Goal: Task Accomplishment & Management: Complete application form

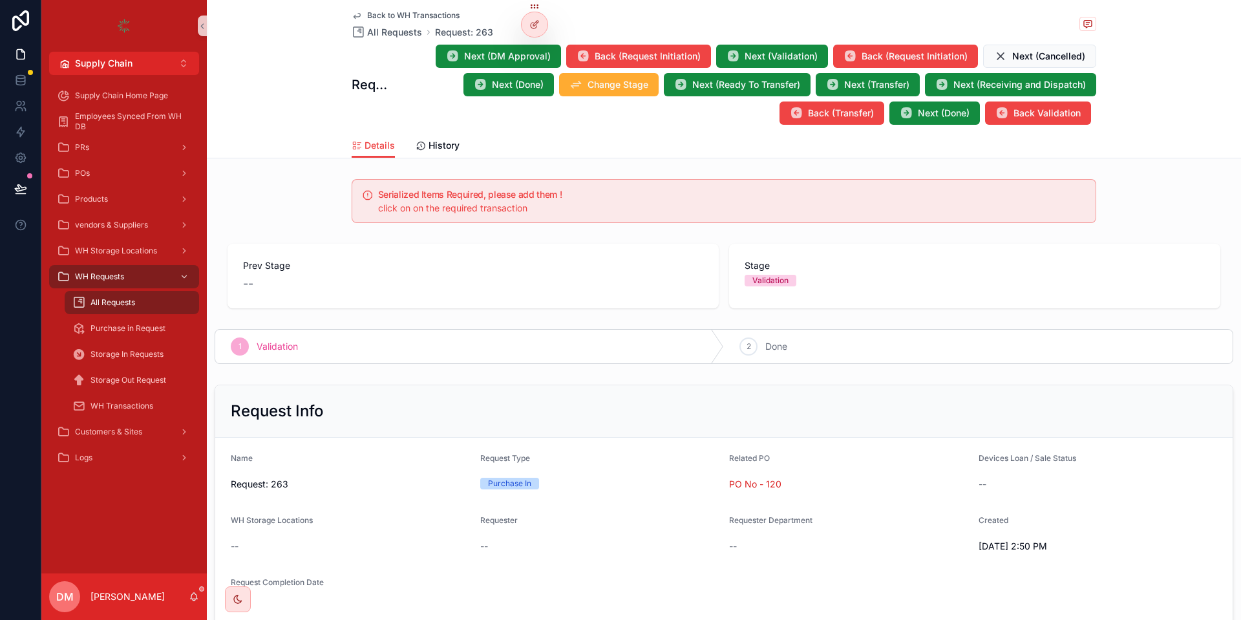
scroll to position [404, 0]
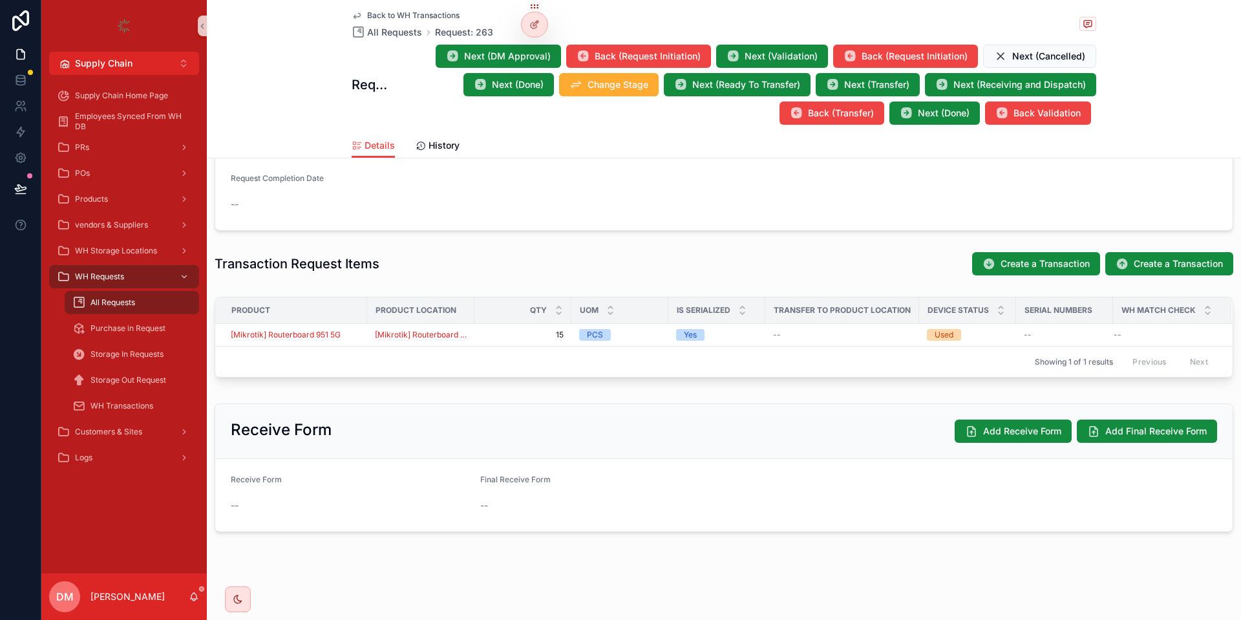
click at [302, 59] on div "Back to WH Transactions All Requests Request: 263 Request: 263 Next (DM Approva…" at bounding box center [724, 79] width 1034 height 158
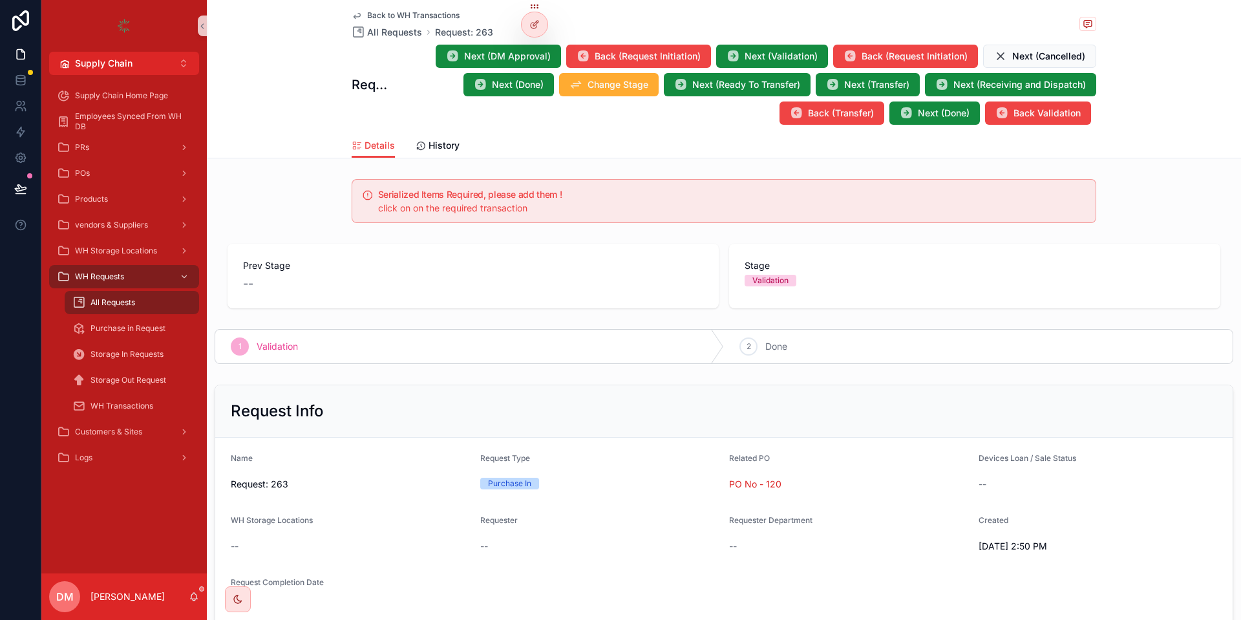
scroll to position [310, 0]
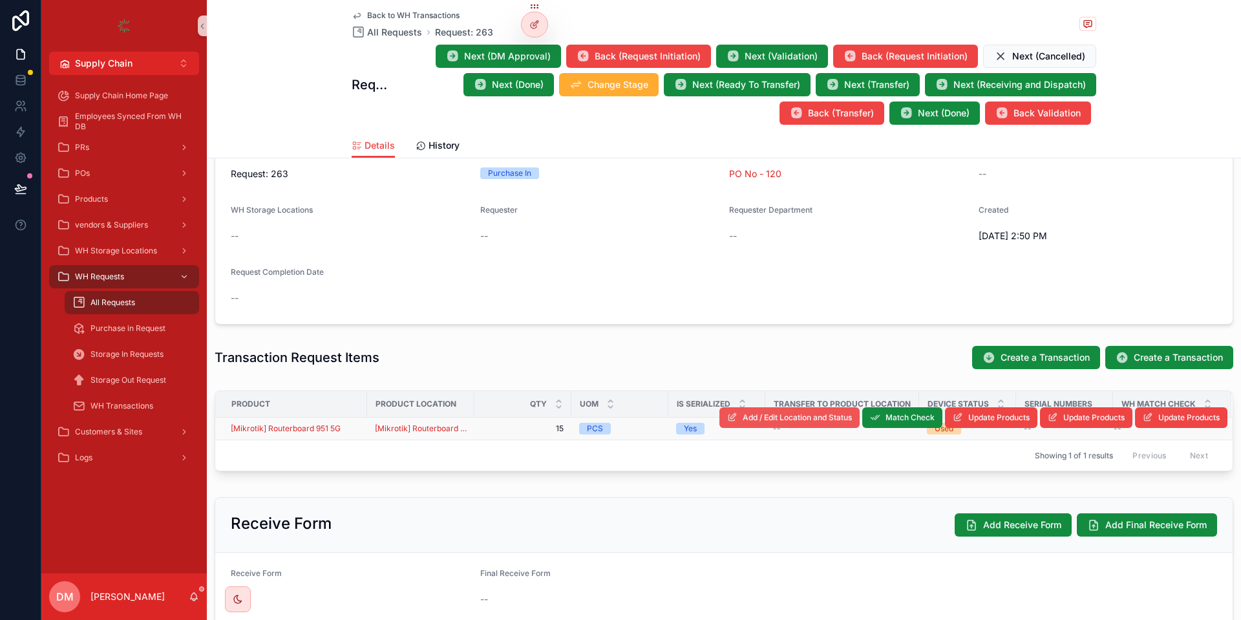
click at [835, 423] on button "Add / Edit Location and Status" at bounding box center [789, 417] width 140 height 21
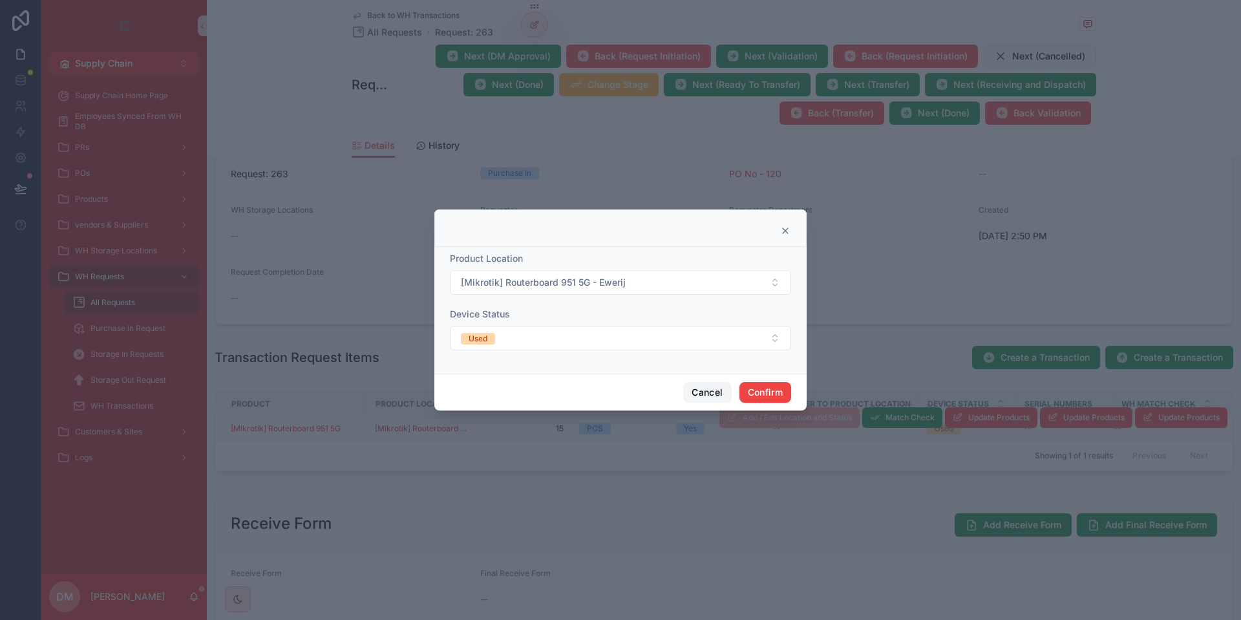
click at [713, 387] on button "Cancel" at bounding box center [707, 392] width 48 height 21
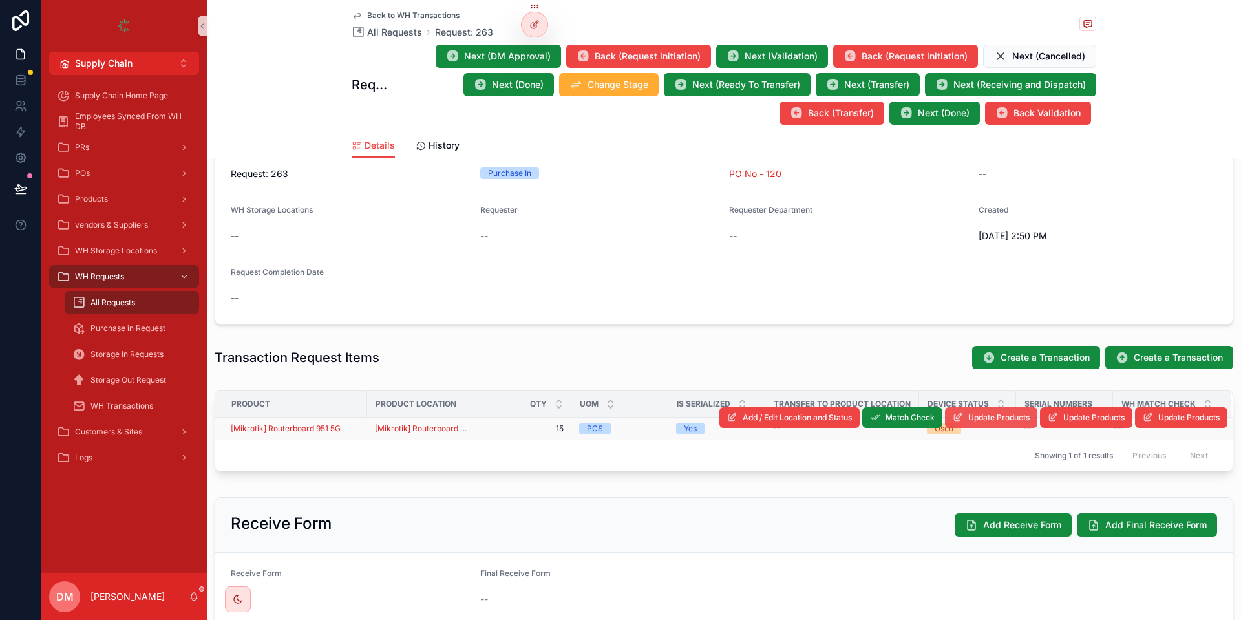
click at [998, 416] on span "Update Products" at bounding box center [998, 417] width 61 height 10
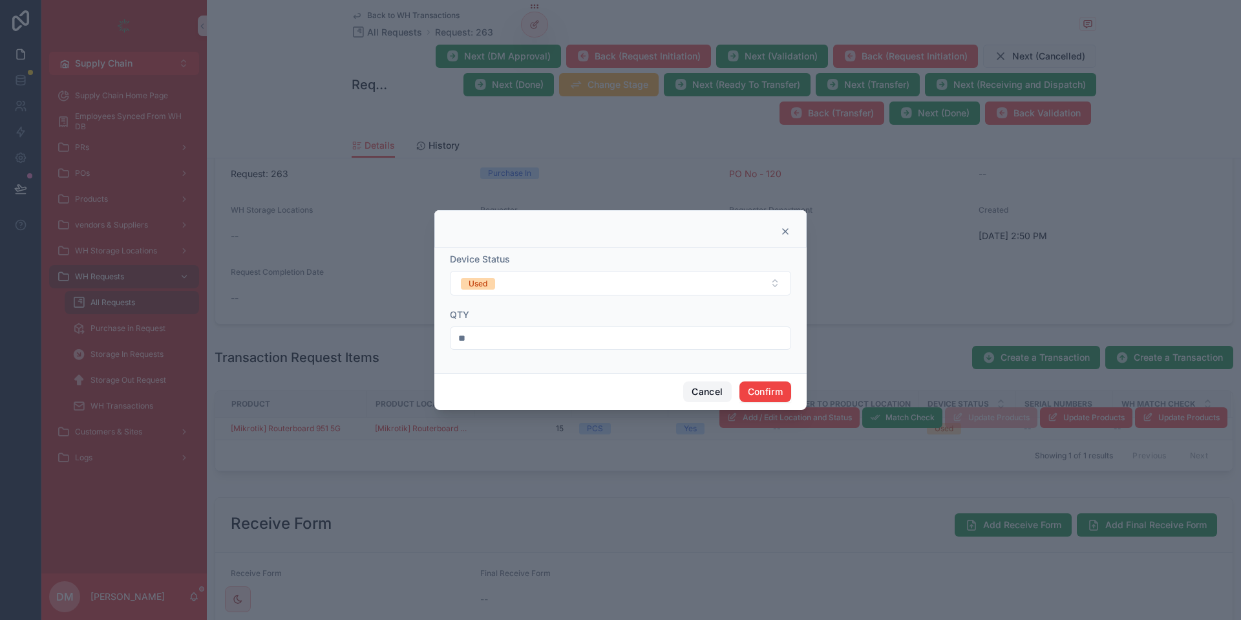
click at [702, 383] on button "Cancel" at bounding box center [707, 391] width 48 height 21
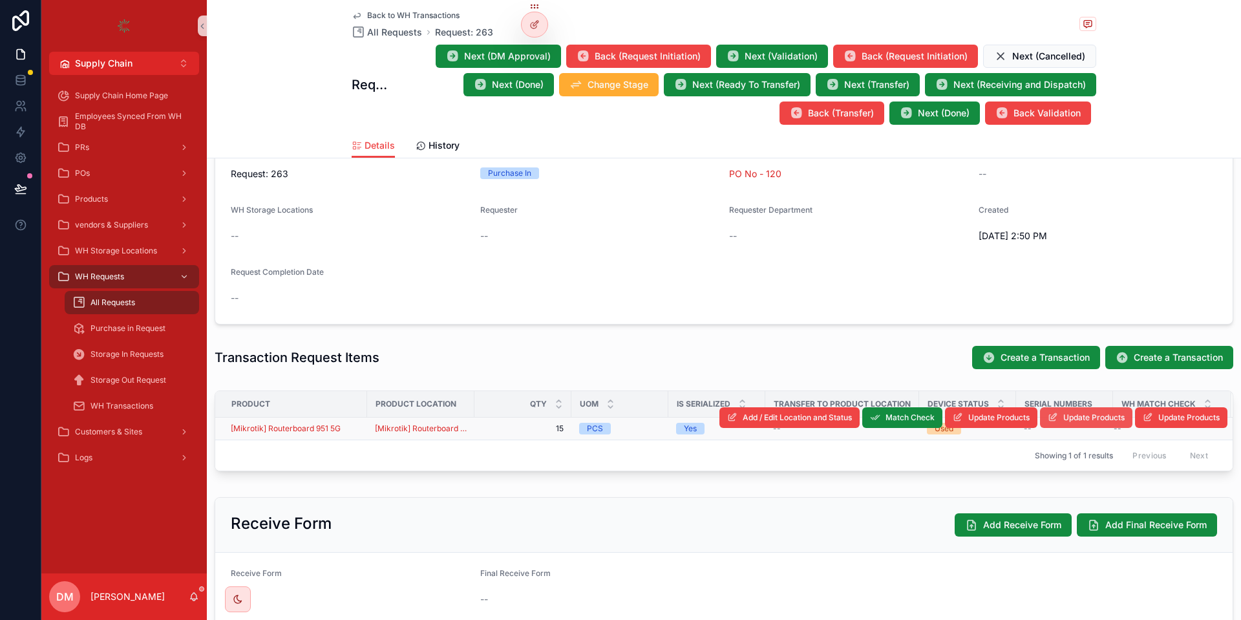
click at [1104, 418] on span "Update Products" at bounding box center [1093, 417] width 61 height 10
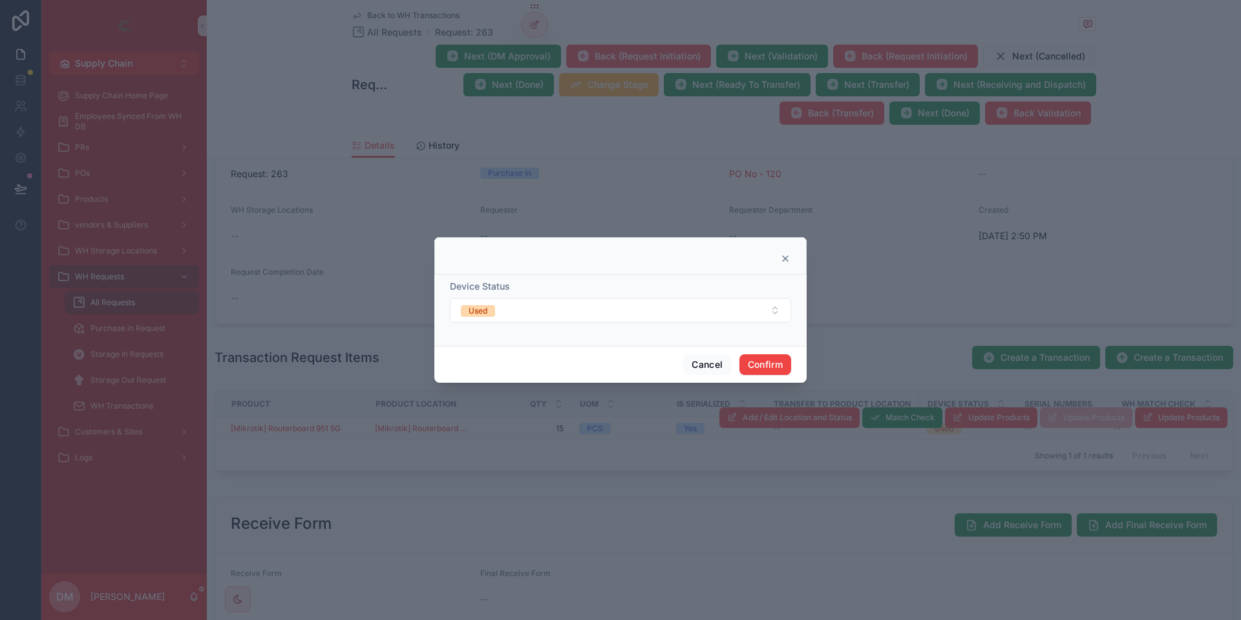
click at [681, 357] on div "Cancel Confirm" at bounding box center [620, 364] width 372 height 37
click at [684, 357] on button "Cancel" at bounding box center [707, 364] width 48 height 21
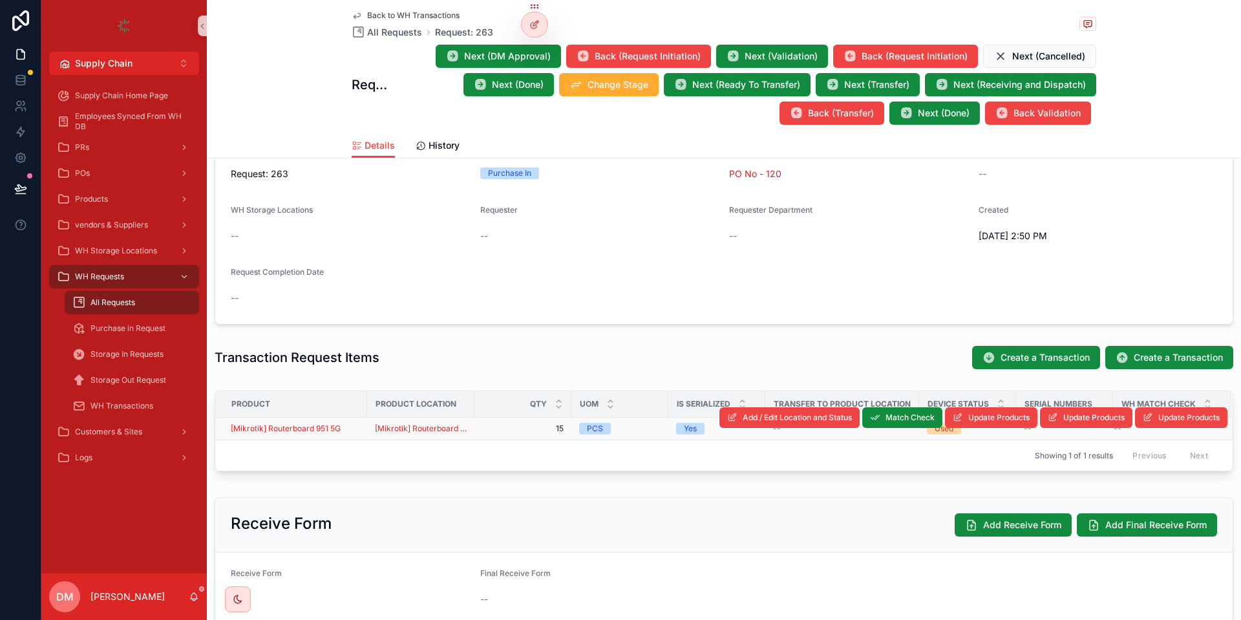
click at [509, 426] on span "15" at bounding box center [522, 428] width 81 height 10
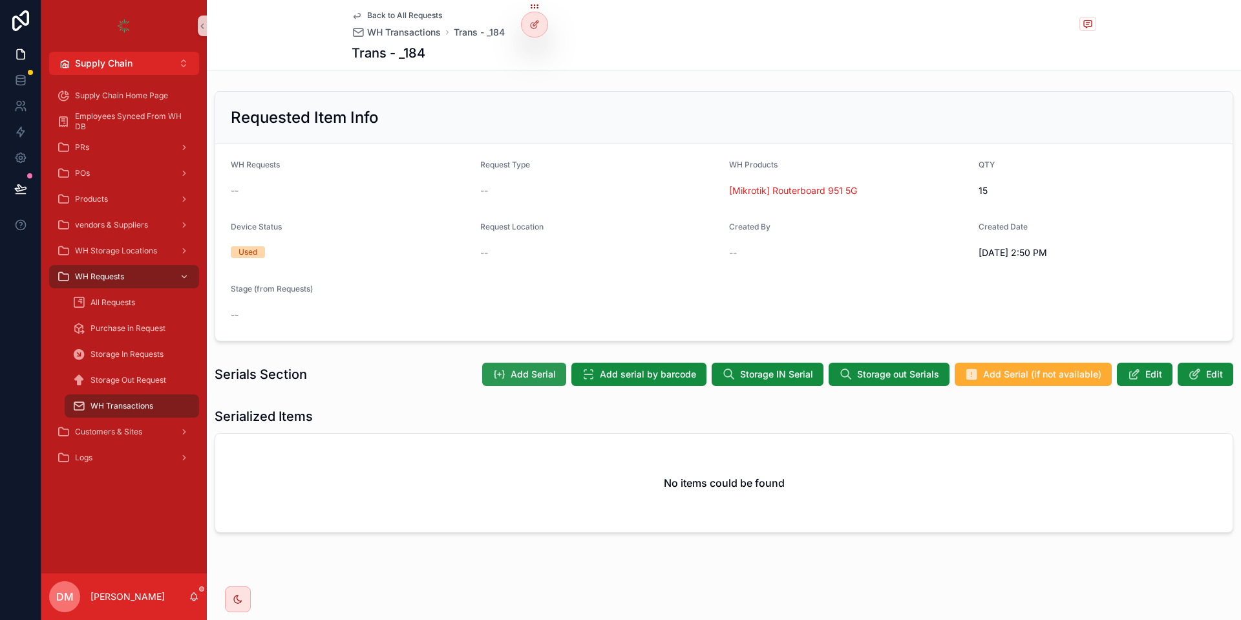
click at [543, 381] on button "Add Serial" at bounding box center [524, 373] width 84 height 23
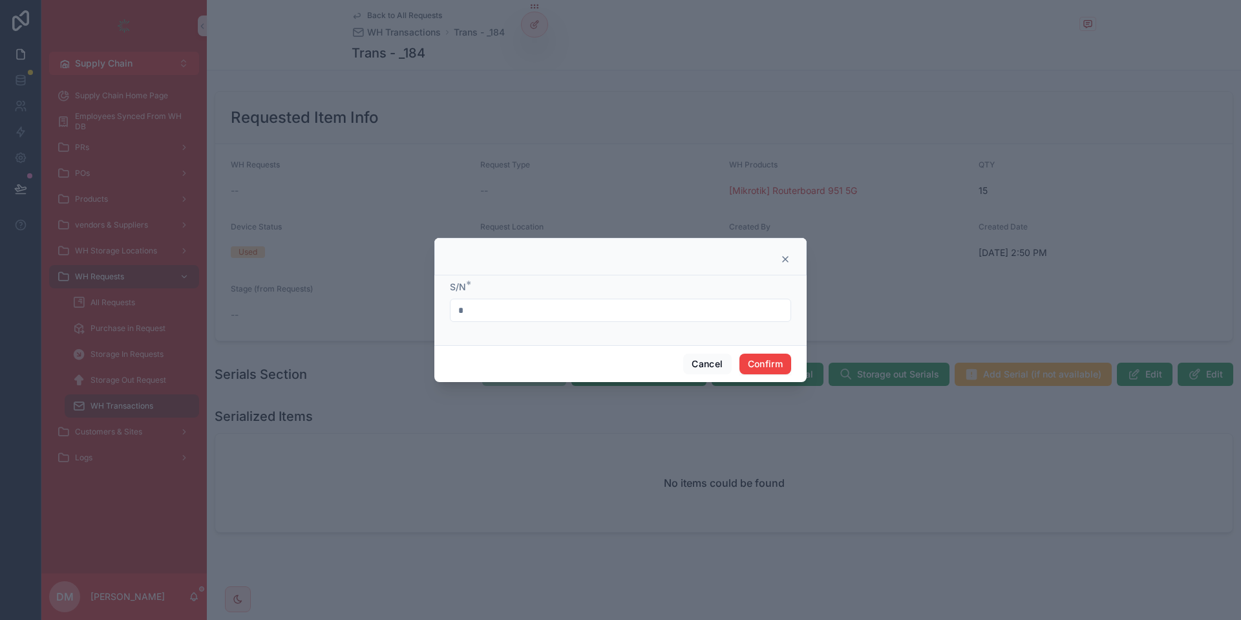
click at [534, 306] on input "*" at bounding box center [620, 310] width 340 height 18
click at [724, 362] on button "Cancel" at bounding box center [707, 363] width 48 height 21
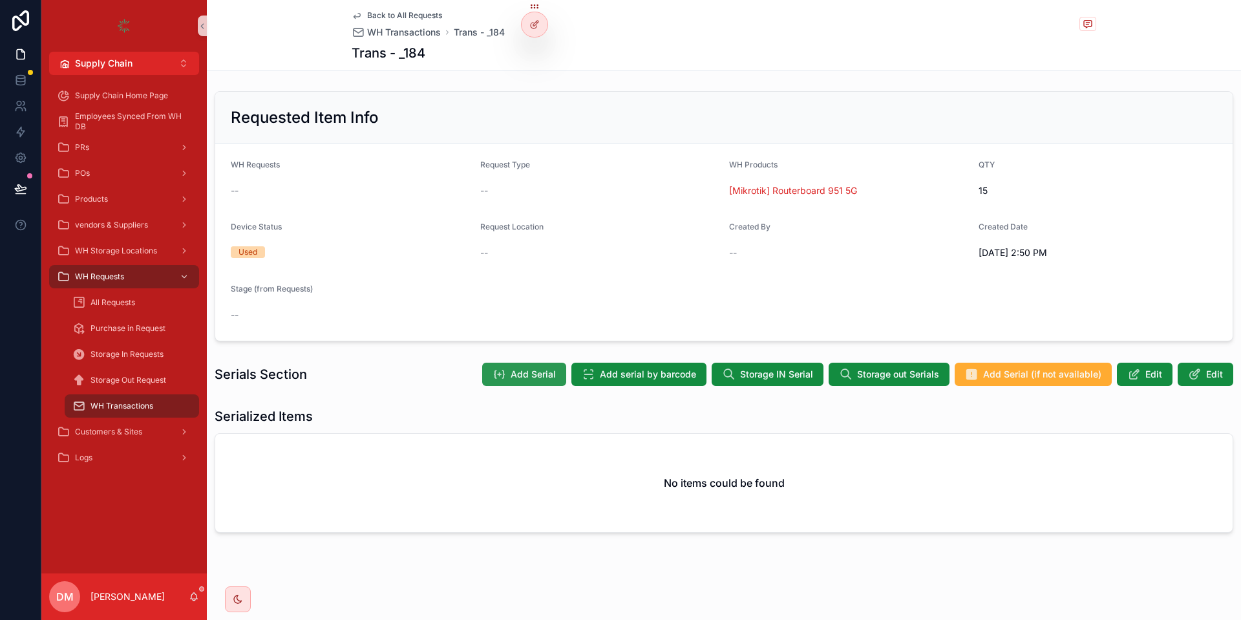
click at [547, 364] on button "Add Serial" at bounding box center [524, 373] width 84 height 23
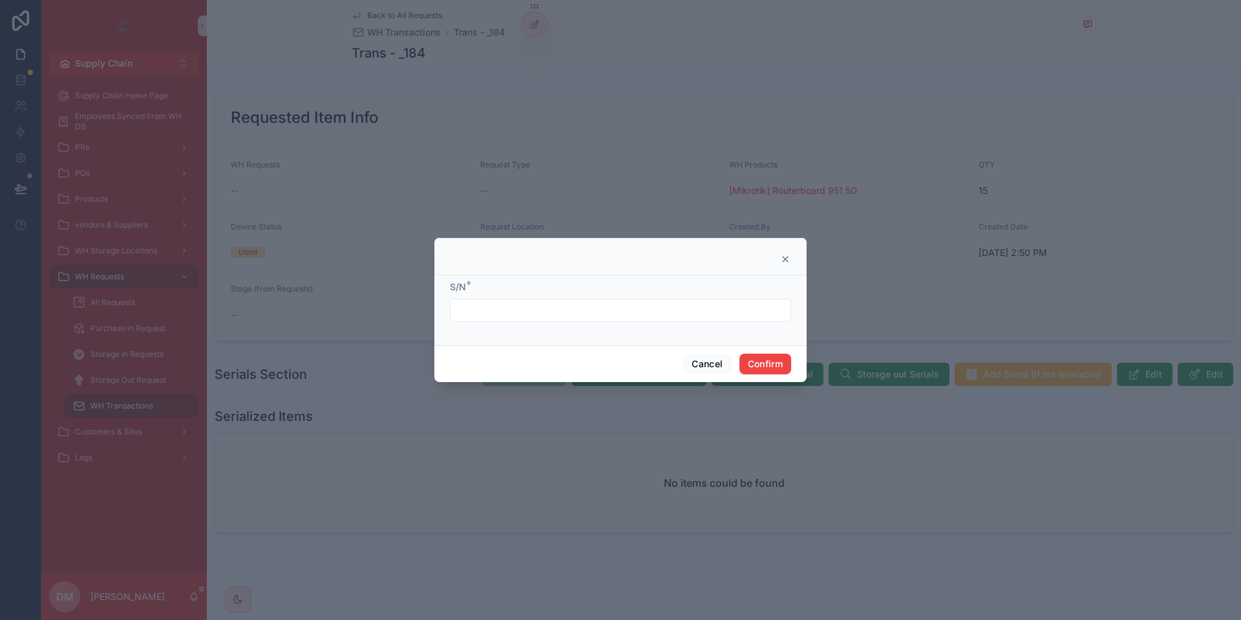
click at [502, 302] on input "text" at bounding box center [620, 310] width 340 height 18
type input "*"
click at [767, 355] on button "Confirm" at bounding box center [765, 363] width 52 height 21
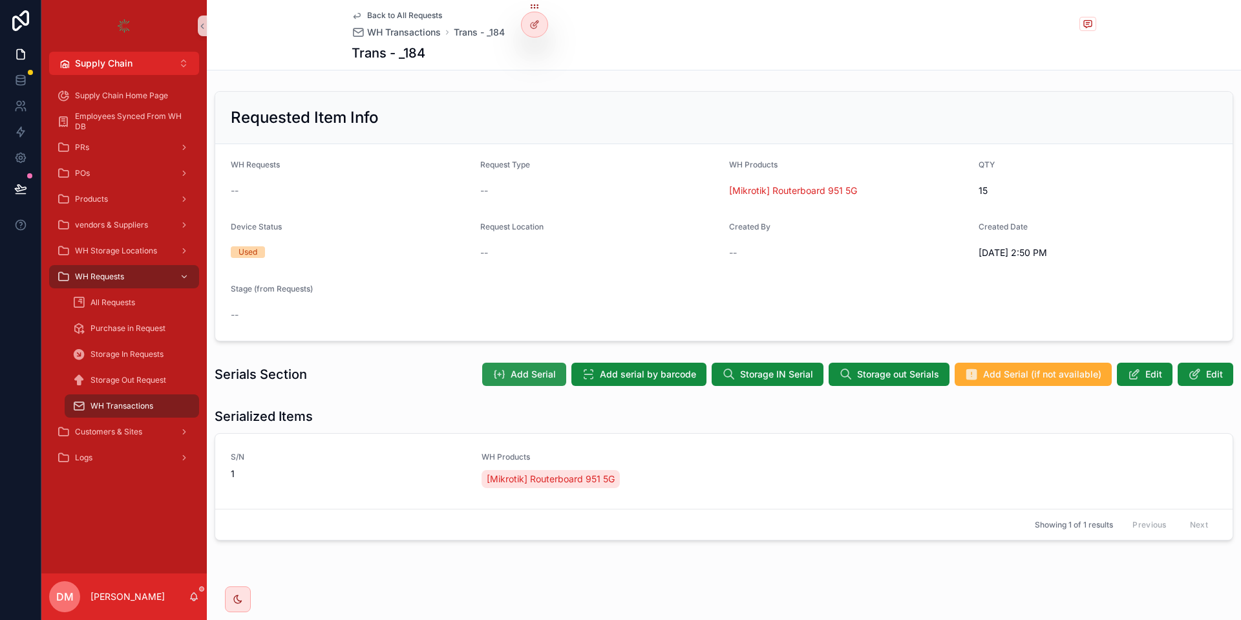
click at [554, 381] on button "Add Serial" at bounding box center [524, 373] width 84 height 23
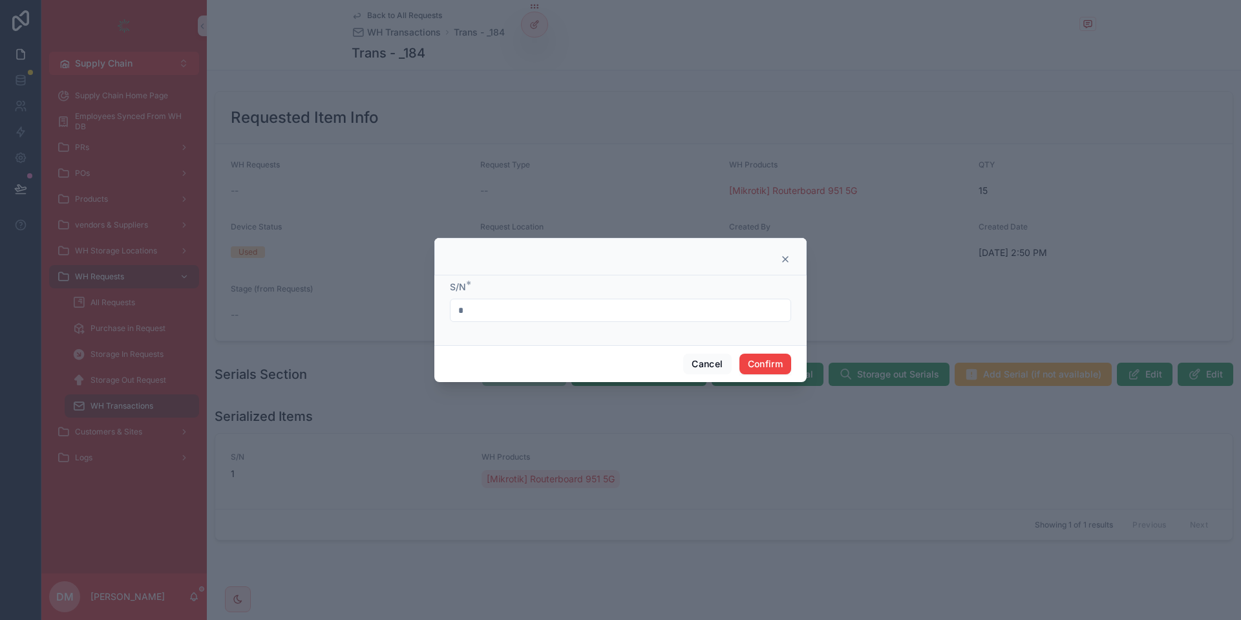
click at [525, 315] on input "*" at bounding box center [620, 310] width 340 height 18
type input "*"
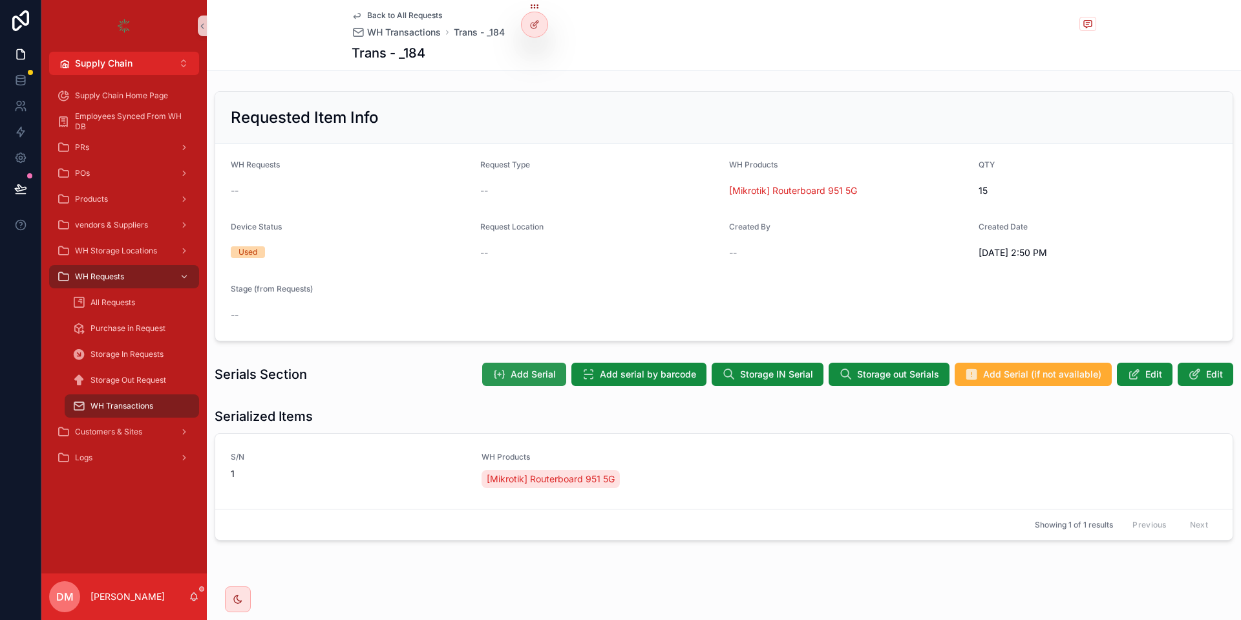
click at [520, 362] on button "Add Serial" at bounding box center [524, 373] width 84 height 23
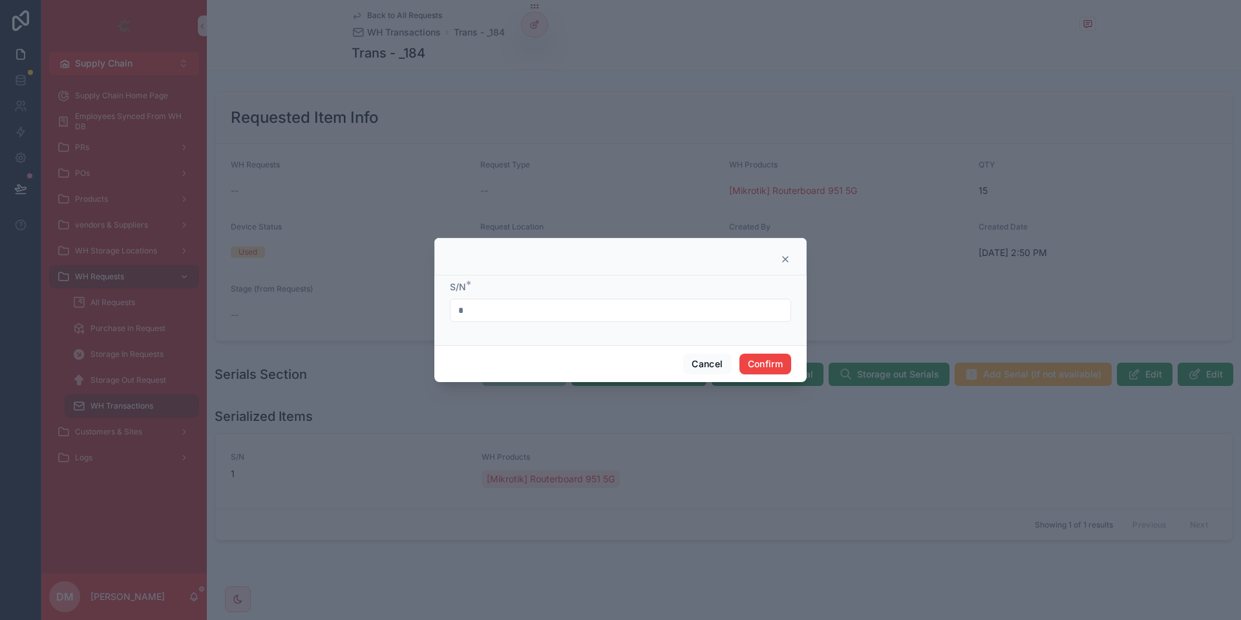
click at [486, 300] on div "*" at bounding box center [620, 310] width 341 height 23
click at [487, 308] on input "*" at bounding box center [620, 310] width 340 height 18
type input "*"
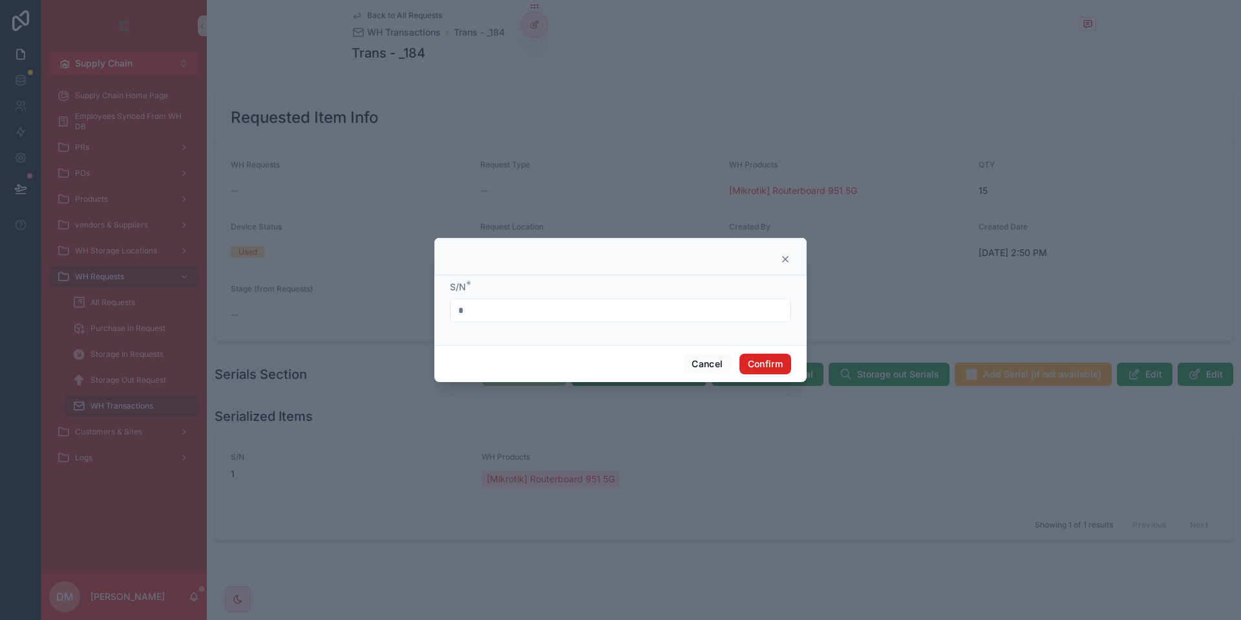
click at [777, 360] on button "Confirm" at bounding box center [765, 363] width 52 height 21
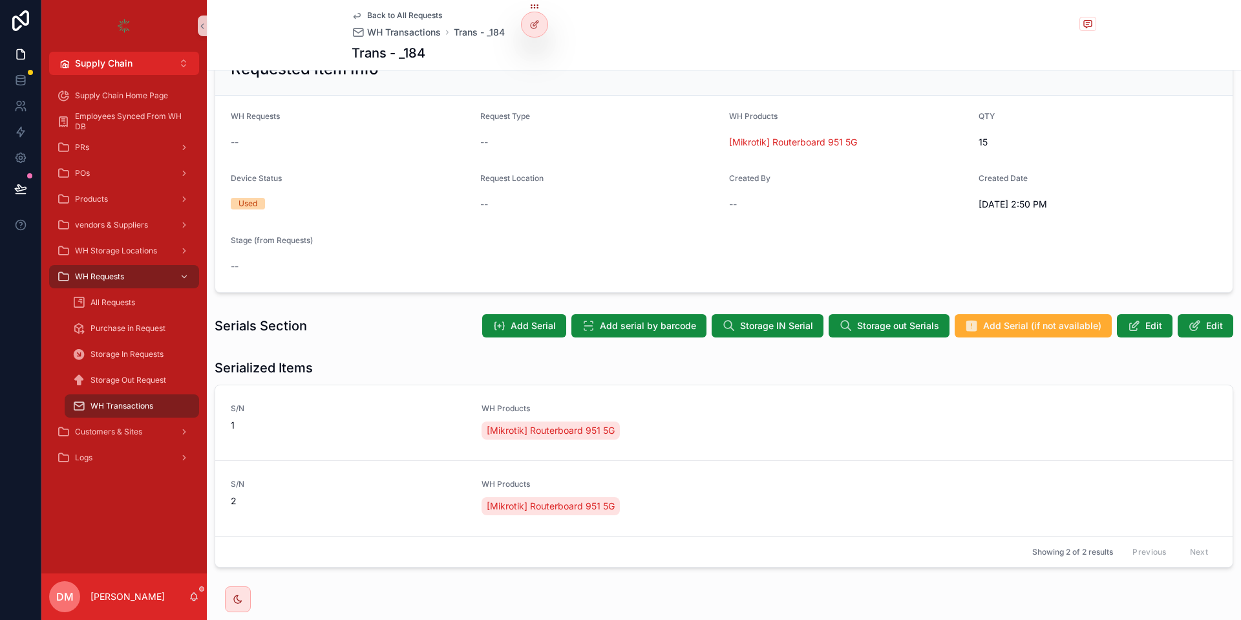
scroll to position [84, 0]
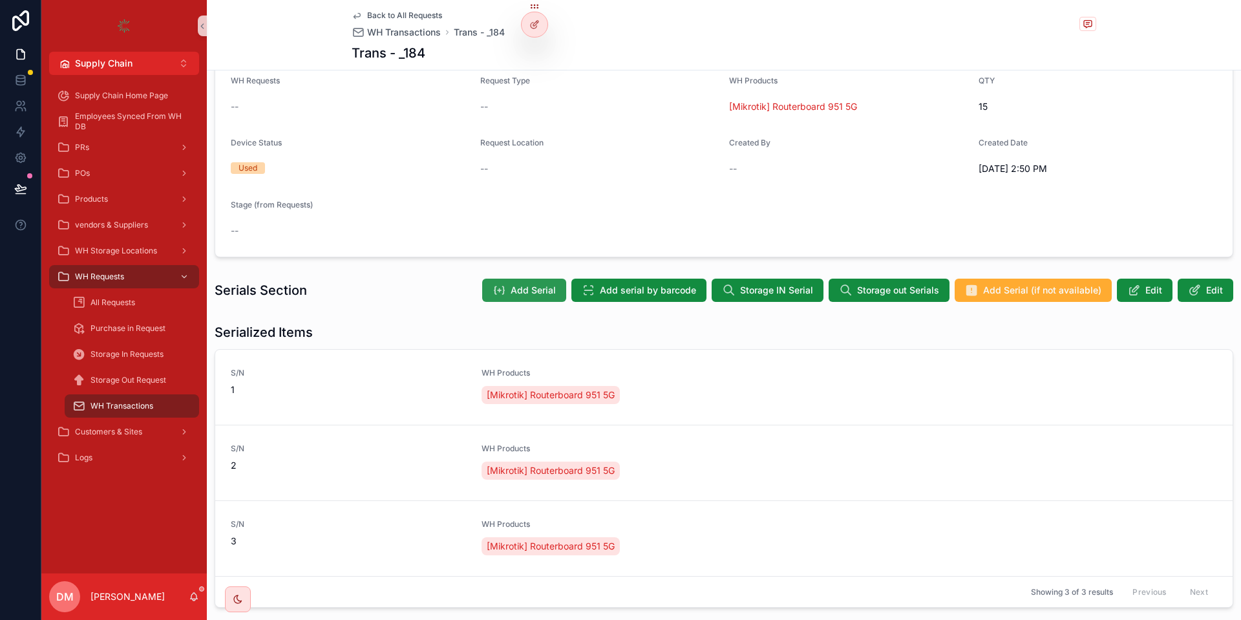
click at [527, 283] on button "Add Serial" at bounding box center [524, 289] width 84 height 23
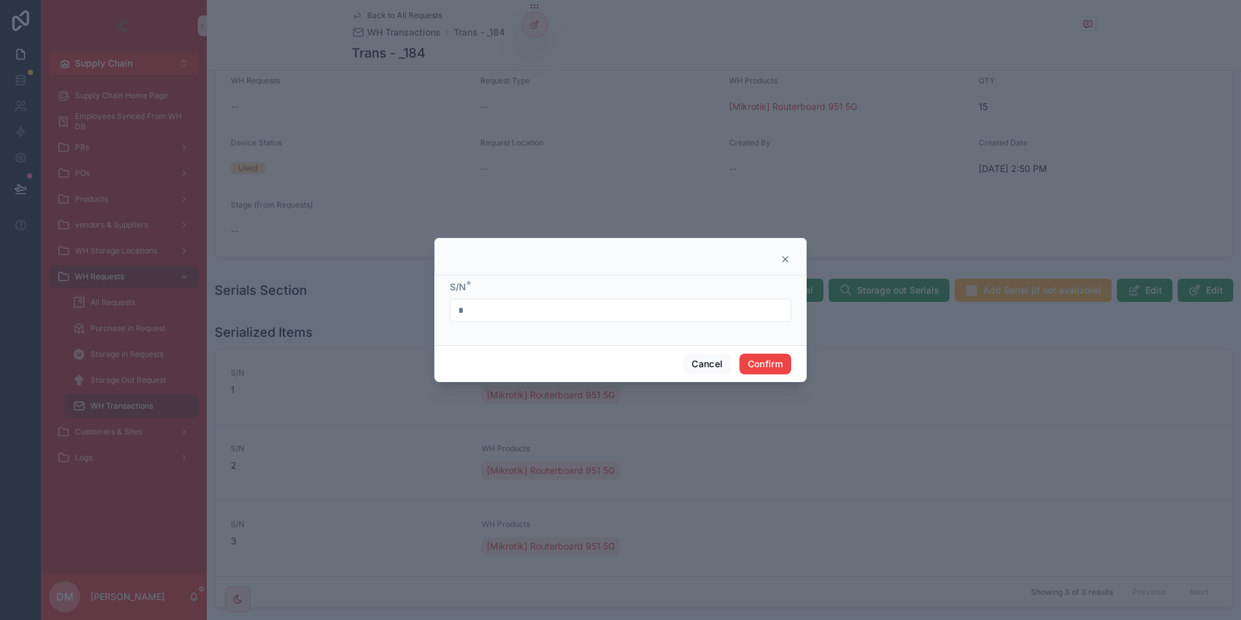
click at [517, 312] on input "*" at bounding box center [620, 310] width 340 height 18
type input "*"
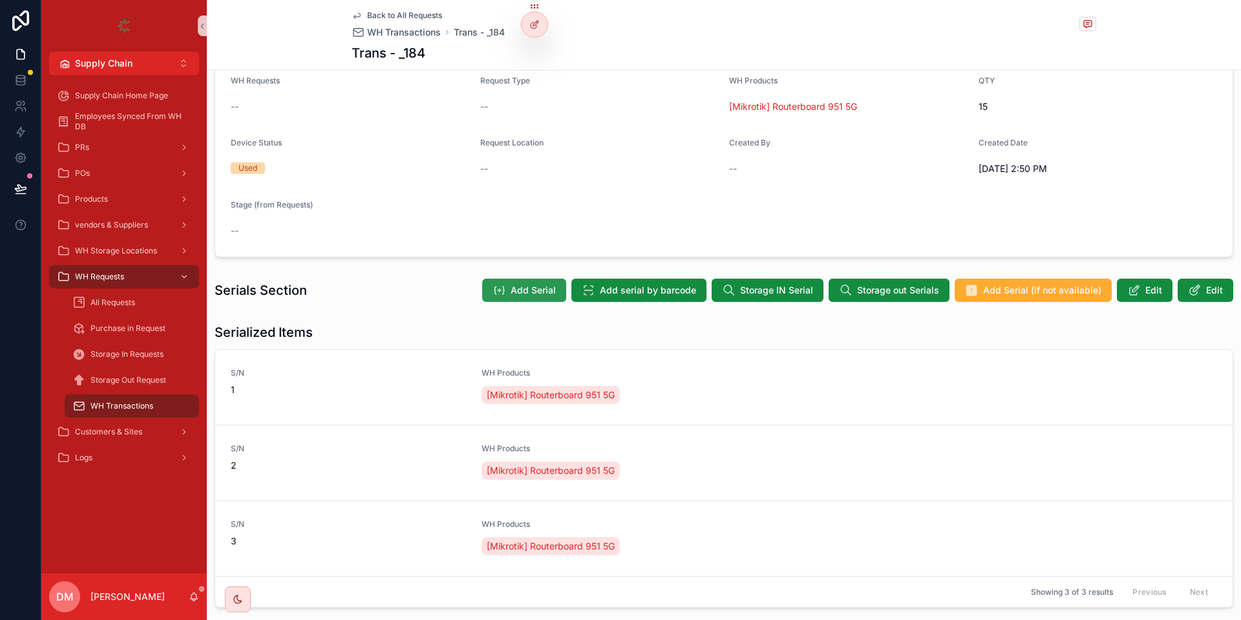
click at [512, 288] on button "Add Serial" at bounding box center [524, 289] width 84 height 23
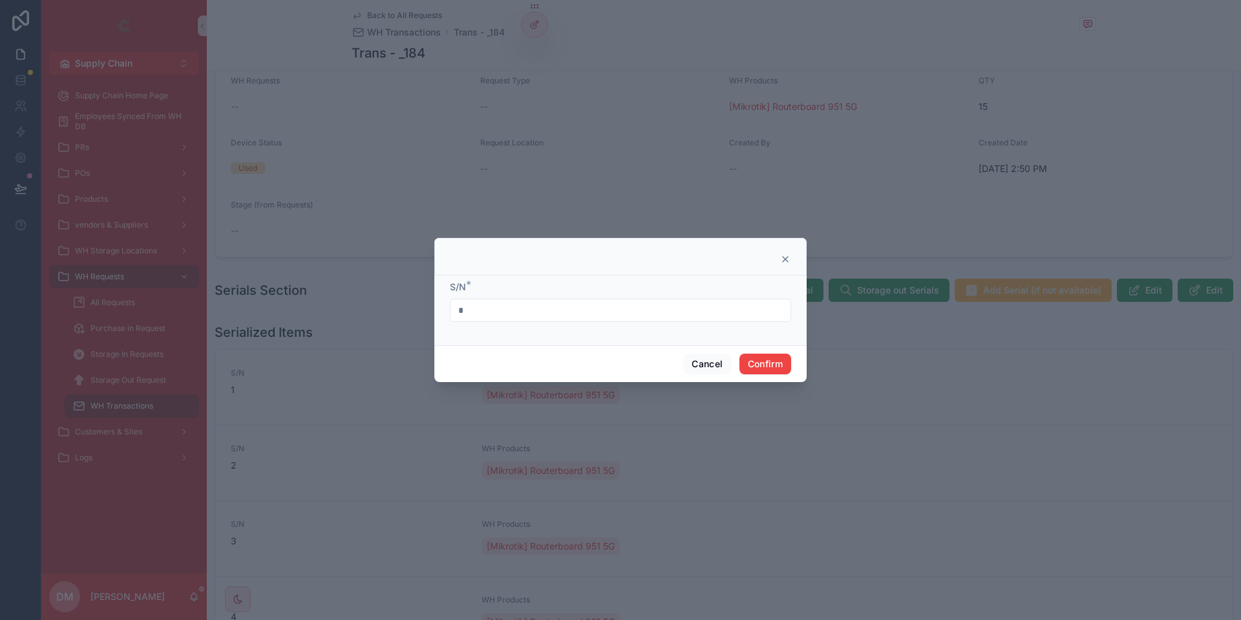
click at [492, 317] on input "*" at bounding box center [620, 310] width 340 height 18
type input "*"
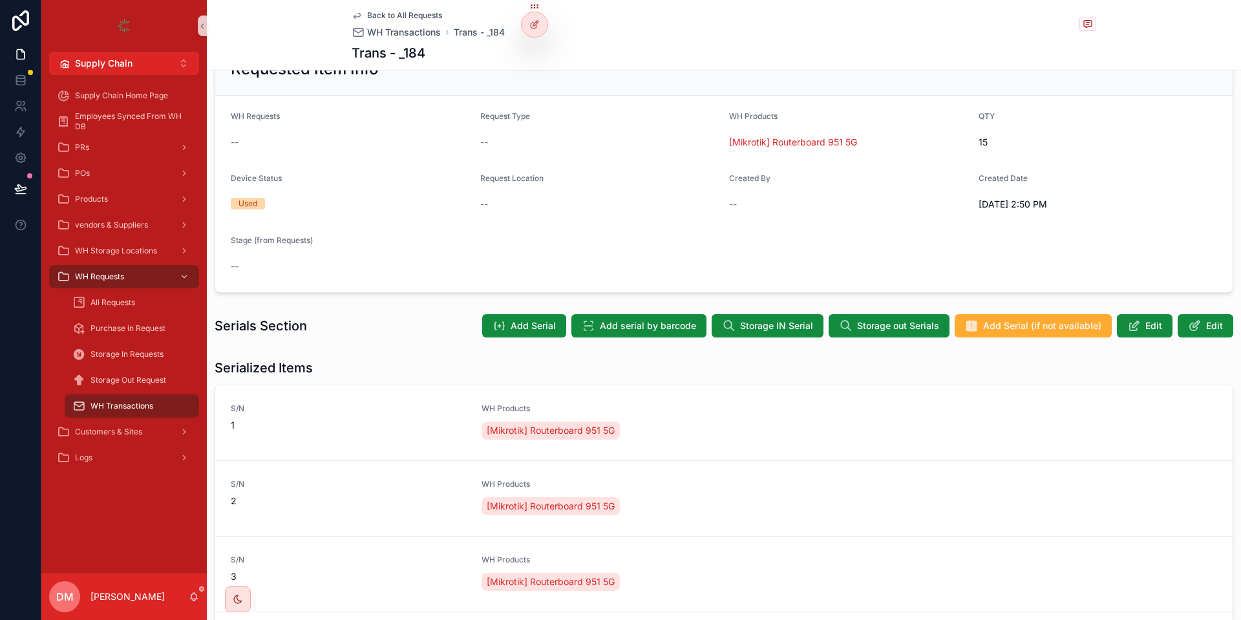
scroll to position [47, 0]
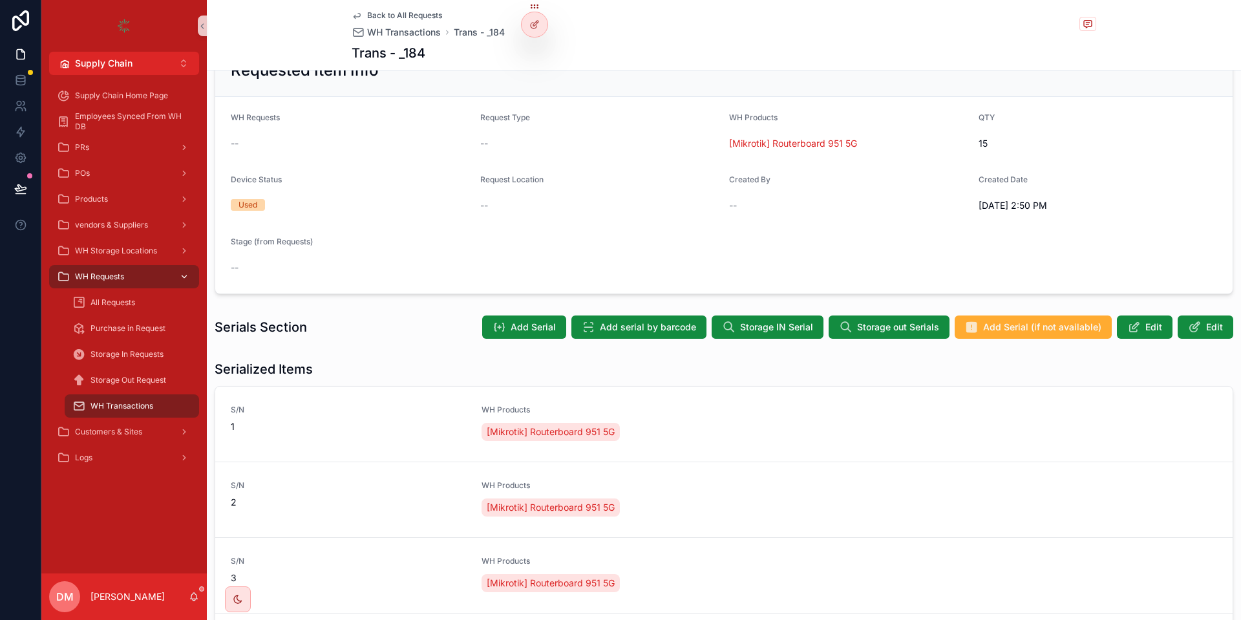
click at [109, 274] on span "WH Requests" at bounding box center [99, 276] width 49 height 10
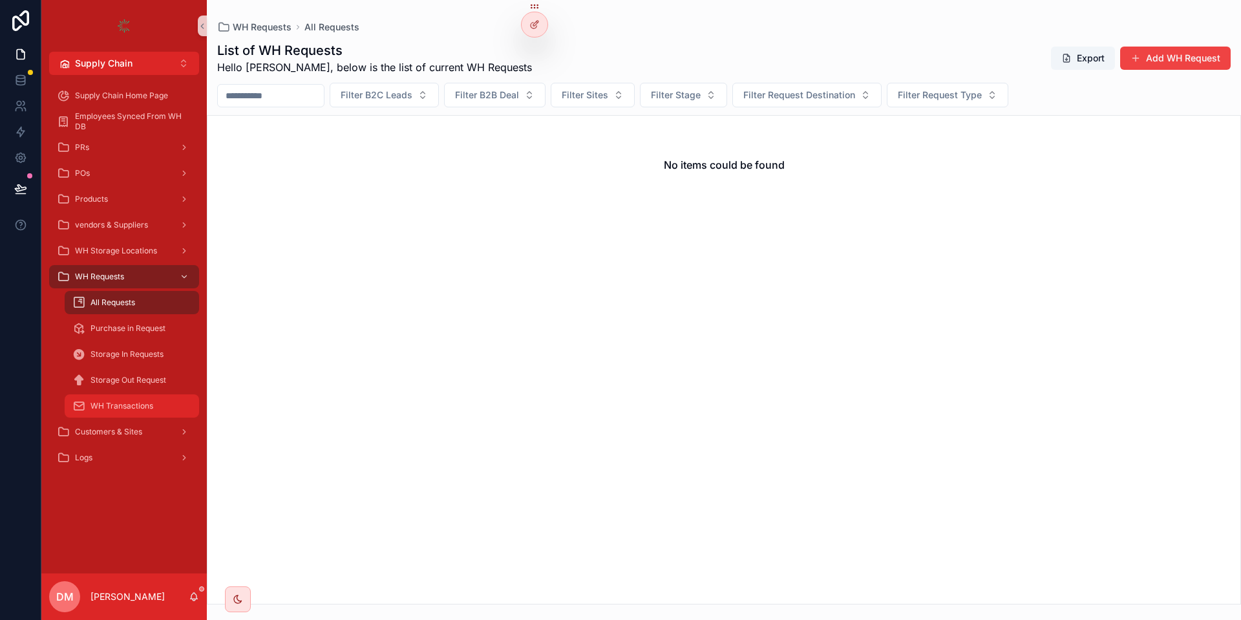
click at [146, 399] on div "WH Transactions" at bounding box center [131, 405] width 119 height 21
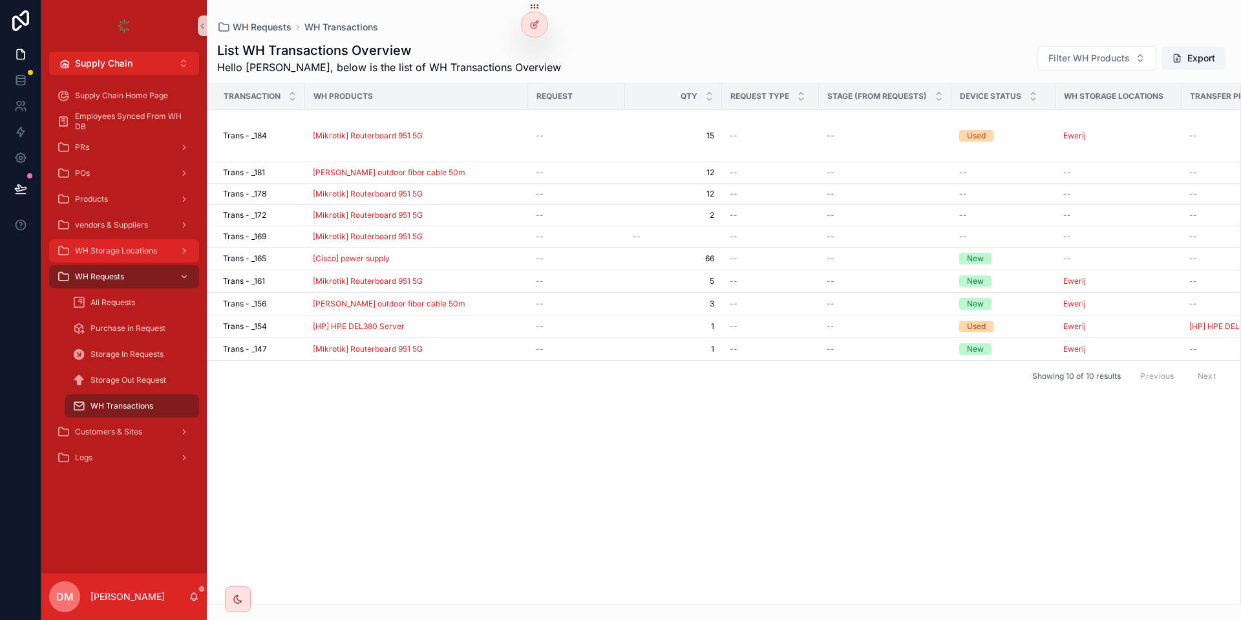
click at [144, 252] on span "WH Storage Locations" at bounding box center [116, 251] width 82 height 10
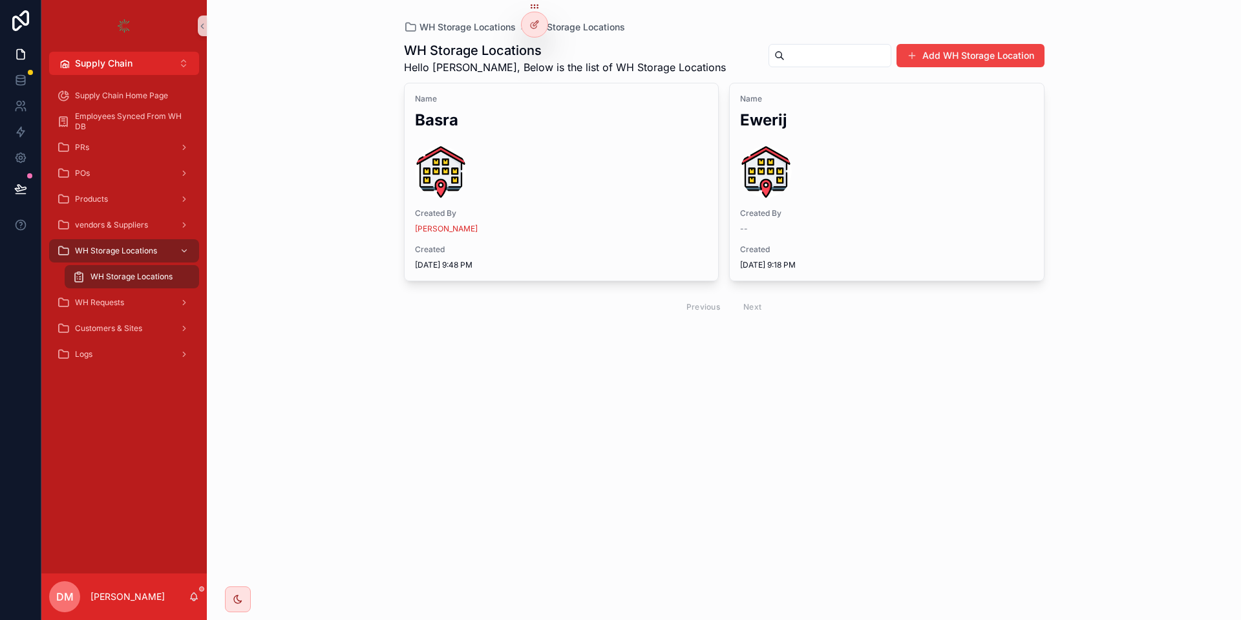
click at [140, 271] on span "WH Storage Locations" at bounding box center [131, 276] width 82 height 10
click at [127, 295] on div "WH Requests" at bounding box center [124, 302] width 134 height 21
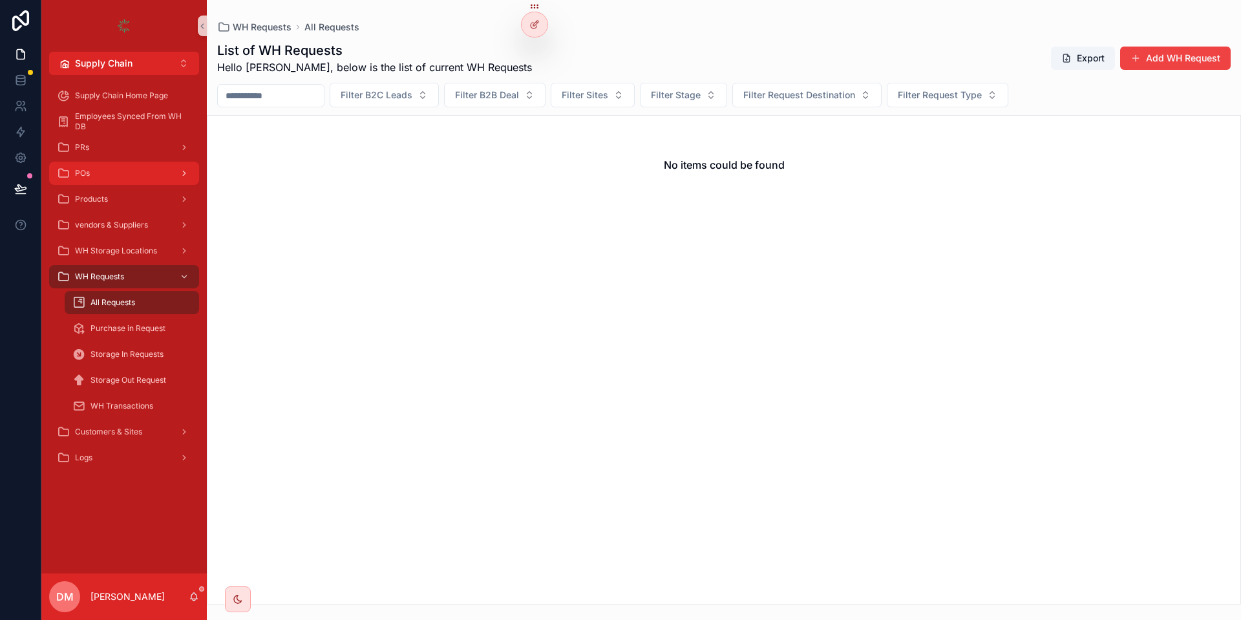
click at [120, 176] on div "POs" at bounding box center [124, 173] width 134 height 21
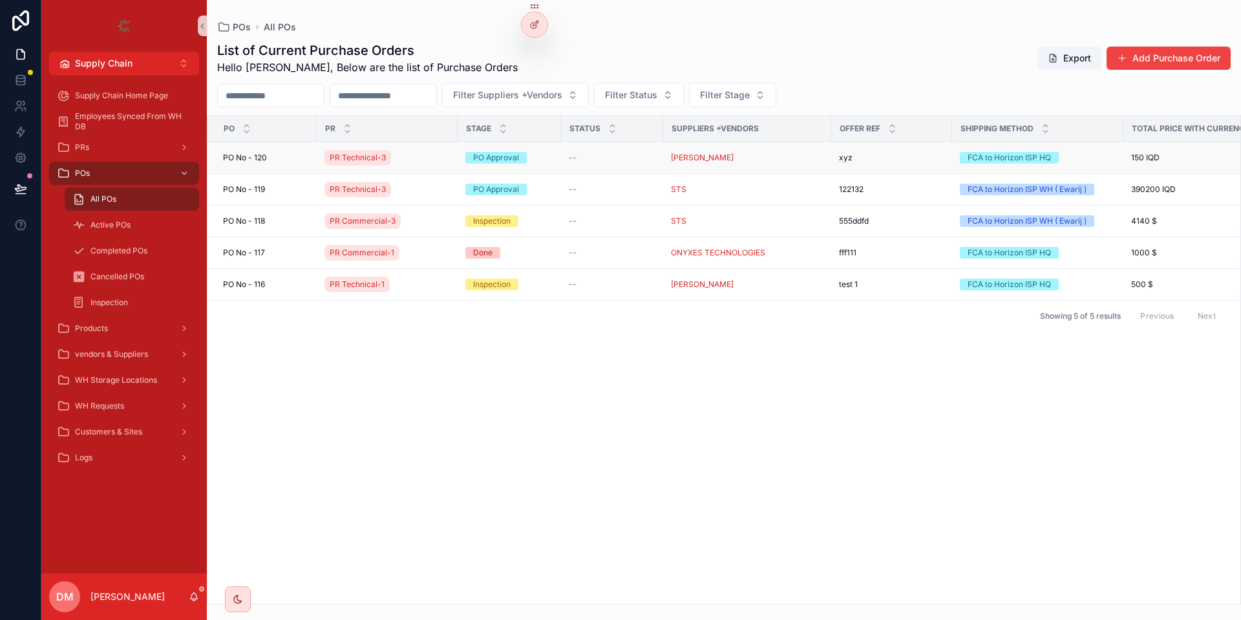
click at [302, 151] on td "PO No - 120 PO No - 120" at bounding box center [261, 158] width 109 height 32
click at [289, 163] on td "PO No - 120 PO No - 120" at bounding box center [261, 158] width 109 height 32
click at [285, 151] on td "PO No - 120 PO No - 120" at bounding box center [261, 158] width 109 height 32
click at [280, 158] on div "PO No - 120 PO No - 120" at bounding box center [266, 157] width 86 height 10
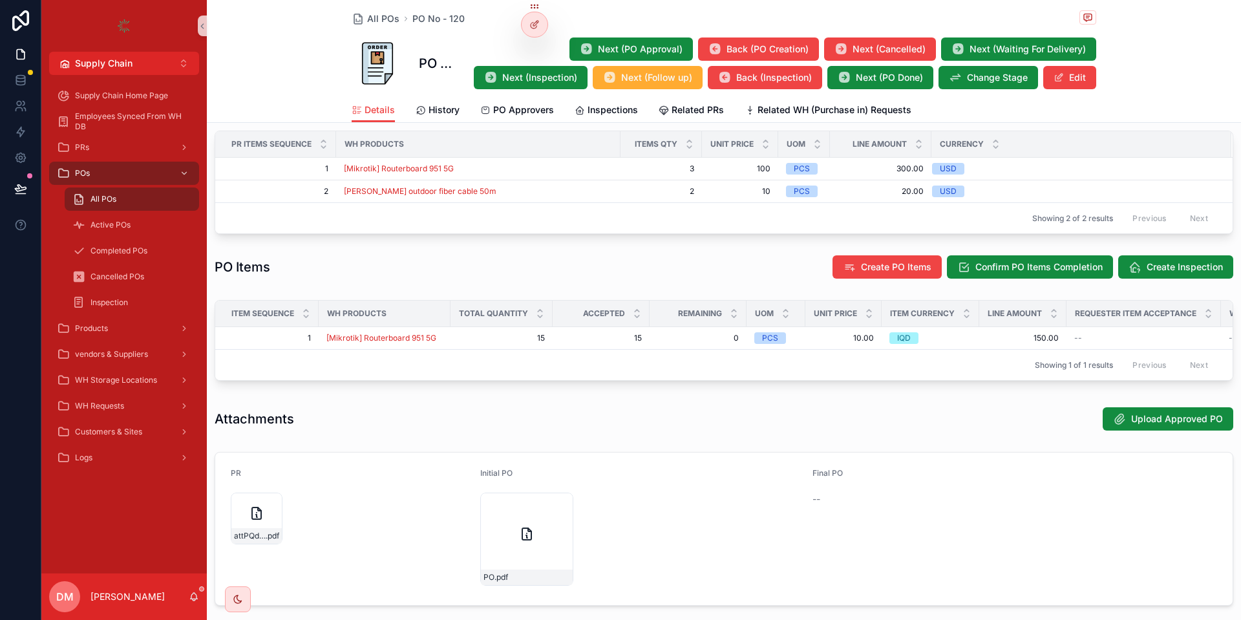
scroll to position [543, 0]
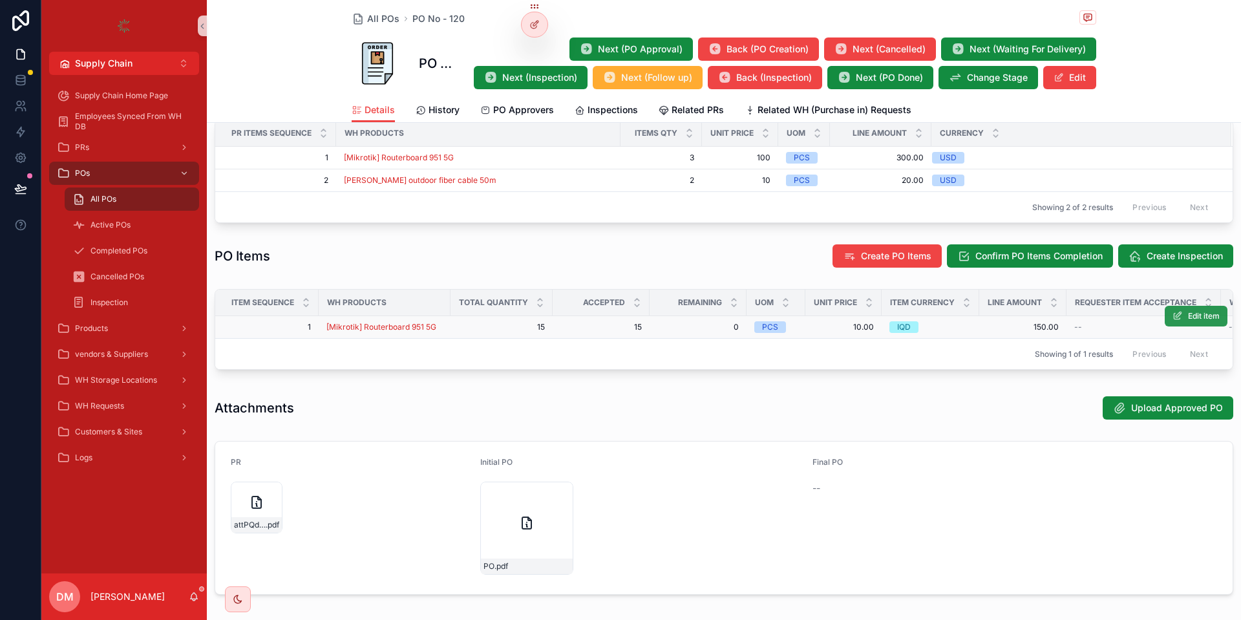
click at [1189, 316] on span "Edit item" at bounding box center [1204, 316] width 32 height 10
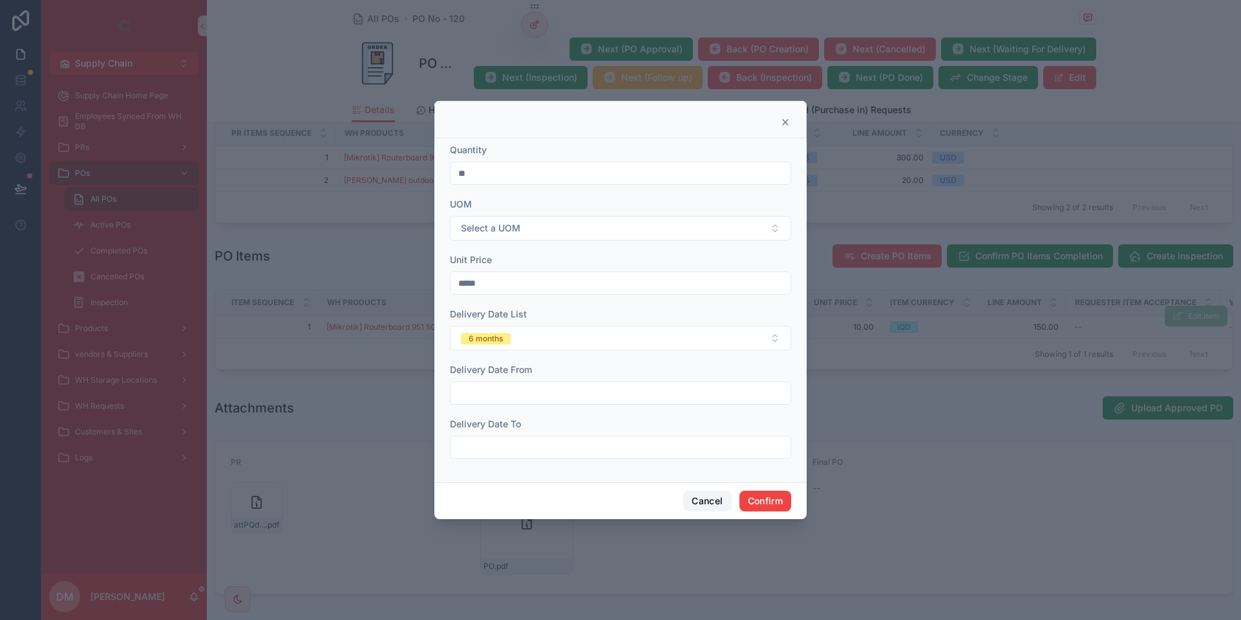
click at [703, 501] on button "Cancel" at bounding box center [707, 500] width 48 height 21
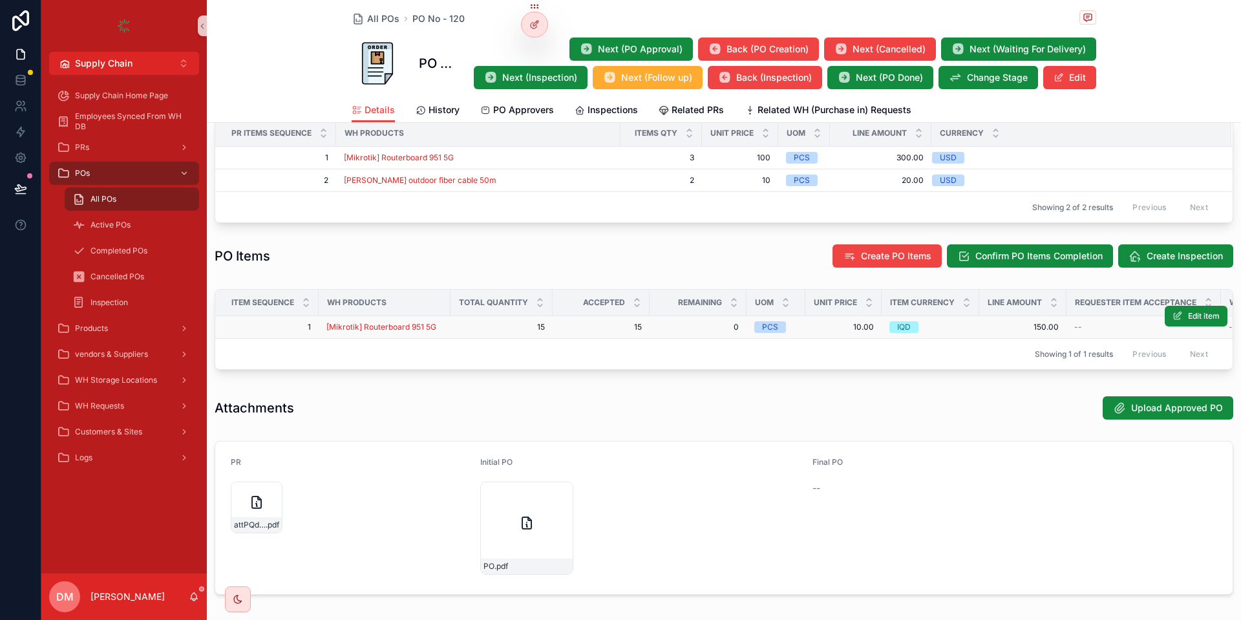
click at [539, 324] on span "15" at bounding box center [501, 327] width 87 height 10
click at [0, 0] on button "Edit item" at bounding box center [0, 0] width 0 height 0
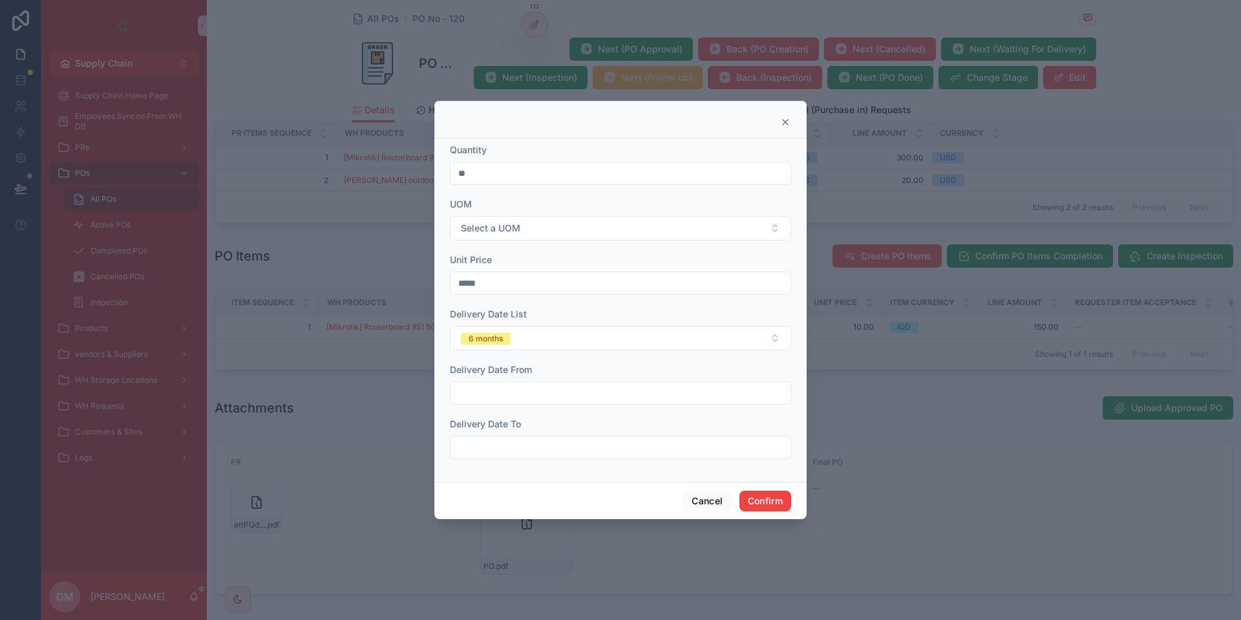
click at [532, 165] on input "**" at bounding box center [620, 173] width 340 height 18
type input "*"
click at [509, 225] on span "Select a UOM" at bounding box center [490, 228] width 59 height 13
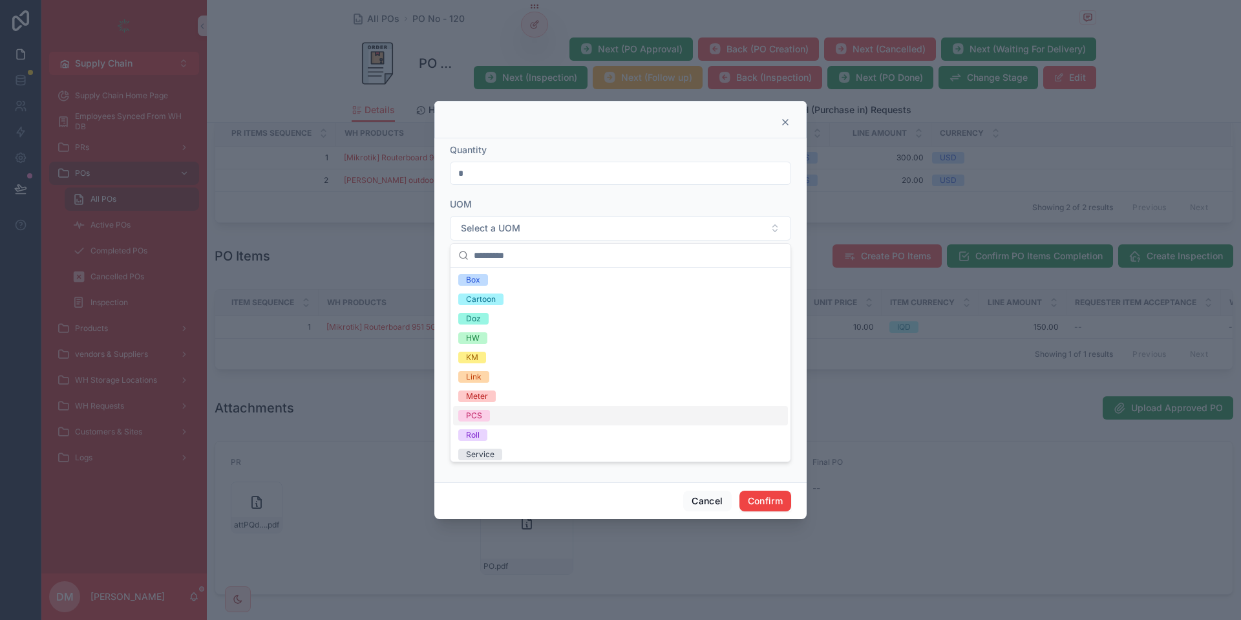
click at [498, 414] on div "PCS" at bounding box center [620, 415] width 335 height 19
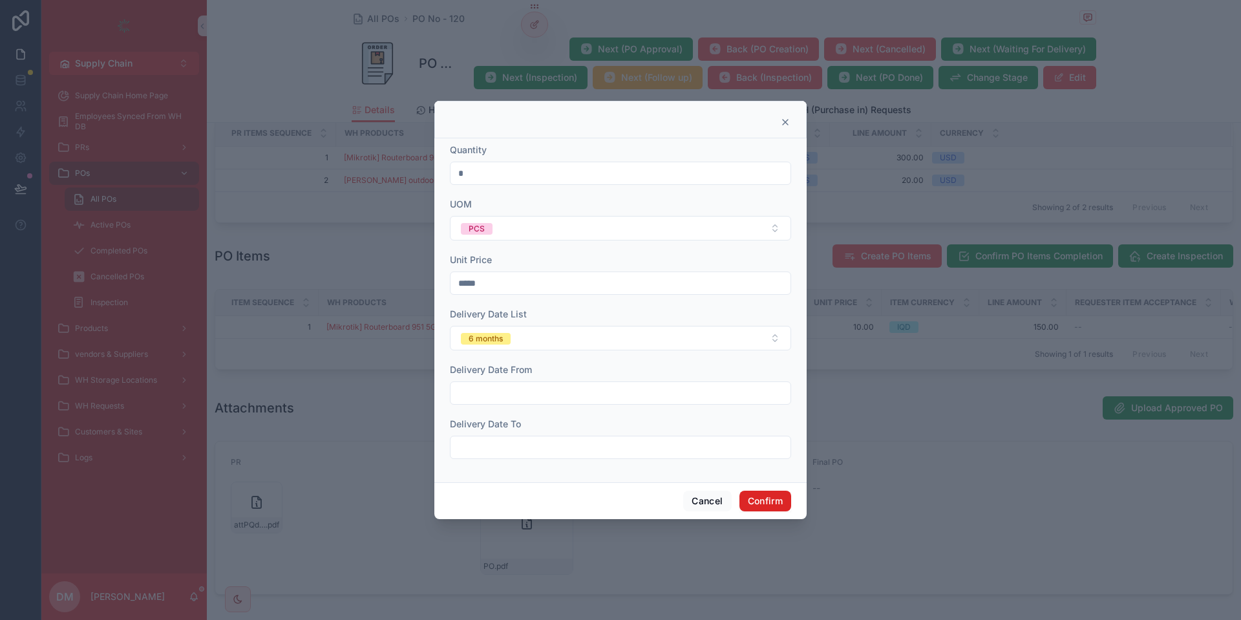
click at [772, 505] on button "Confirm" at bounding box center [765, 500] width 52 height 21
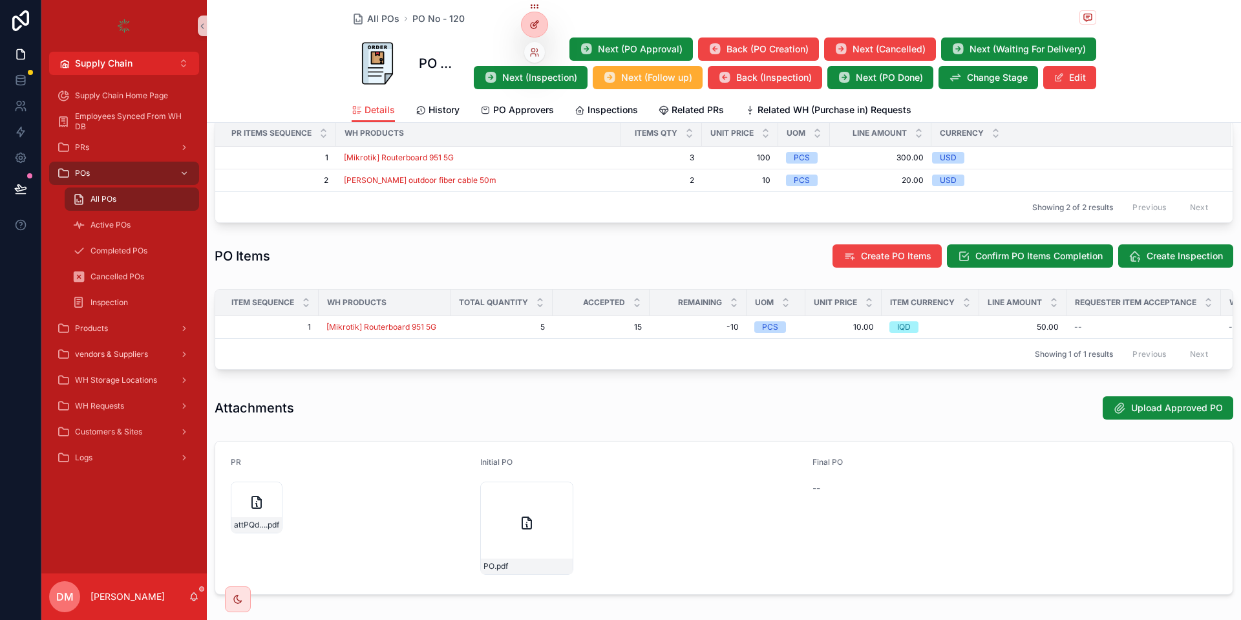
click at [530, 28] on icon at bounding box center [534, 24] width 10 height 10
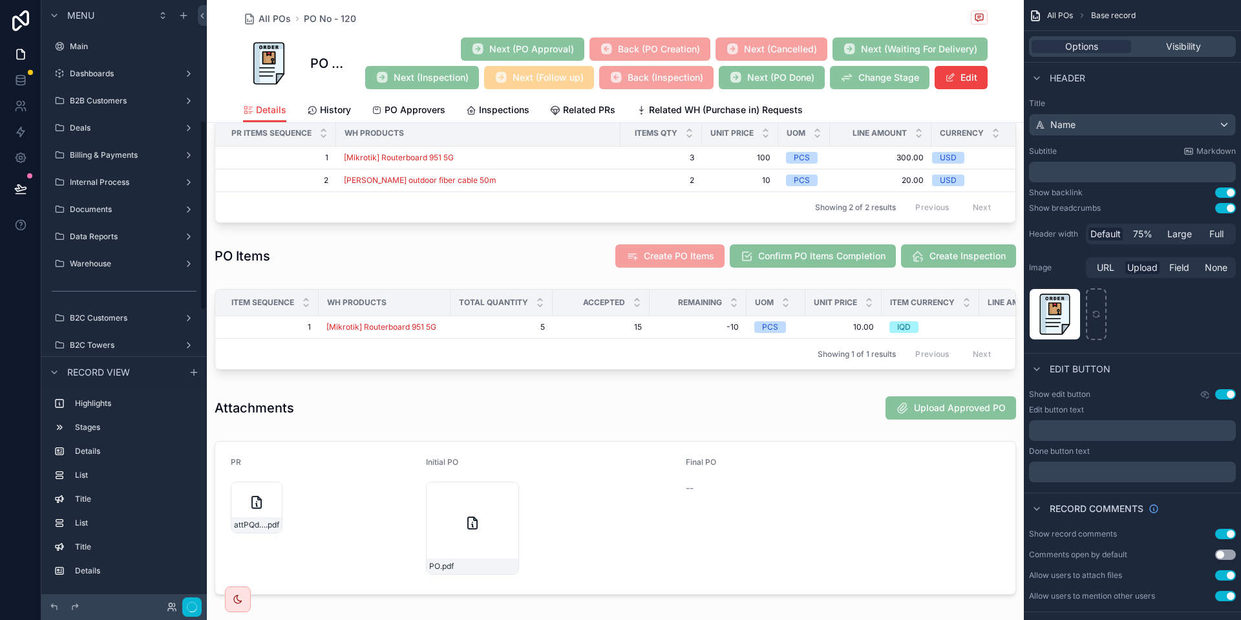
scroll to position [382, 0]
click at [572, 322] on div "scrollable content" at bounding box center [615, 332] width 817 height 96
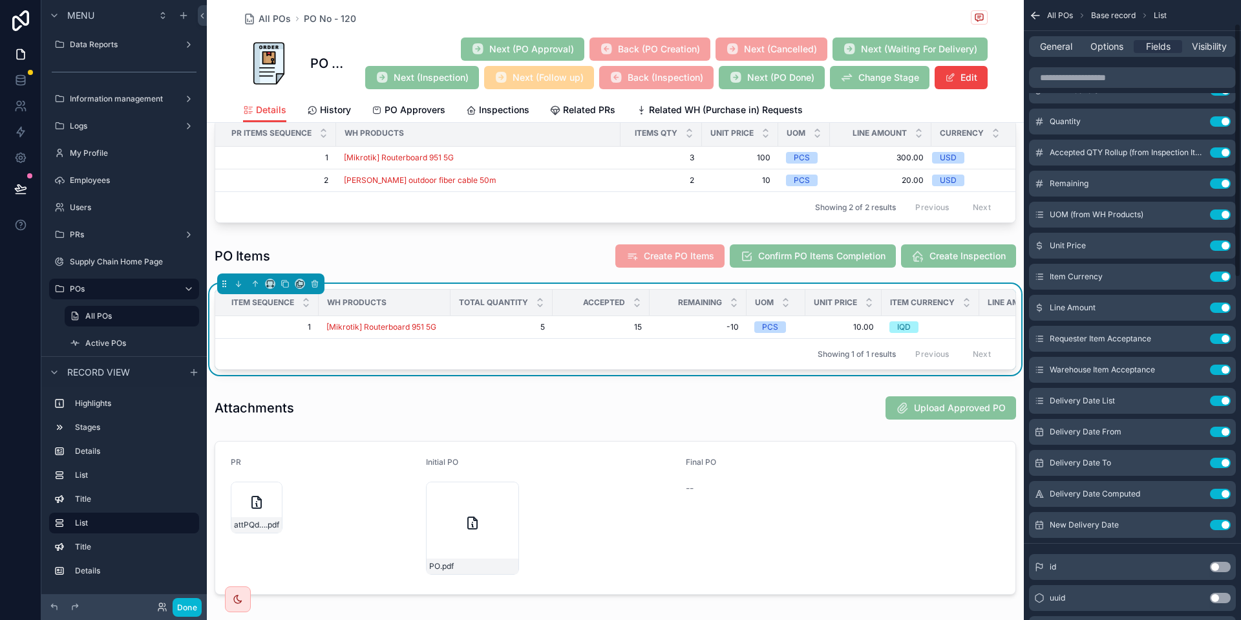
scroll to position [0, 0]
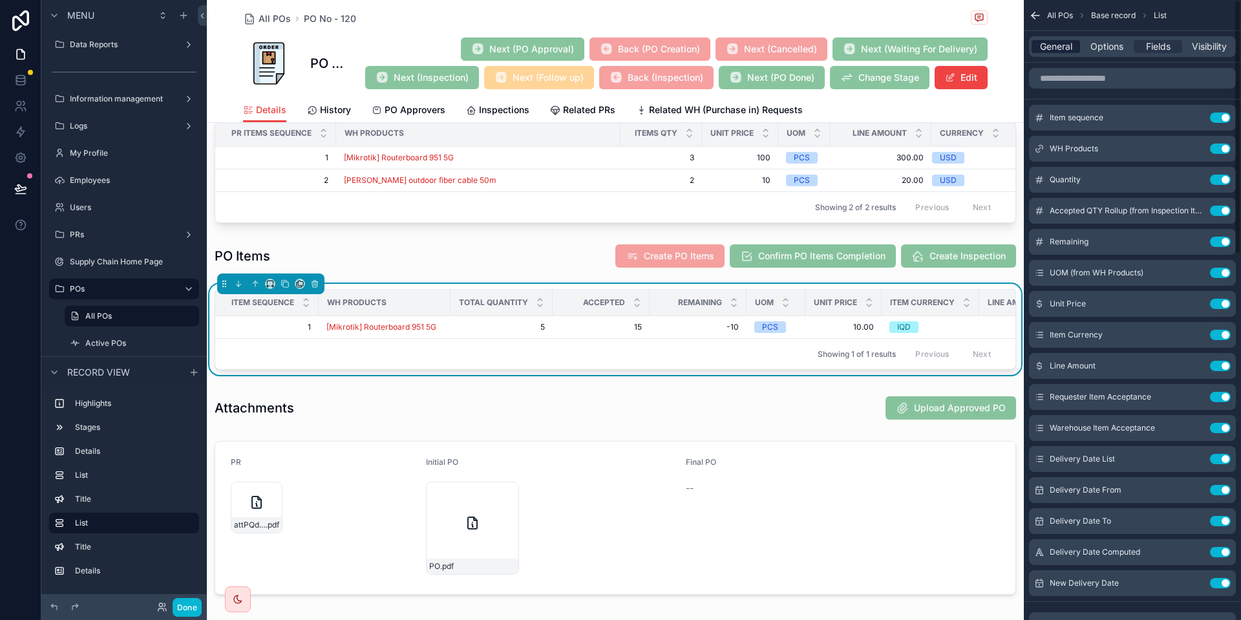
click at [1055, 46] on span "General" at bounding box center [1056, 46] width 32 height 13
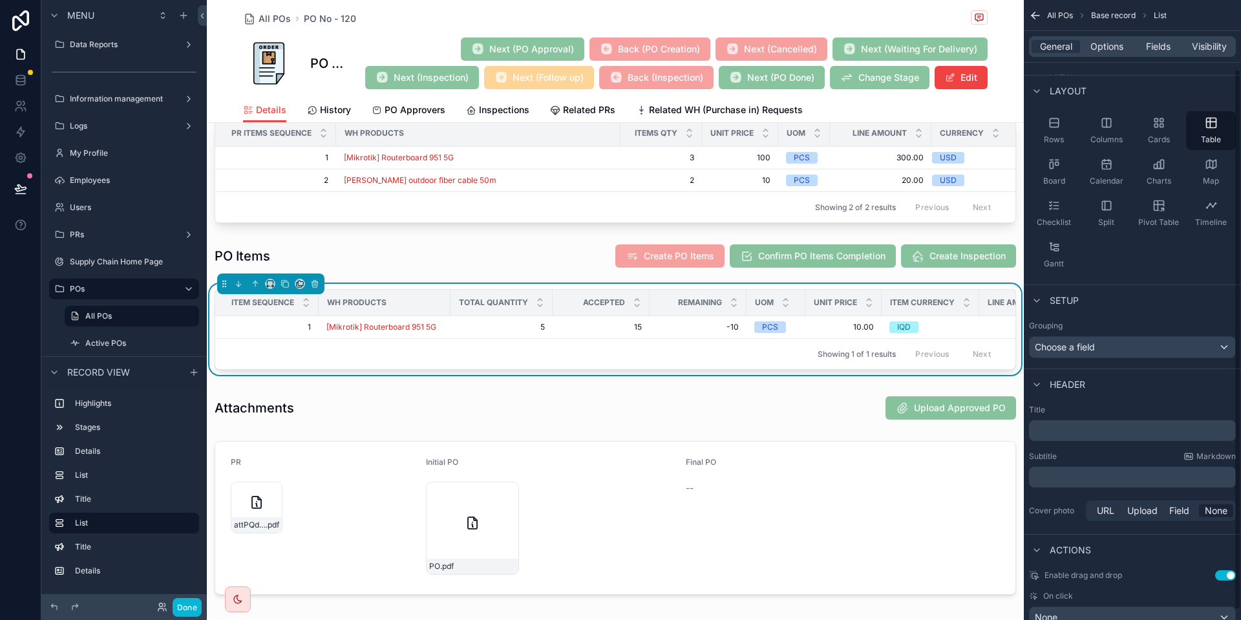
scroll to position [90, 0]
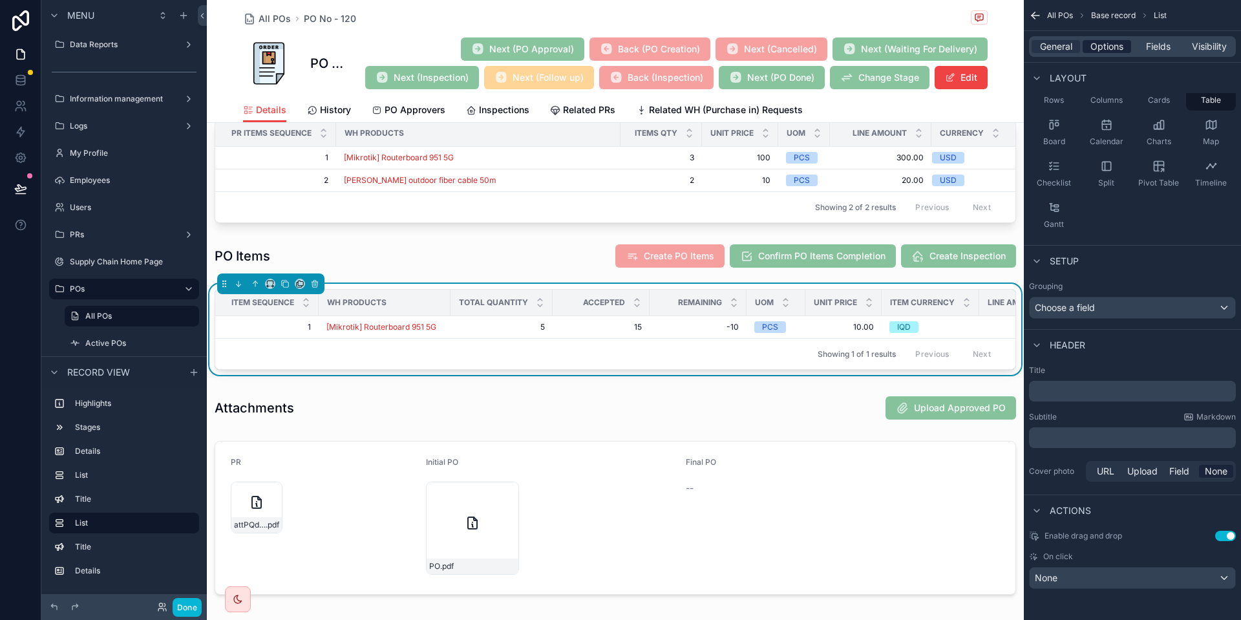
click at [1109, 40] on span "Options" at bounding box center [1106, 46] width 33 height 13
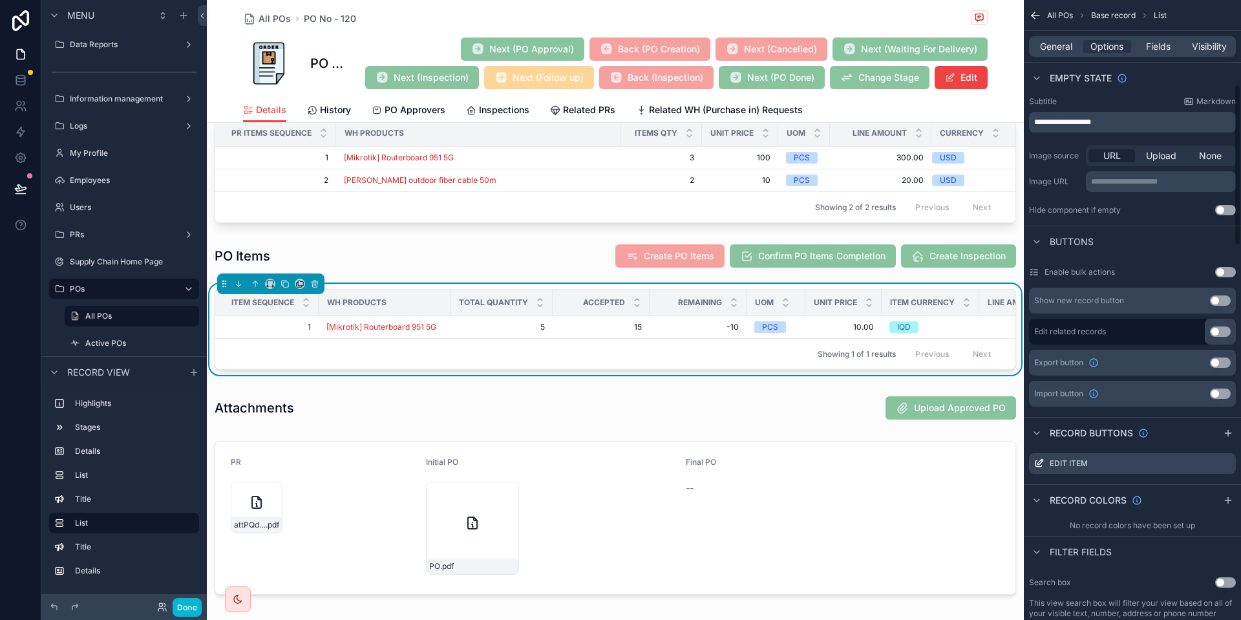
scroll to position [323, 0]
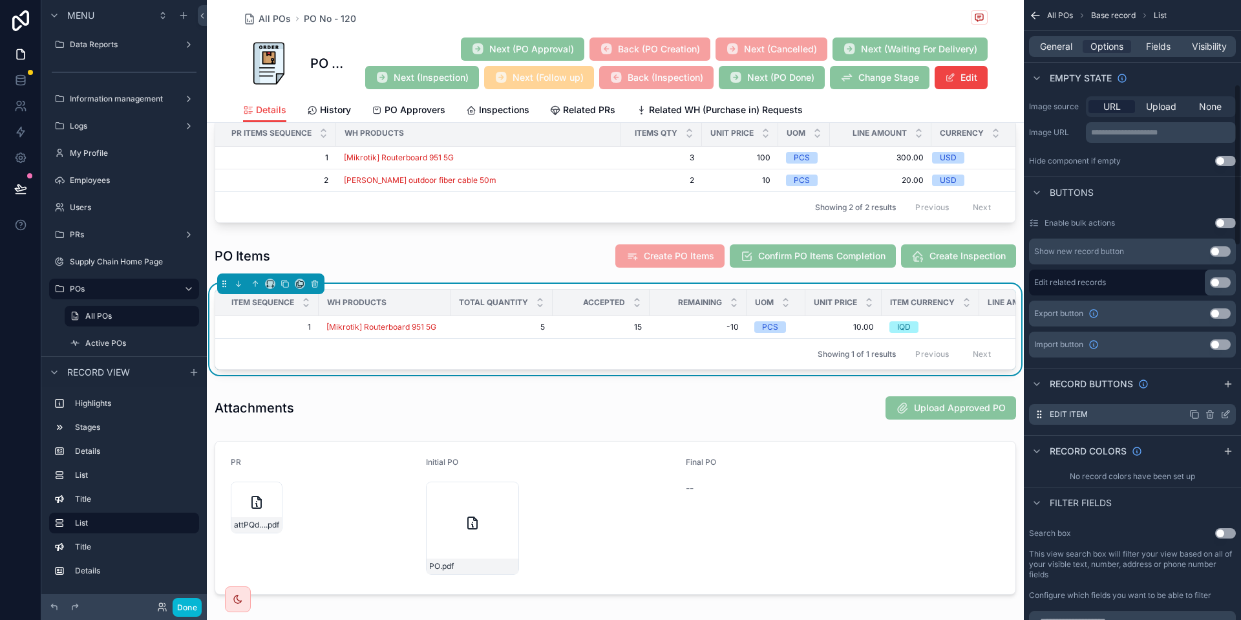
click at [1230, 420] on div "Edit item" at bounding box center [1132, 414] width 207 height 21
click at [1230, 414] on icon "scrollable content" at bounding box center [1225, 414] width 10 height 10
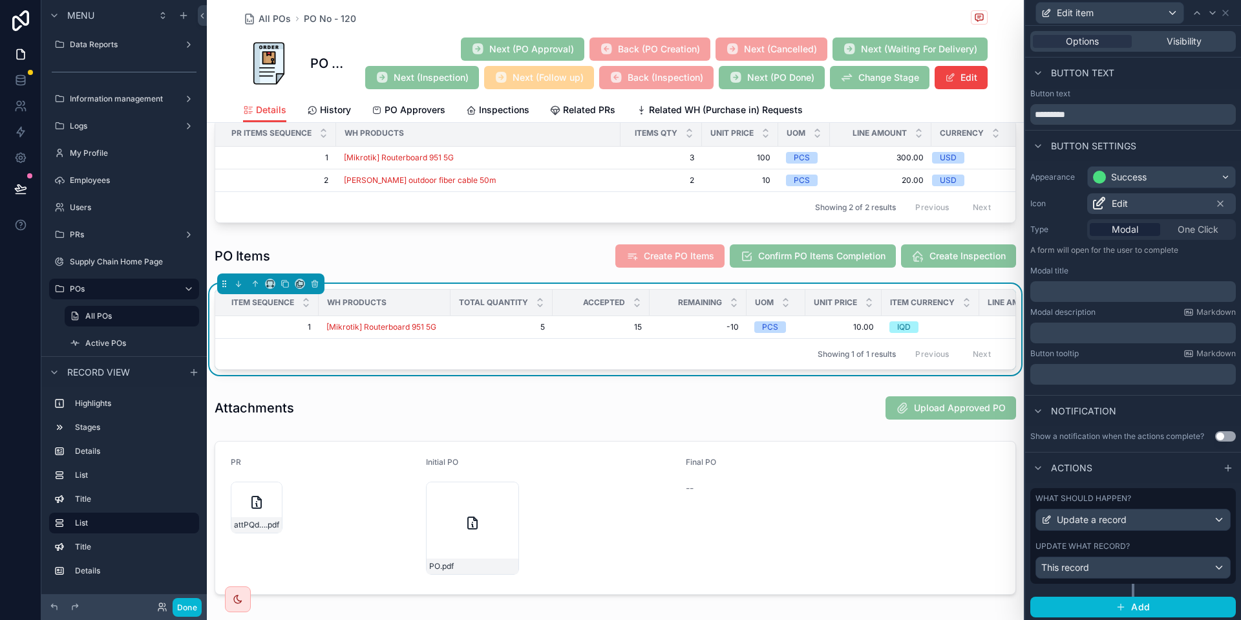
scroll to position [3, 0]
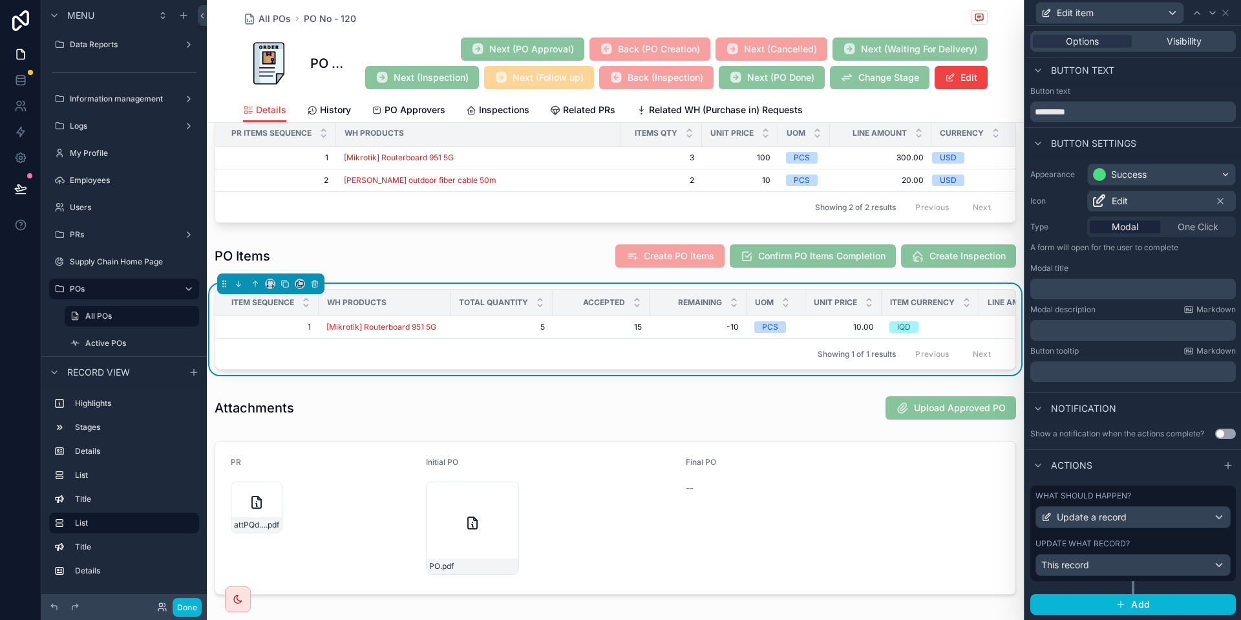
click at [1170, 535] on div "What should happen? Update a record Update what record? This record" at bounding box center [1132, 533] width 205 height 96
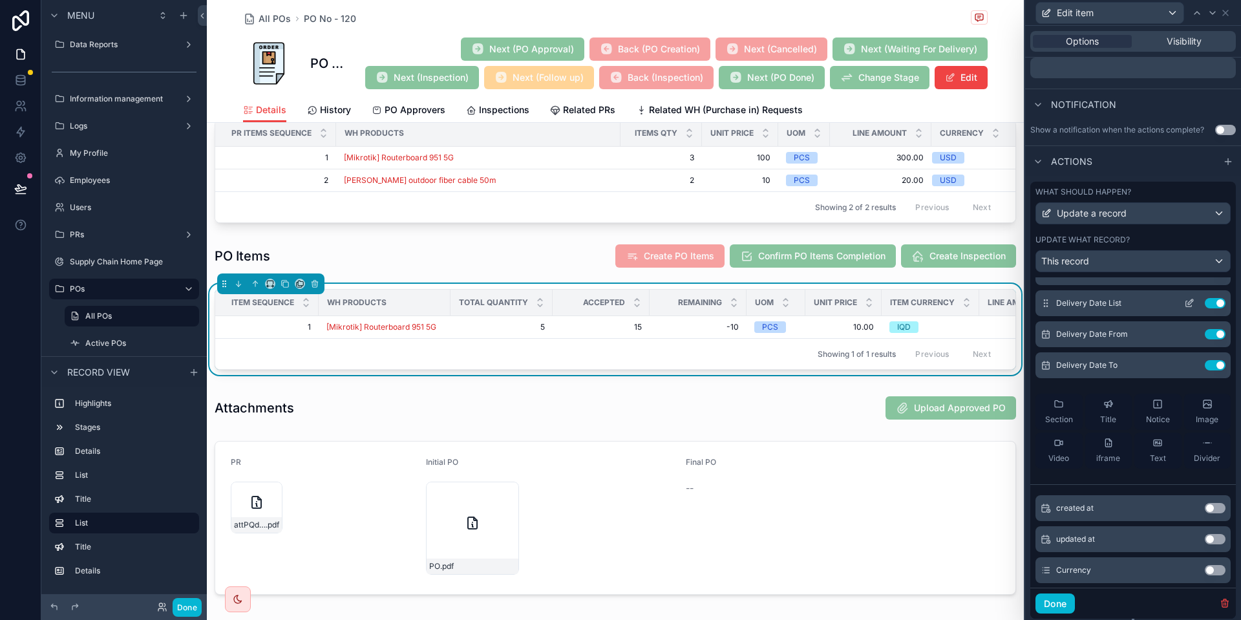
scroll to position [132, 0]
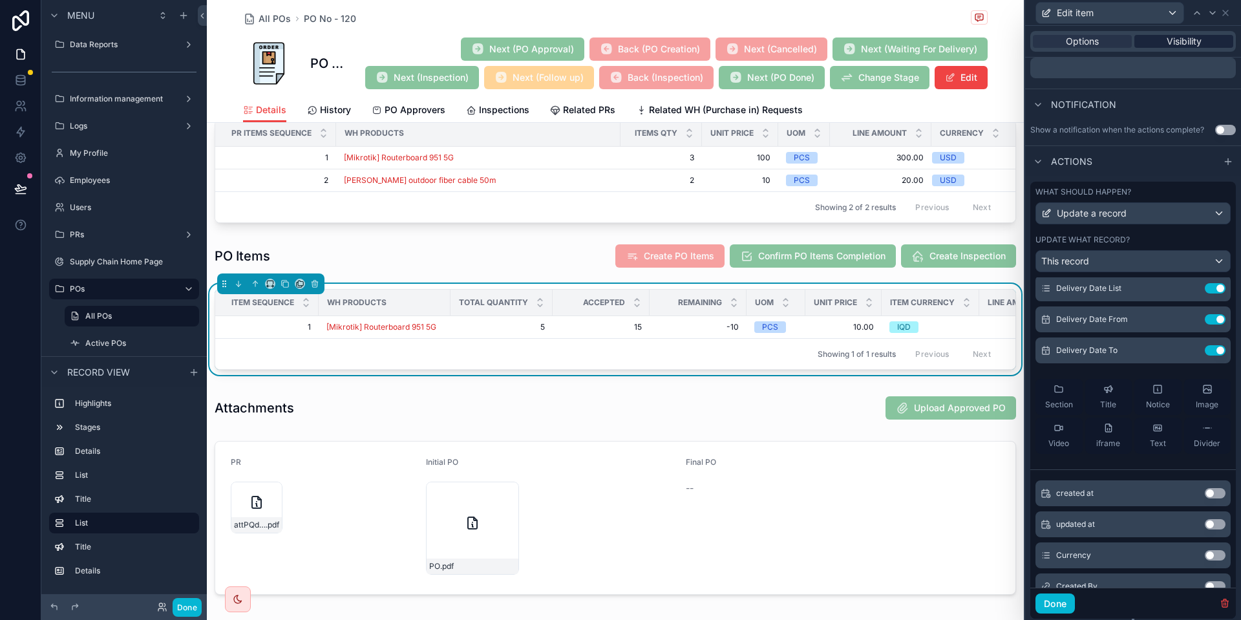
click at [1179, 37] on span "Visibility" at bounding box center [1183, 41] width 35 height 13
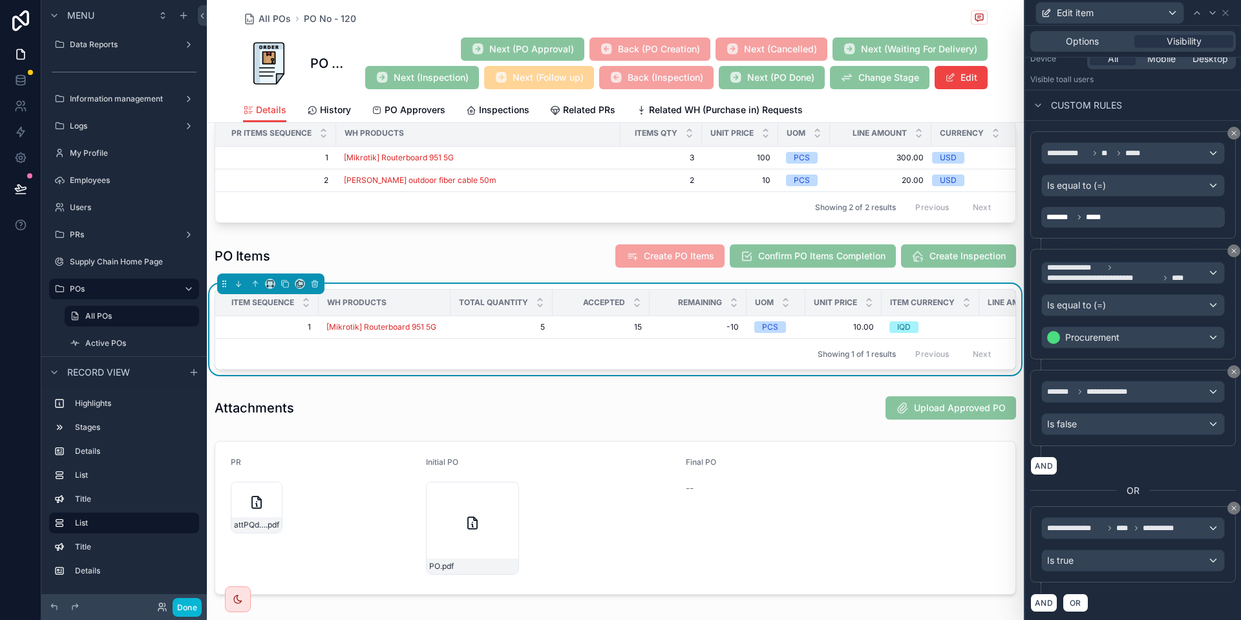
scroll to position [167, 0]
click at [188, 605] on button "Done" at bounding box center [187, 607] width 29 height 19
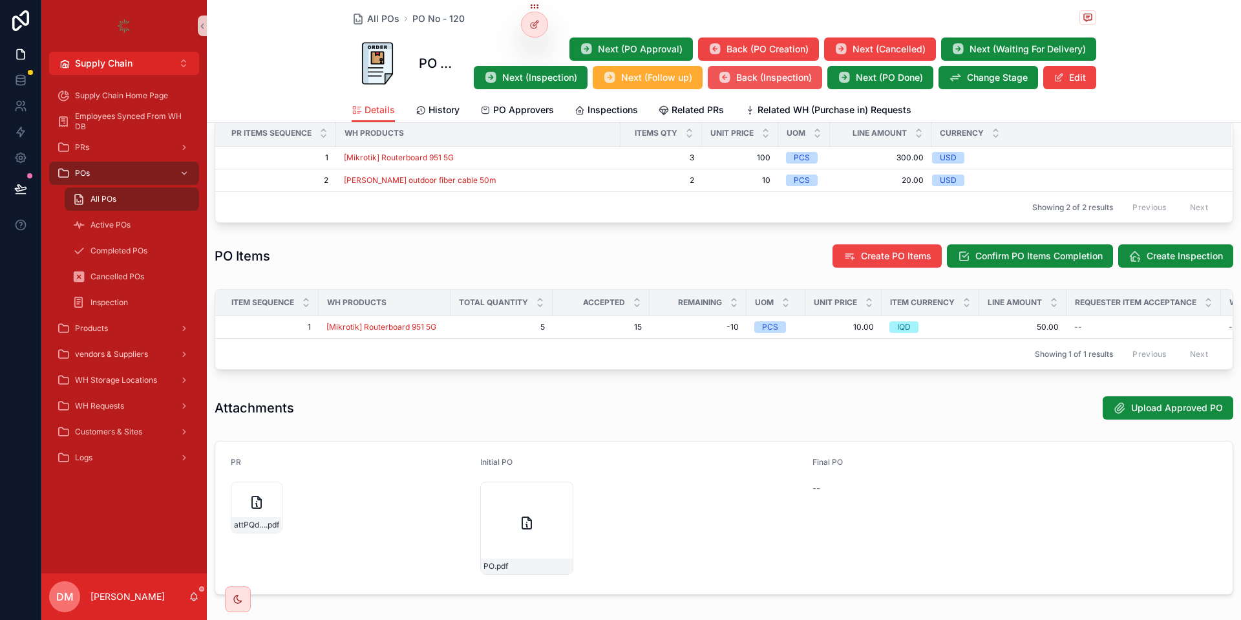
click at [770, 86] on button "Back (Inspection)" at bounding box center [765, 77] width 114 height 23
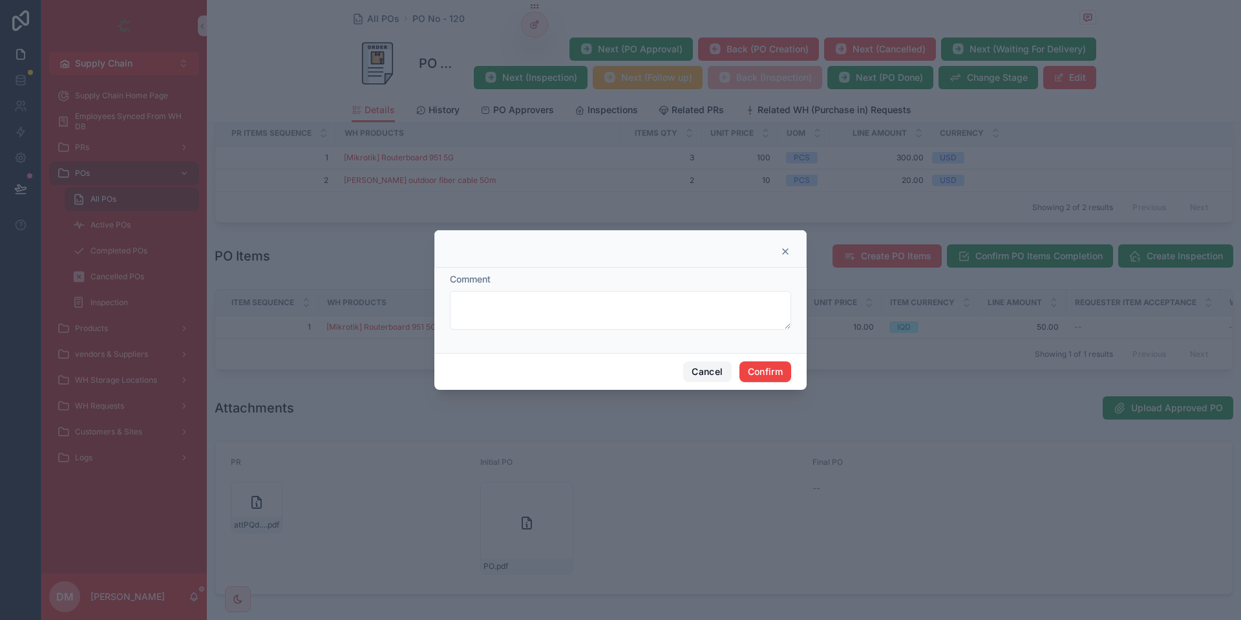
click at [709, 373] on button "Cancel" at bounding box center [707, 371] width 48 height 21
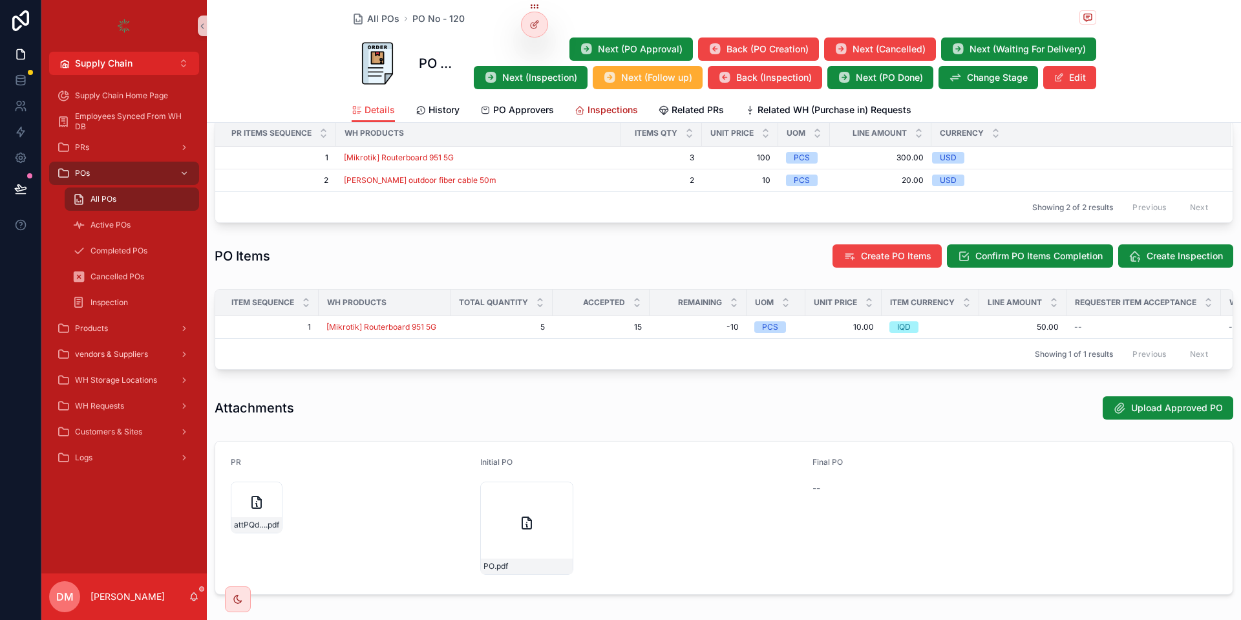
click at [618, 106] on span "Inspections" at bounding box center [612, 109] width 50 height 13
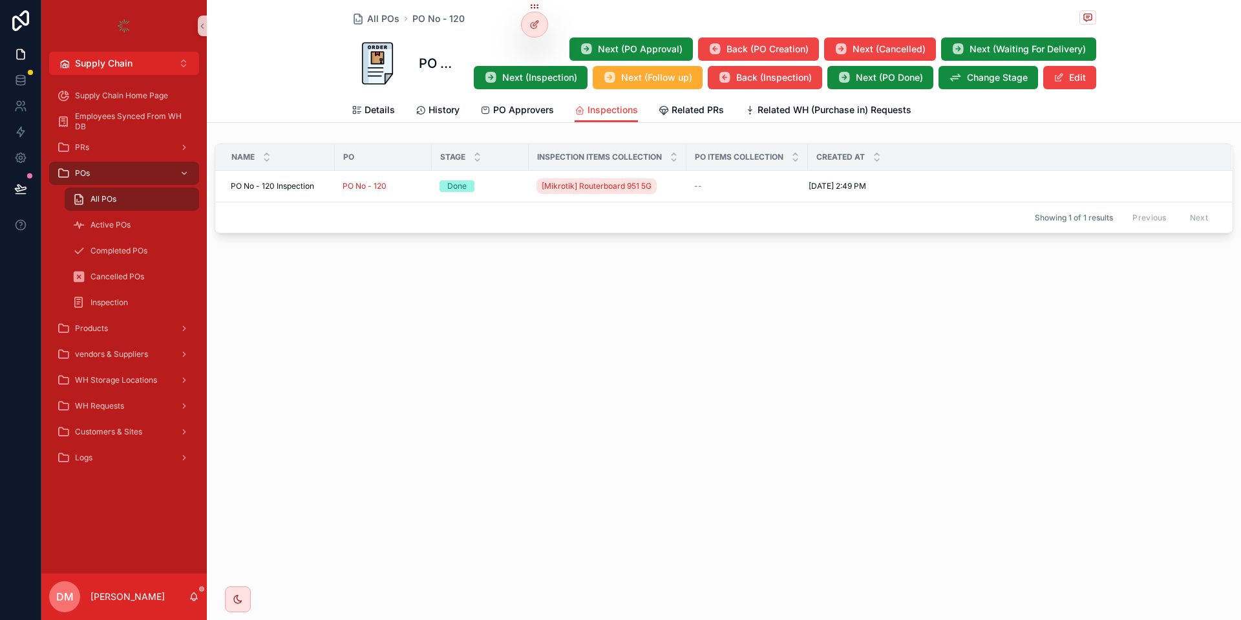
click at [166, 188] on link "All POs" at bounding box center [132, 198] width 134 height 23
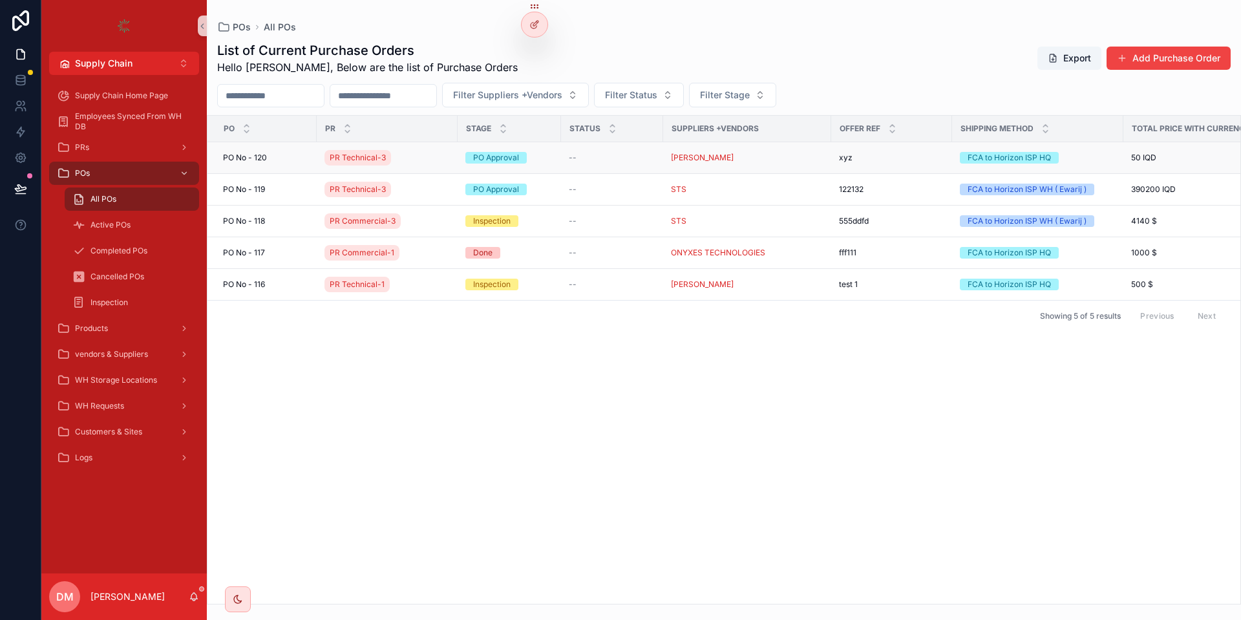
click at [280, 160] on div "PO No - 120 PO No - 120" at bounding box center [266, 157] width 86 height 10
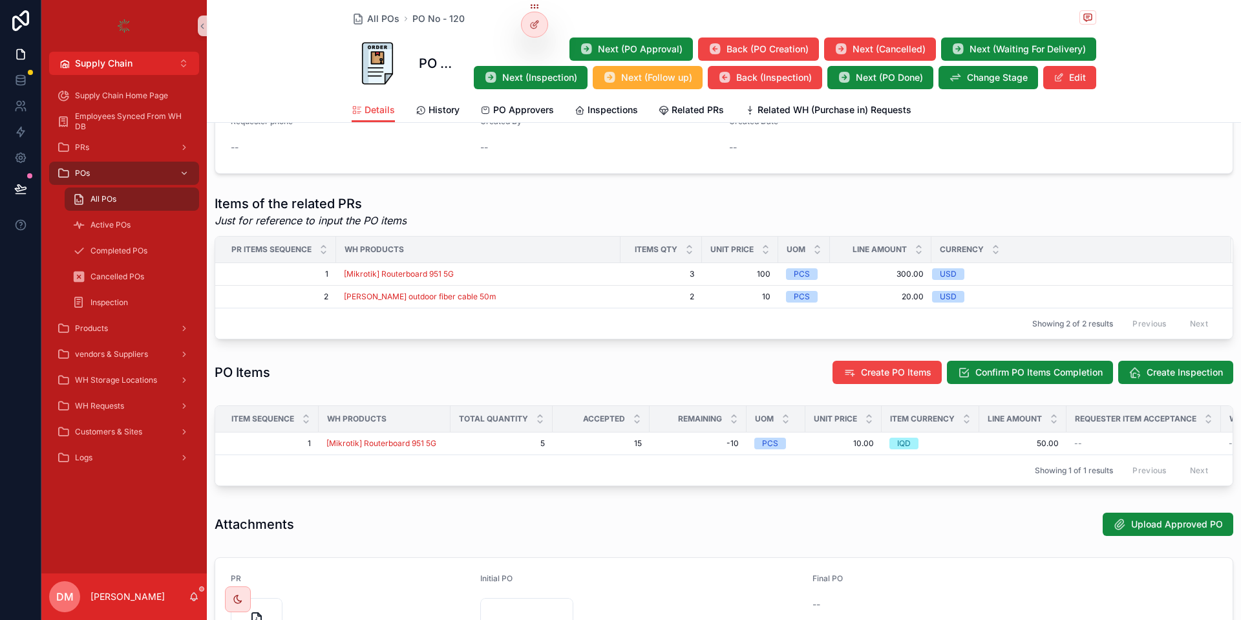
scroll to position [450, 0]
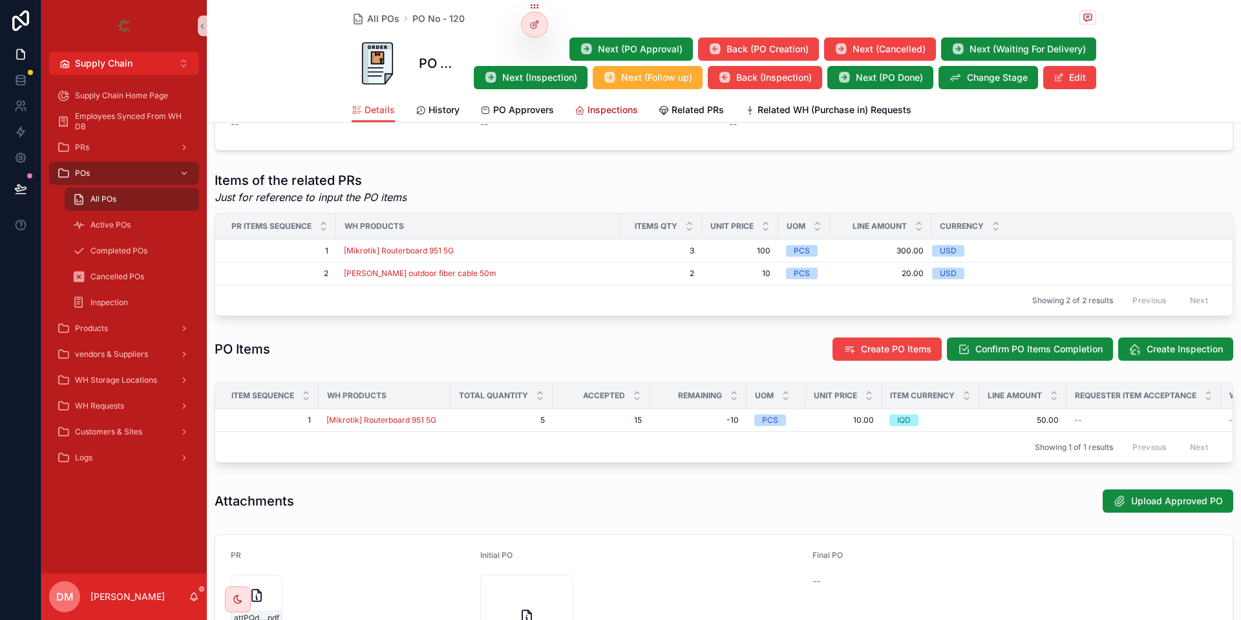
click at [607, 121] on link "Inspections" at bounding box center [605, 111] width 63 height 26
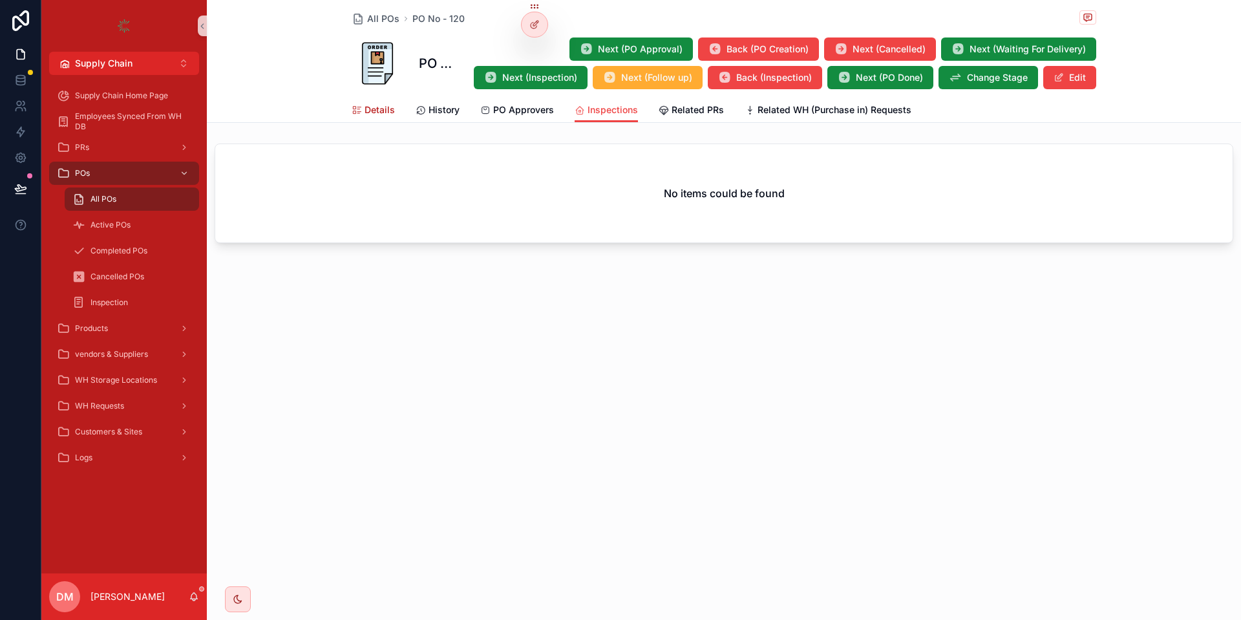
click at [368, 101] on link "Details" at bounding box center [373, 111] width 43 height 26
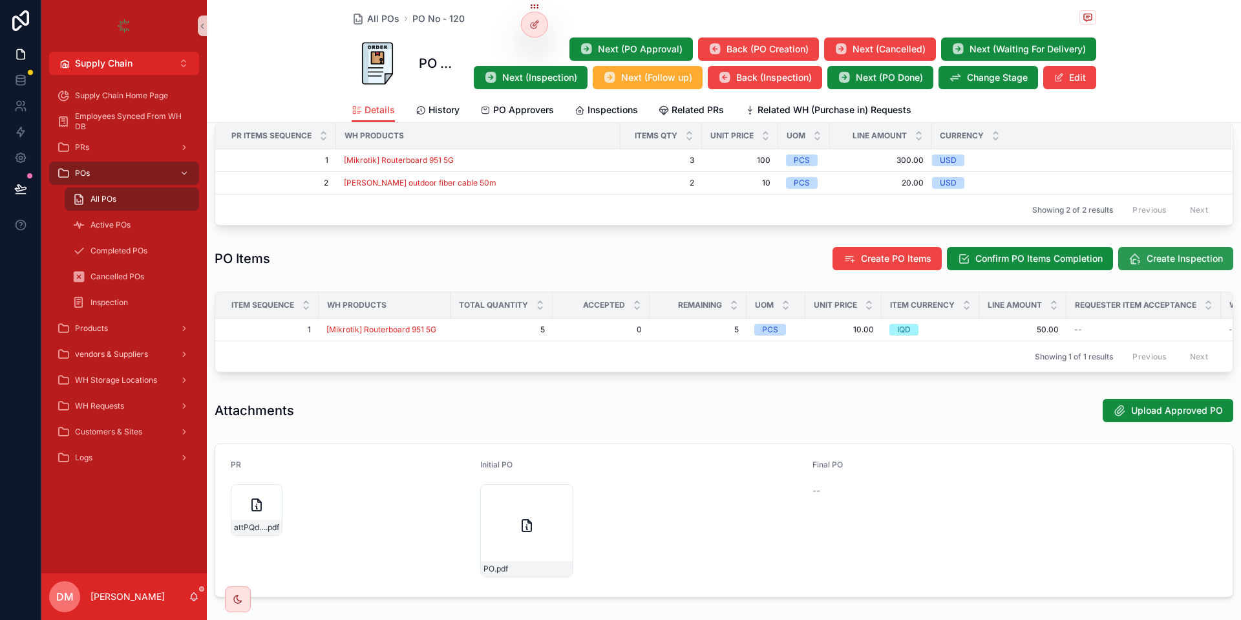
click at [1170, 265] on button "Create Inspection" at bounding box center [1175, 258] width 115 height 23
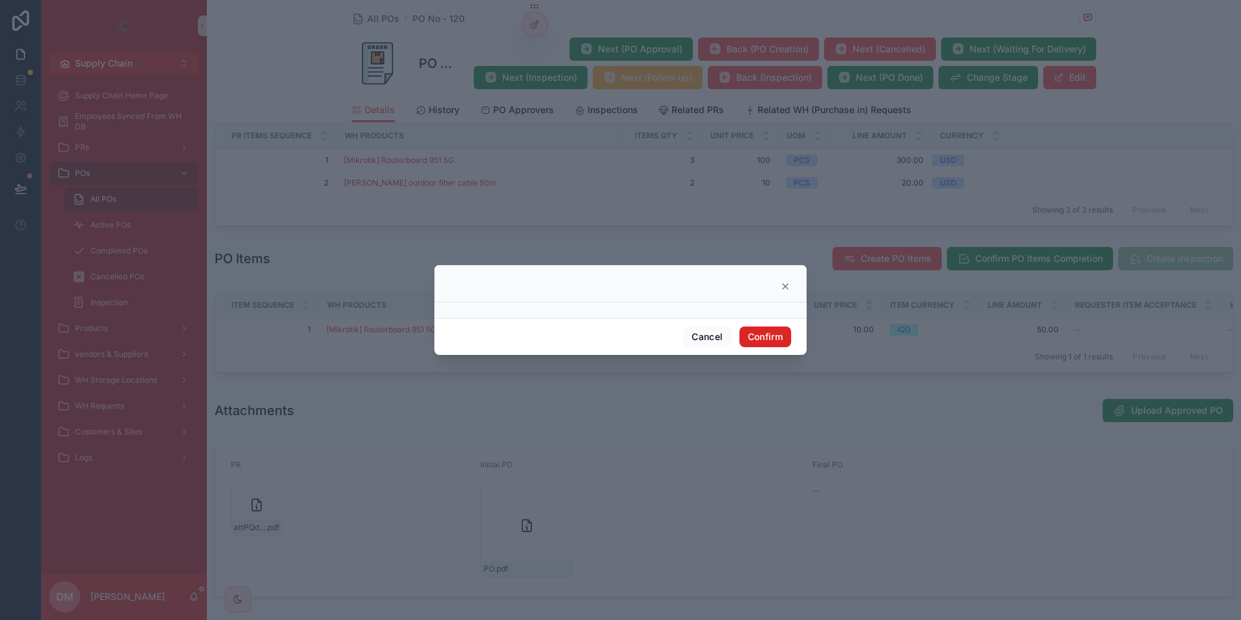
click at [759, 344] on button "Confirm" at bounding box center [765, 336] width 52 height 21
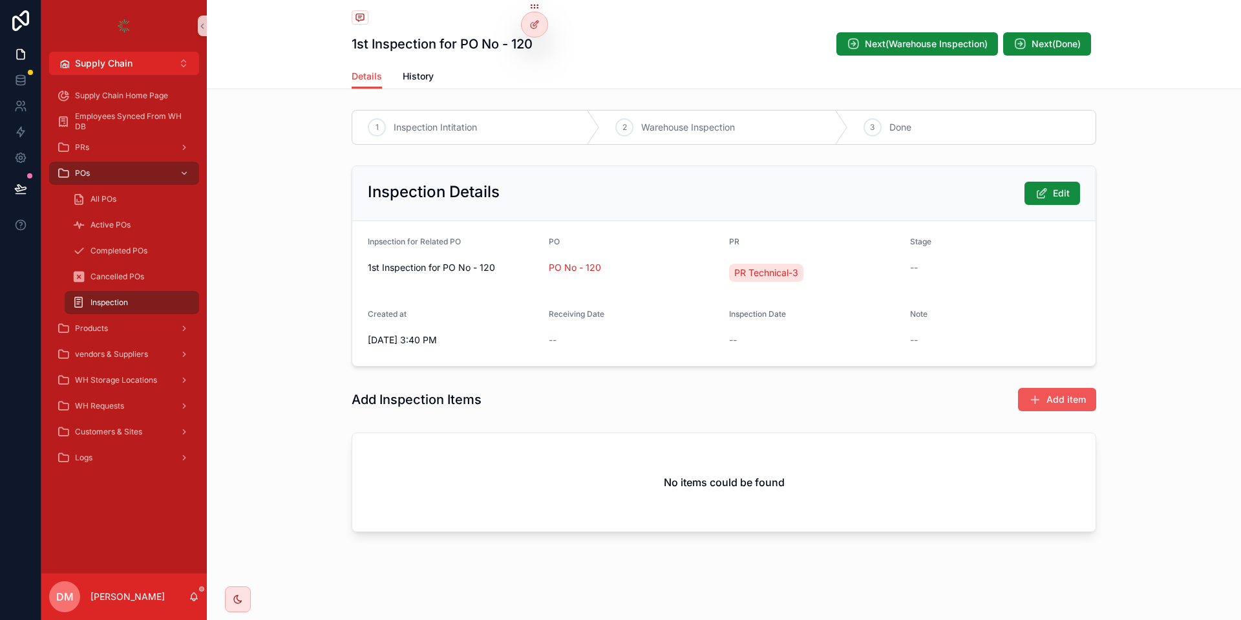
click at [1058, 390] on button "Add item" at bounding box center [1057, 399] width 78 height 23
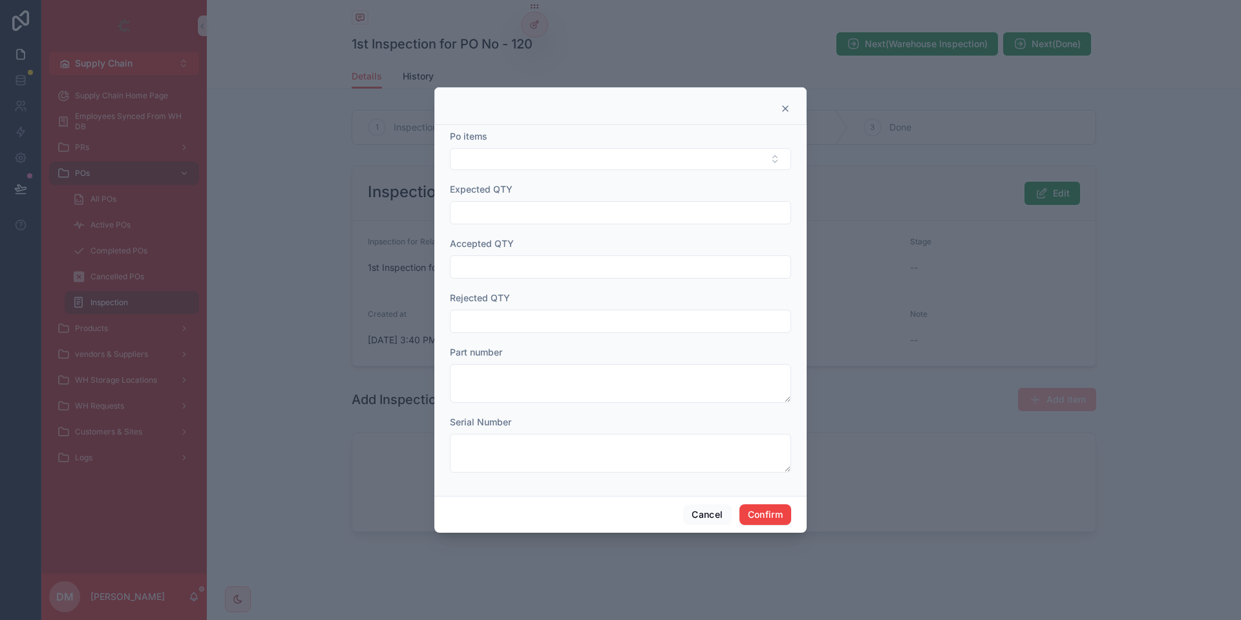
click at [678, 178] on form "Po items Expected QTY Accepted QTY Rejected QTY Part number Serial Number" at bounding box center [620, 307] width 341 height 355
click at [671, 166] on button "Select Button" at bounding box center [620, 159] width 341 height 22
click at [578, 210] on span "[Mikrotik] Routerboard 951 5G" at bounding box center [522, 210] width 128 height 13
click at [514, 218] on input "text" at bounding box center [620, 214] width 340 height 18
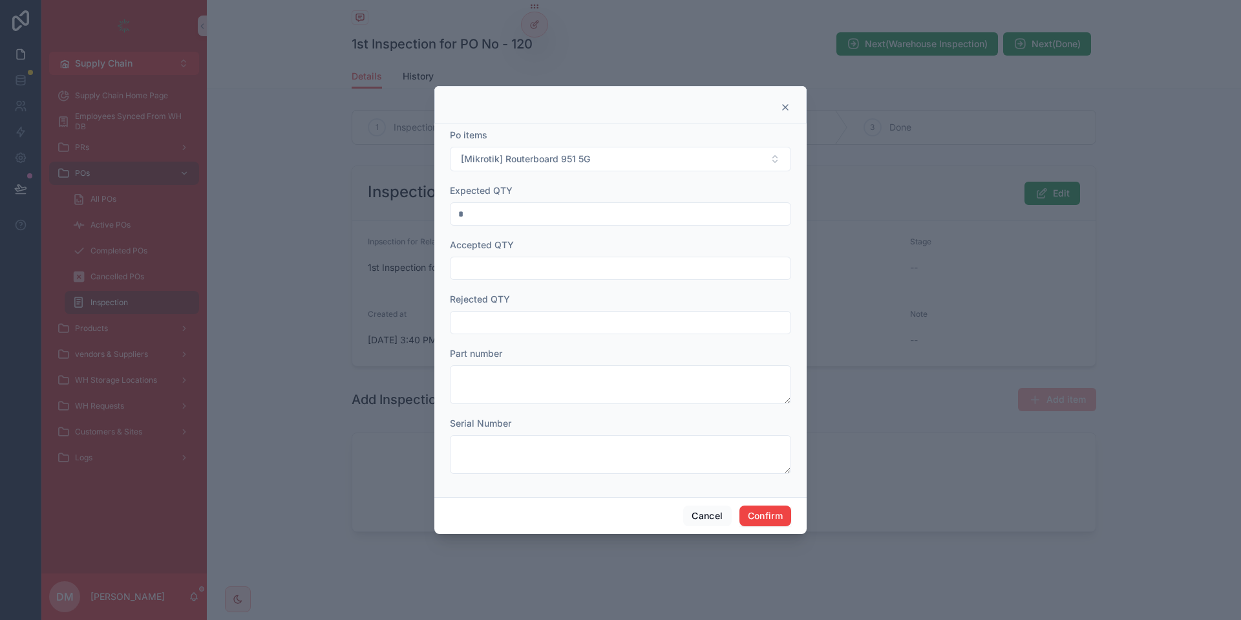
type input "*"
click at [499, 271] on input "text" at bounding box center [620, 268] width 340 height 18
type input "*"
click at [501, 330] on input "text" at bounding box center [620, 322] width 340 height 18
type input "*"
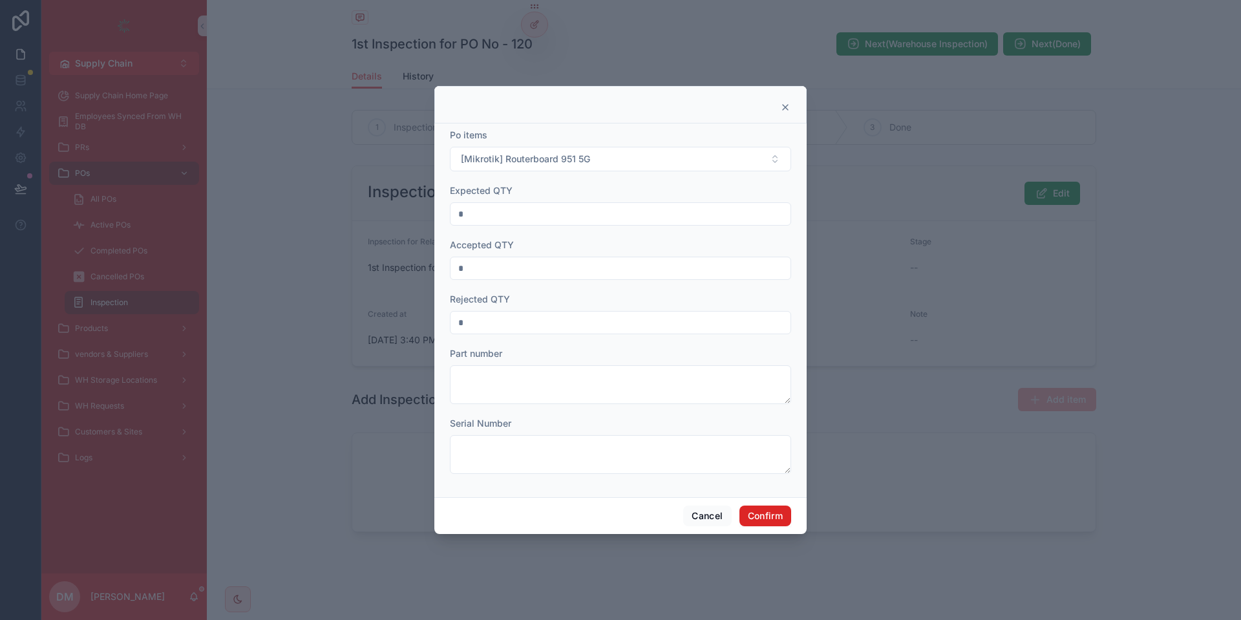
click at [780, 519] on button "Confirm" at bounding box center [765, 515] width 52 height 21
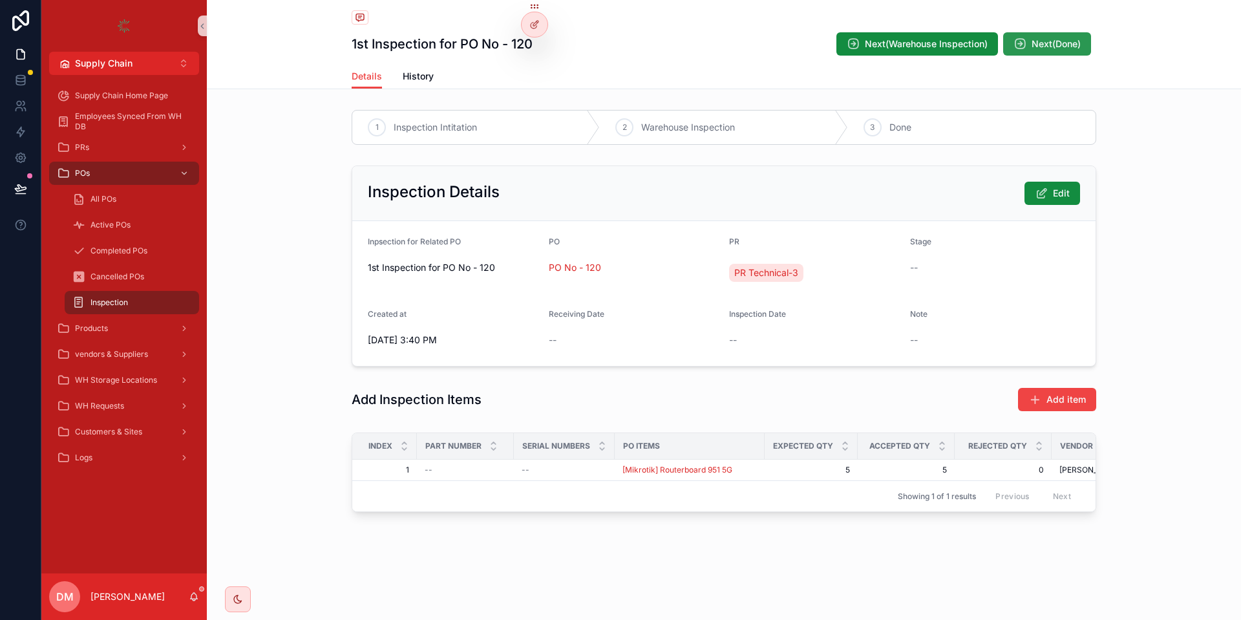
click at [1036, 49] on span "Next(Done)" at bounding box center [1055, 43] width 49 height 13
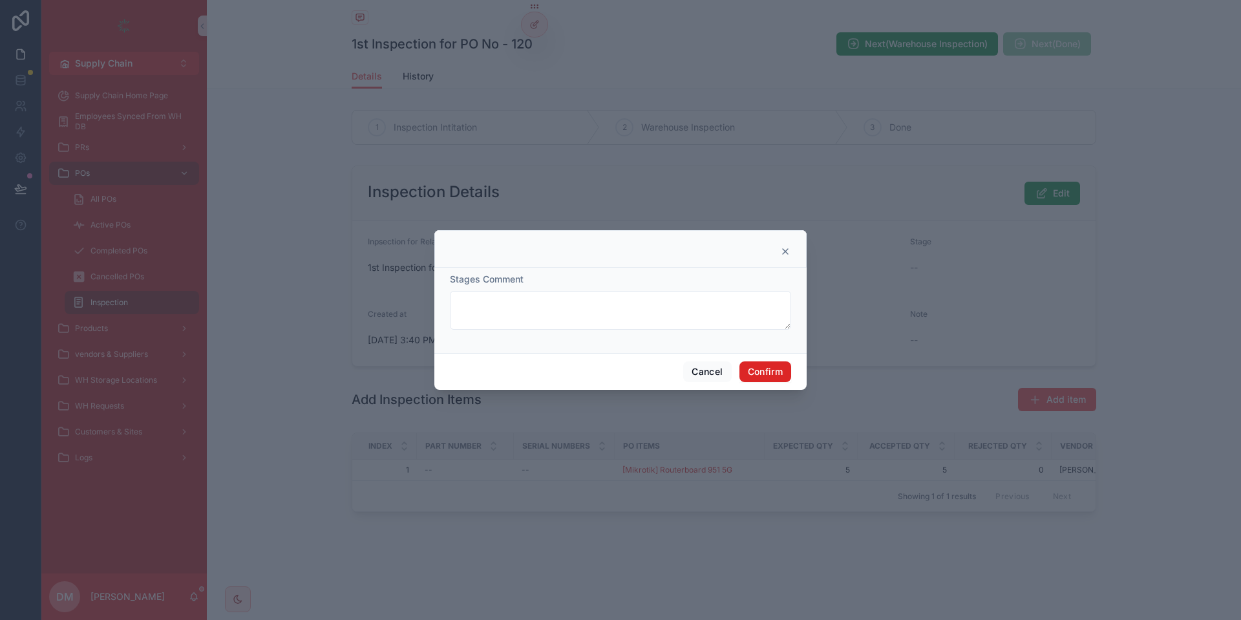
click at [777, 376] on button "Confirm" at bounding box center [765, 371] width 52 height 21
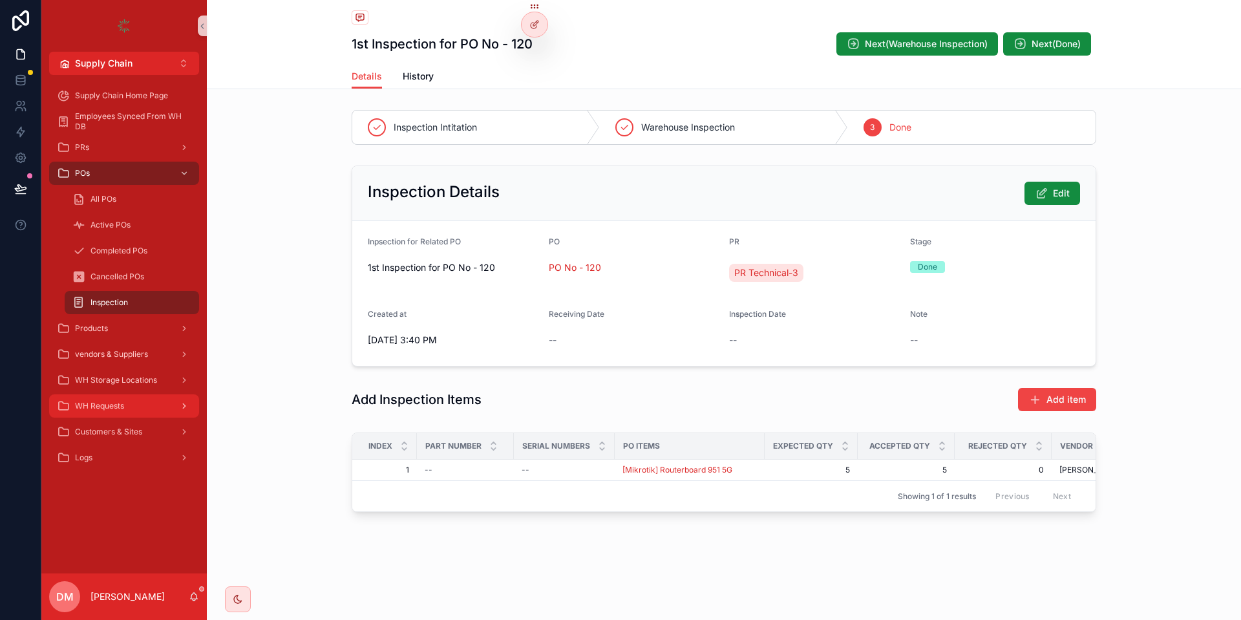
click at [111, 414] on div "WH Requests" at bounding box center [124, 405] width 134 height 21
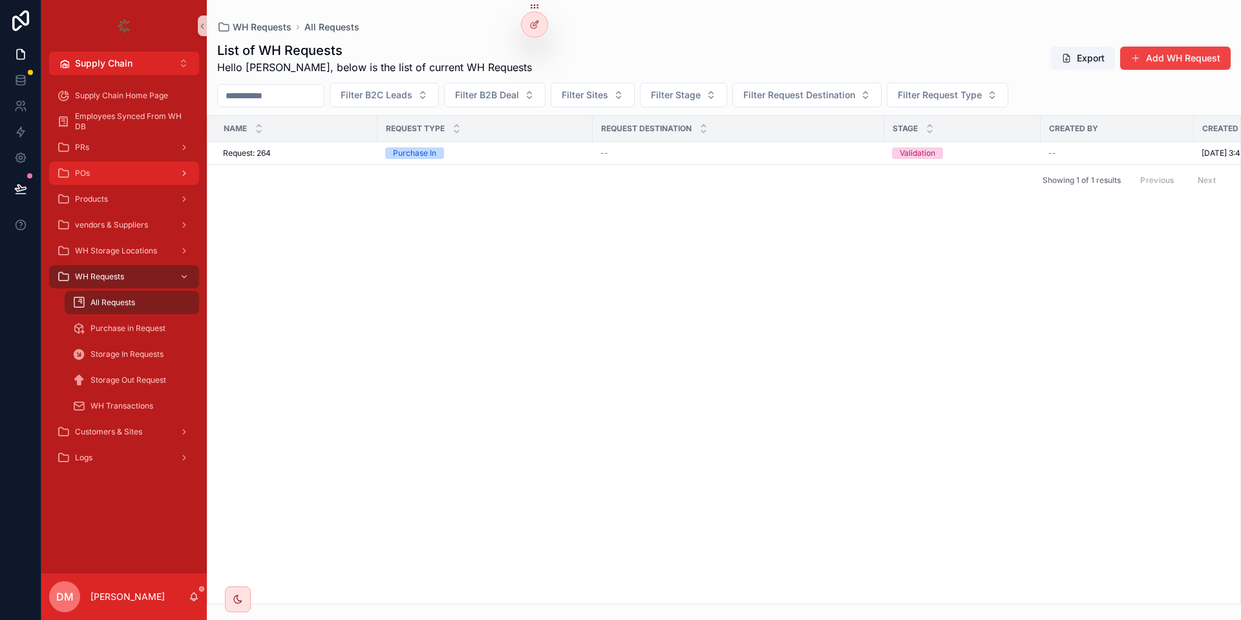
click at [117, 174] on div "POs" at bounding box center [124, 173] width 134 height 21
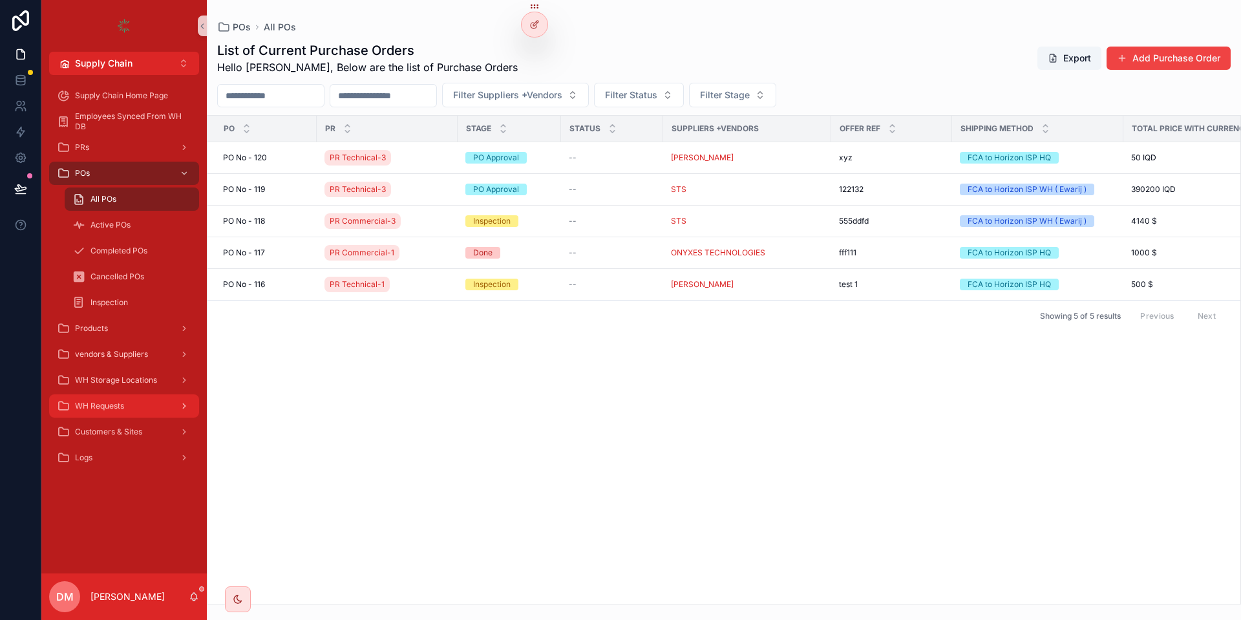
click at [114, 399] on div "WH Requests" at bounding box center [124, 405] width 134 height 21
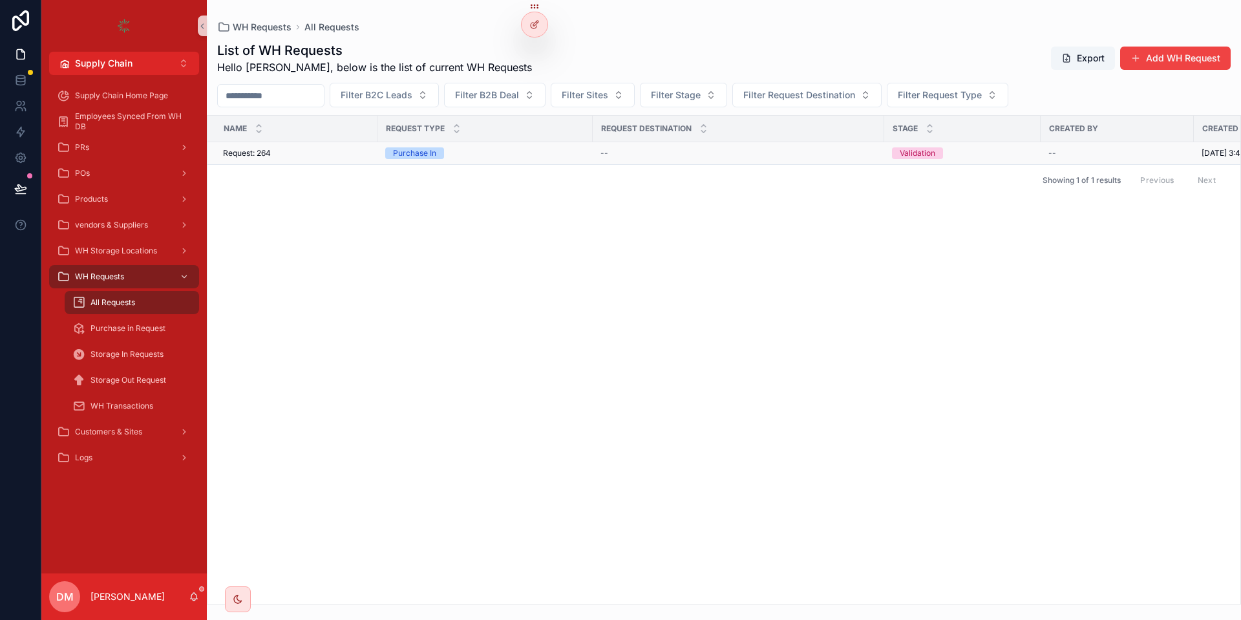
click at [342, 150] on div "Request: 264 Request: 264" at bounding box center [296, 153] width 147 height 10
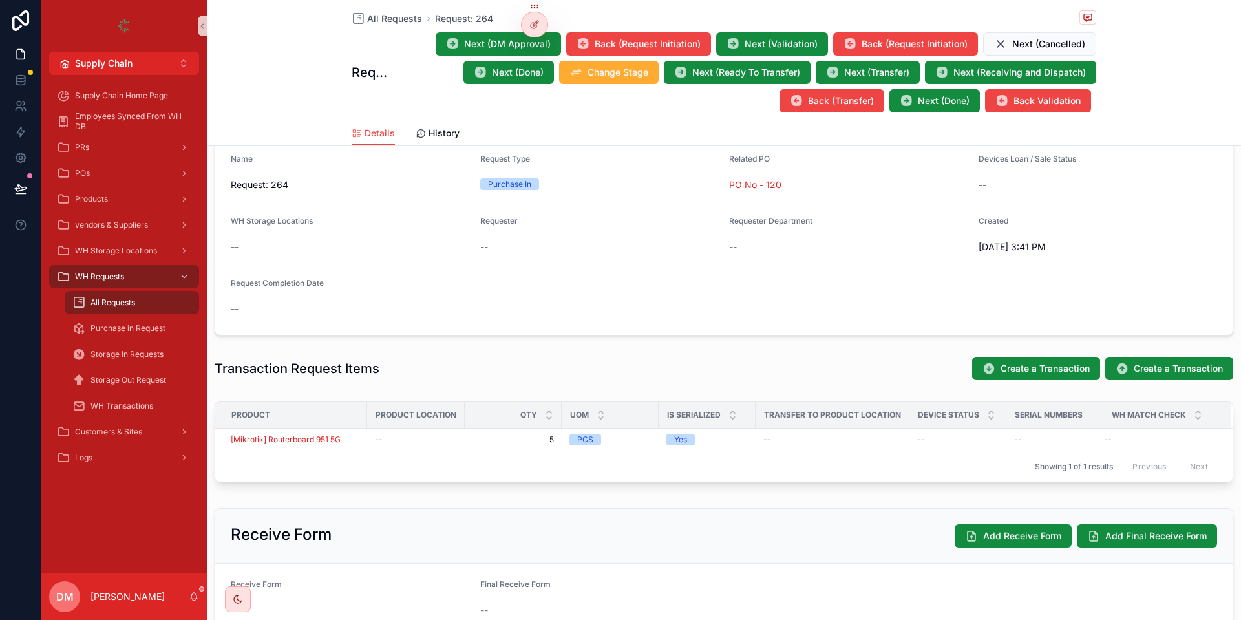
scroll to position [388, 0]
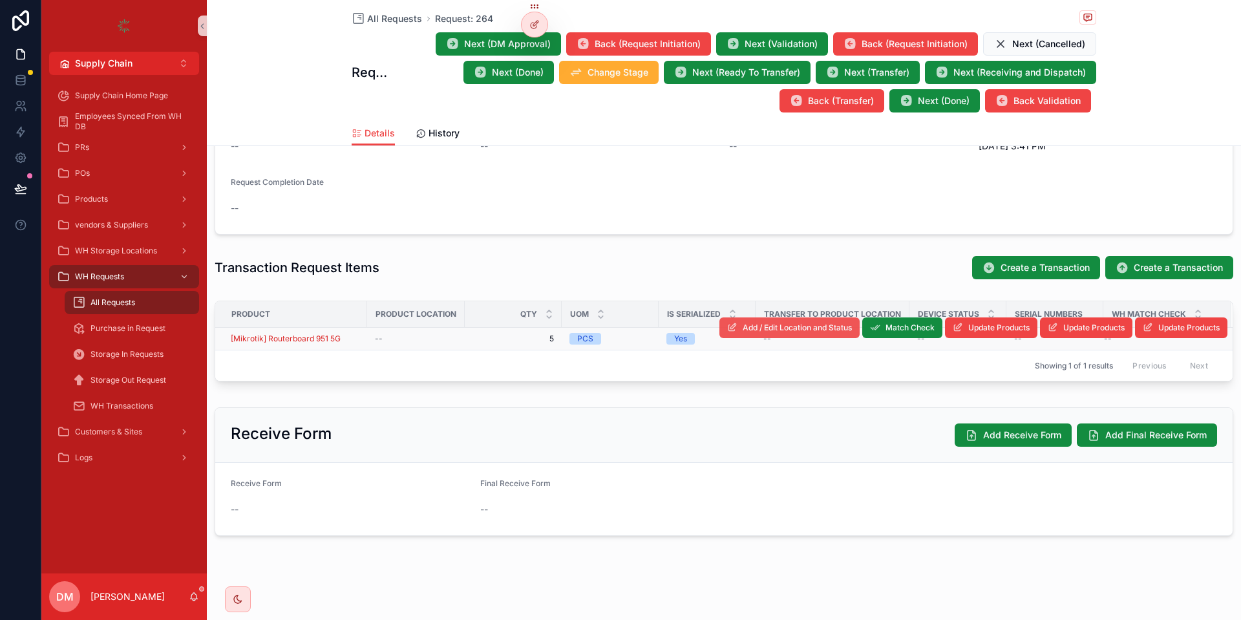
click at [757, 331] on span "Add / Edit Location and Status" at bounding box center [796, 327] width 109 height 10
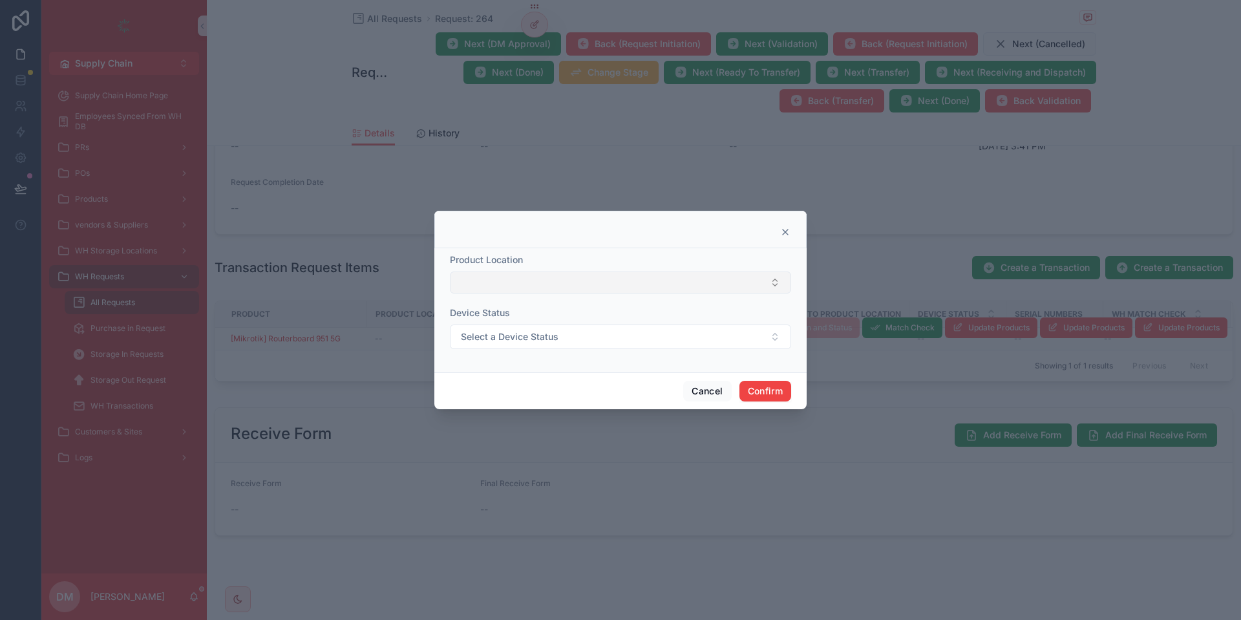
click at [552, 284] on button "Select Button" at bounding box center [620, 282] width 341 height 22
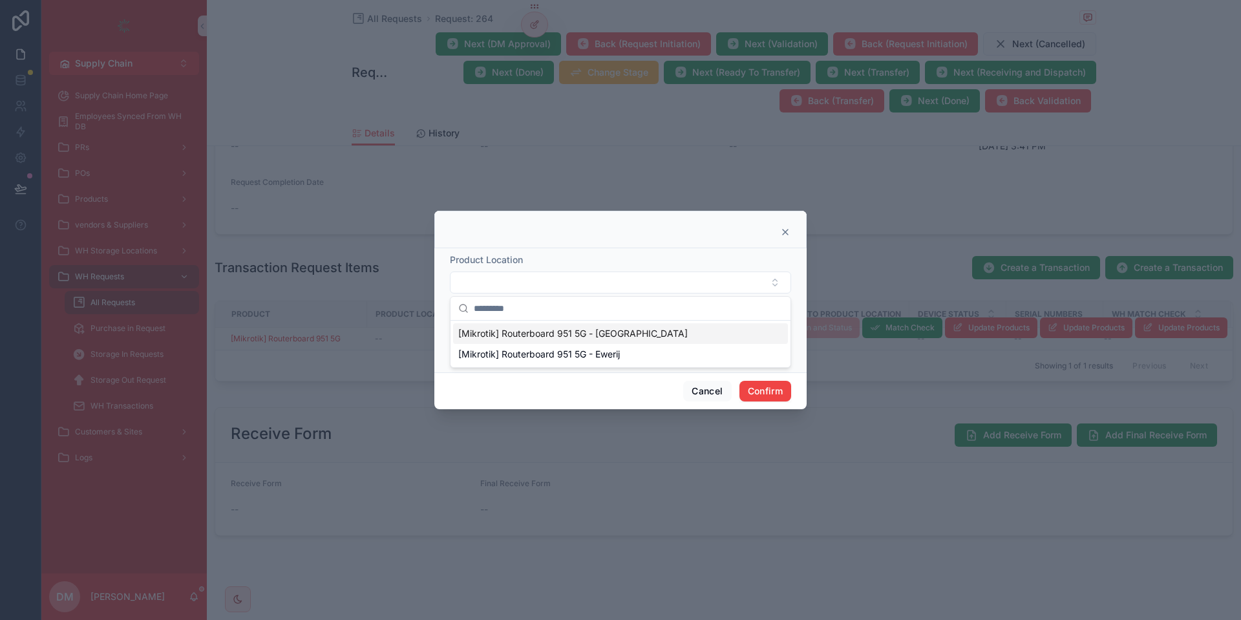
click at [501, 333] on span "[Mikrotik] Routerboard 951 5G - [GEOGRAPHIC_DATA]" at bounding box center [572, 333] width 229 height 13
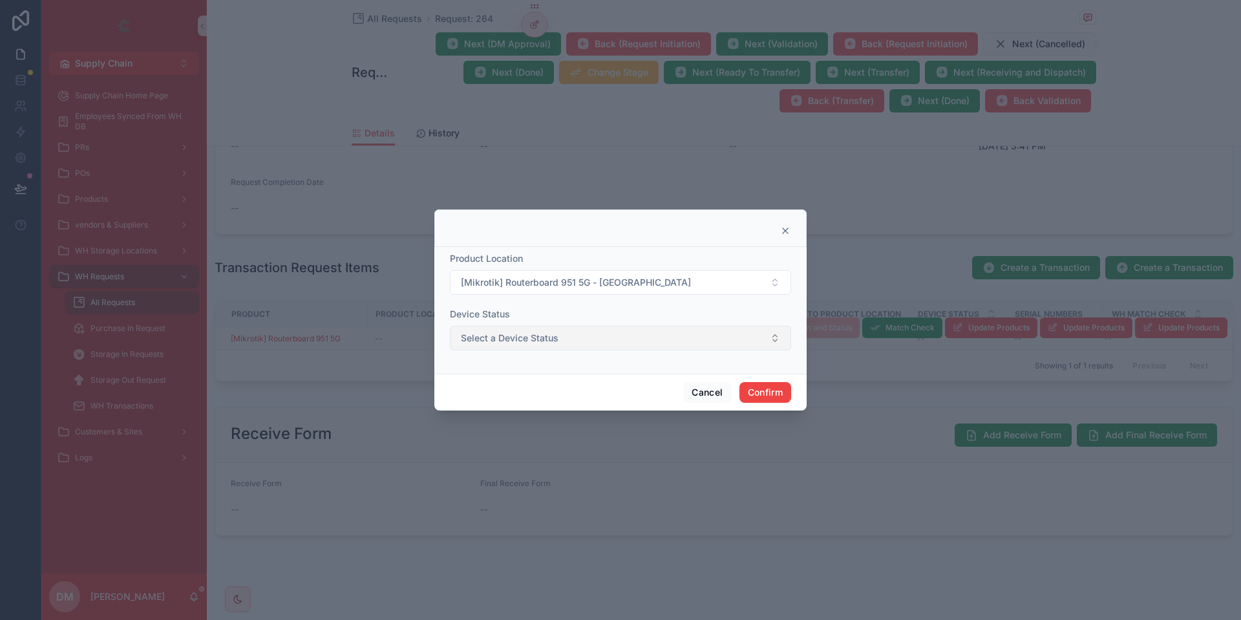
click at [467, 344] on span "Select a Device Status" at bounding box center [510, 337] width 98 height 13
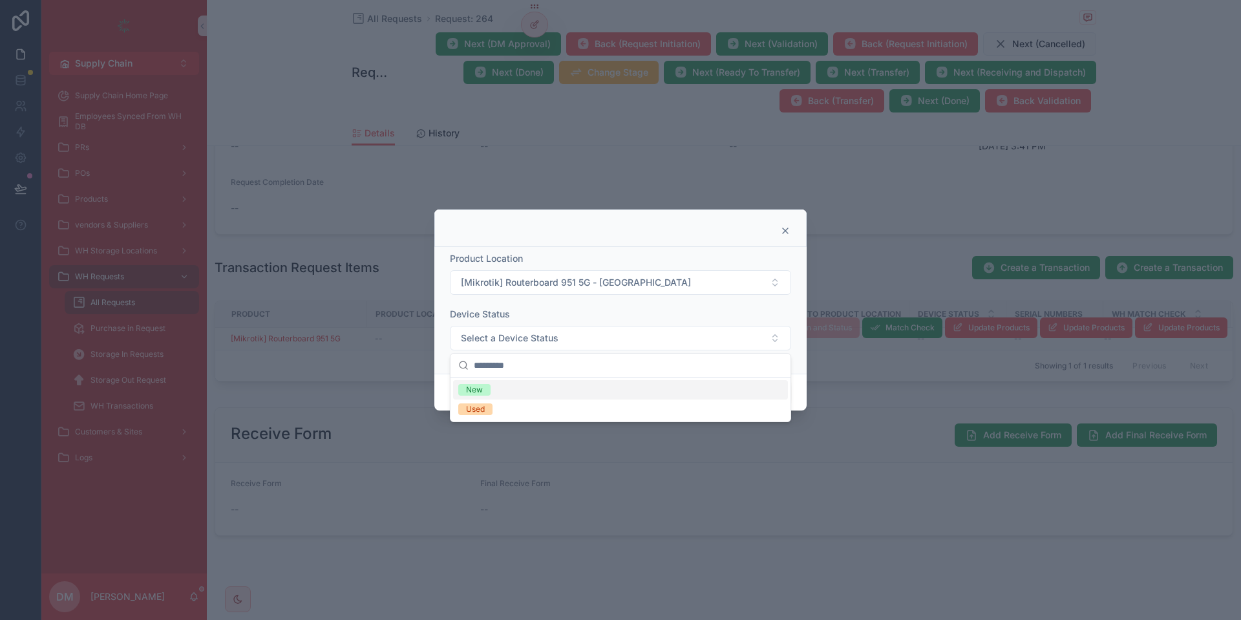
click at [478, 383] on div "New" at bounding box center [620, 389] width 335 height 19
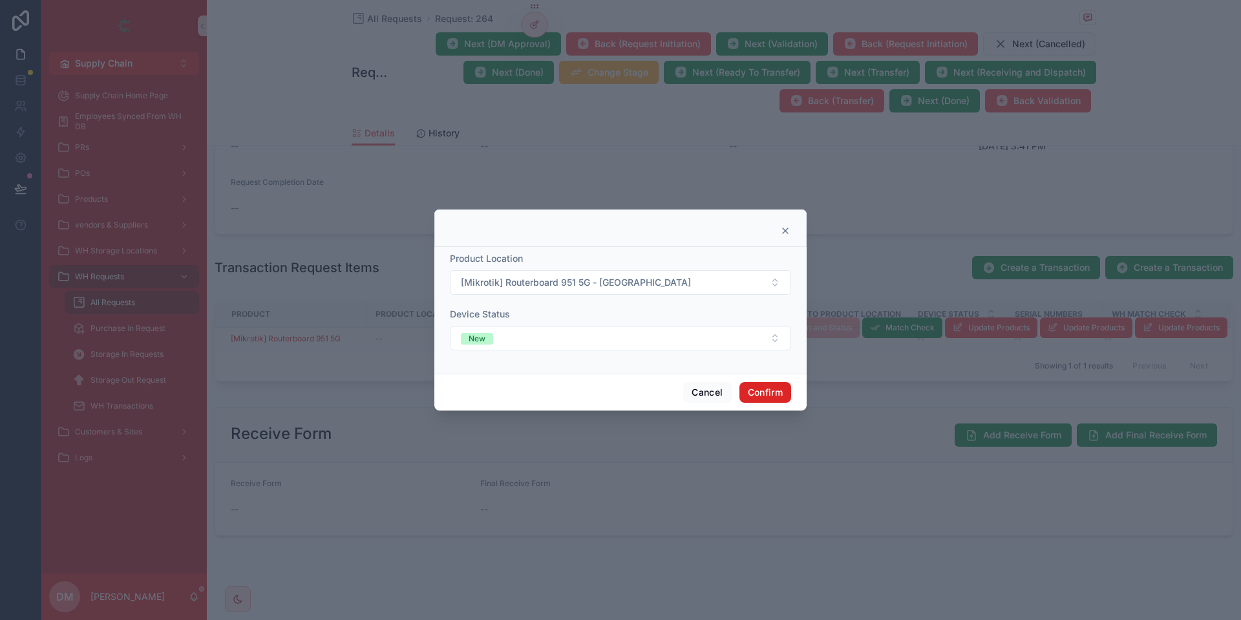
click at [775, 384] on button "Confirm" at bounding box center [765, 392] width 52 height 21
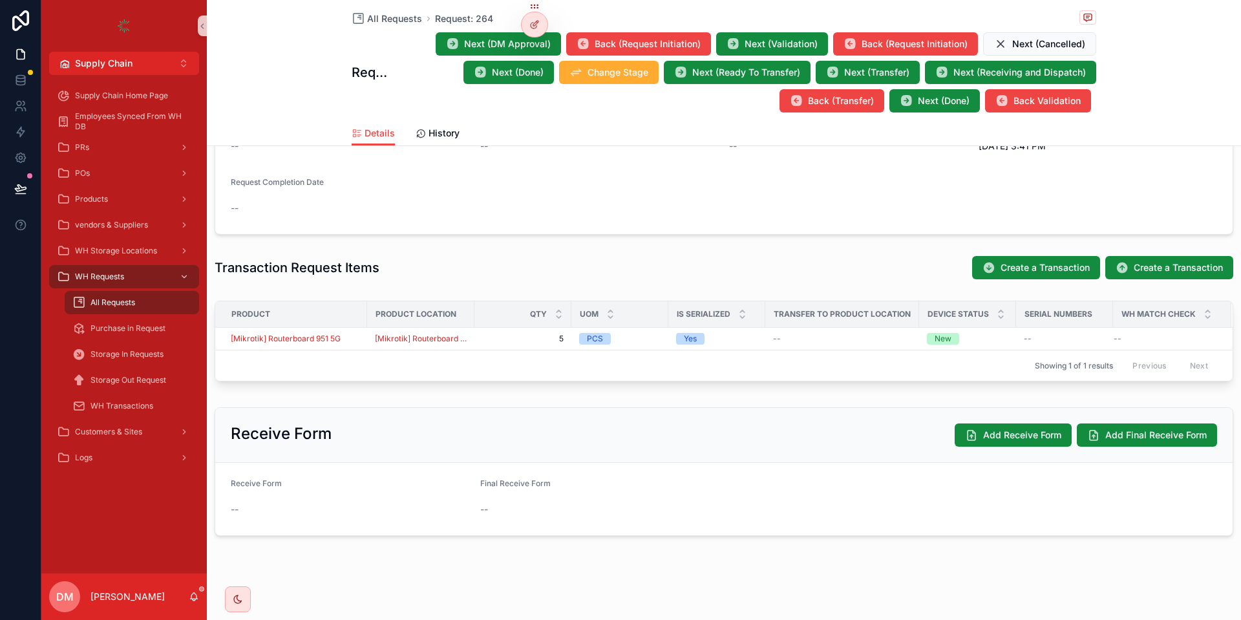
click at [357, 334] on div "[Mikrotik] Routerboard 951 5G" at bounding box center [295, 338] width 129 height 10
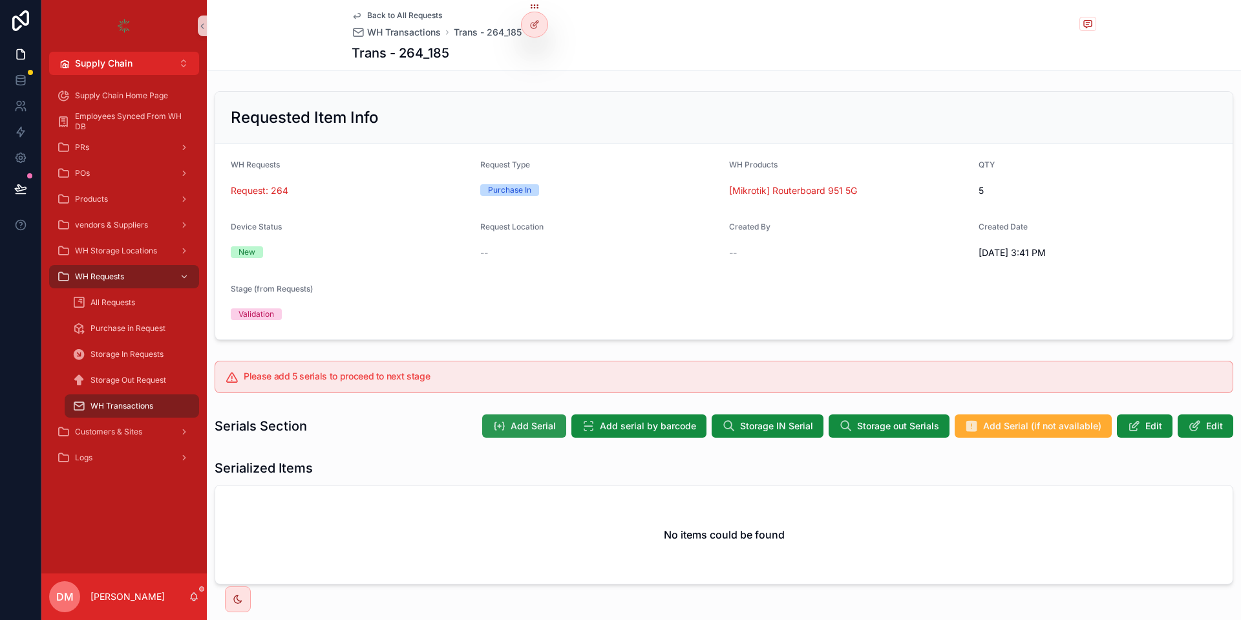
click at [539, 414] on button "Add Serial" at bounding box center [524, 425] width 84 height 23
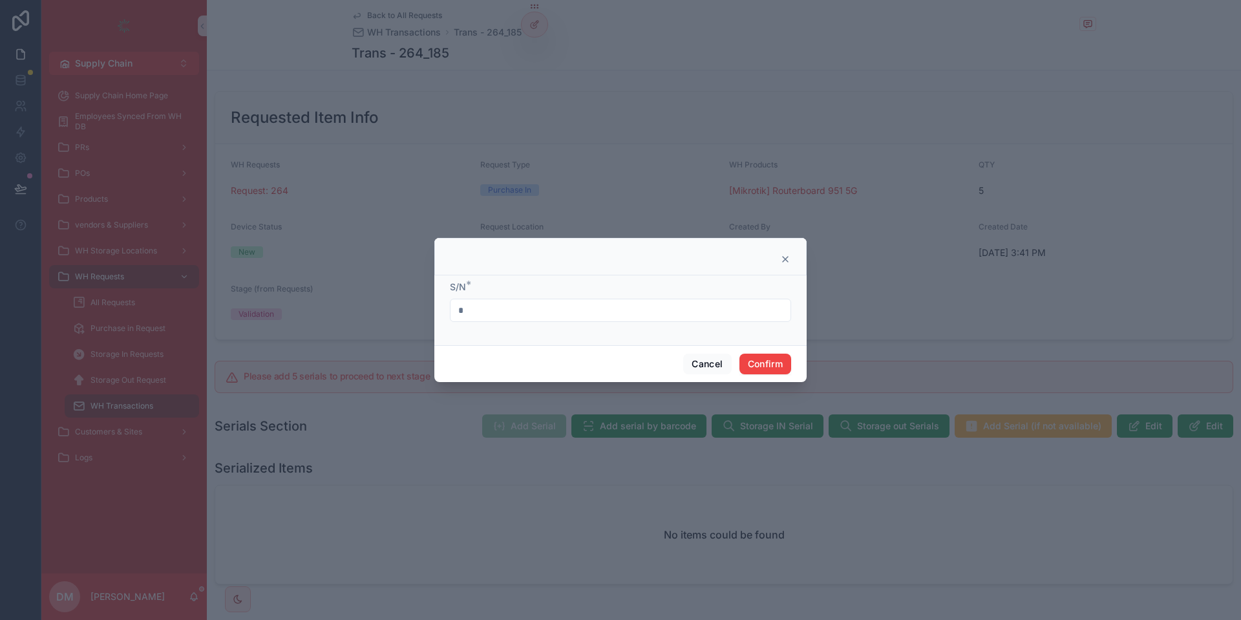
click at [576, 320] on div "*" at bounding box center [620, 310] width 341 height 23
click at [574, 302] on input "*" at bounding box center [620, 310] width 340 height 18
type input "*"
click at [770, 357] on button "Confirm" at bounding box center [765, 363] width 52 height 21
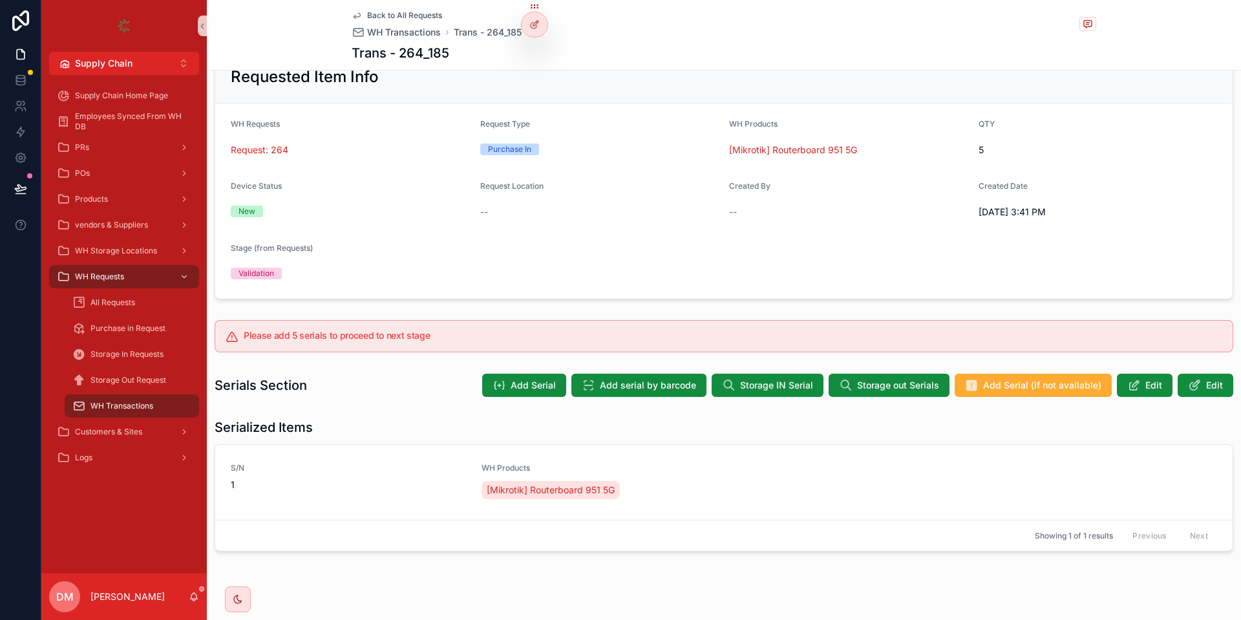
scroll to position [60, 0]
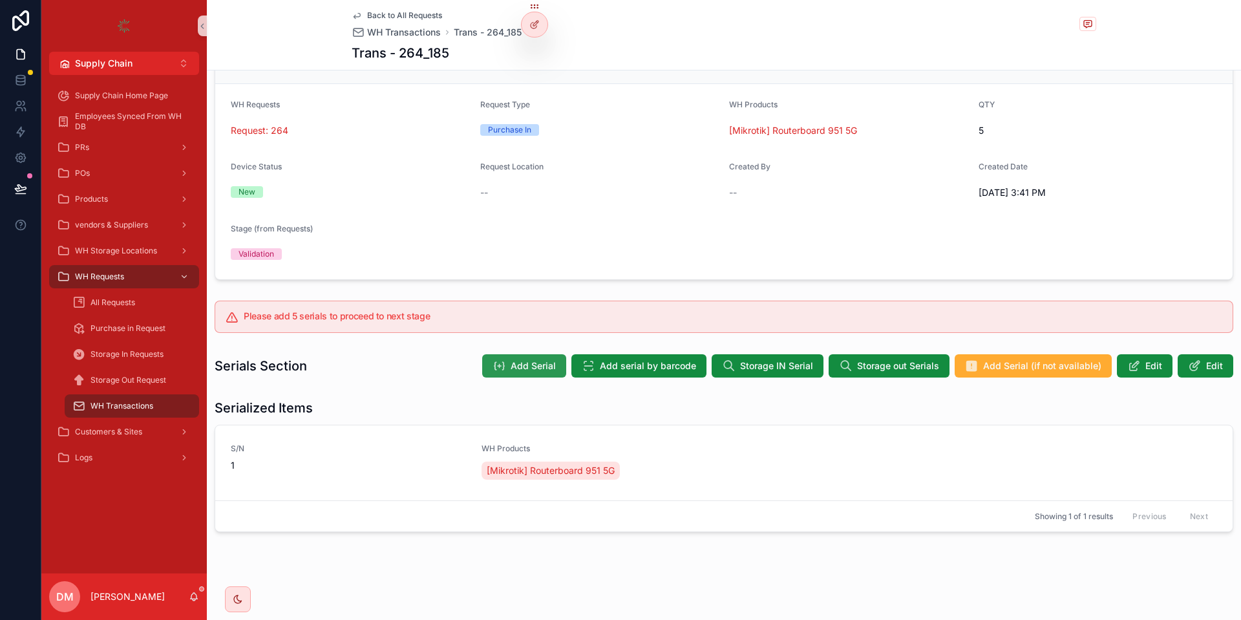
click at [532, 358] on button "Add Serial" at bounding box center [524, 365] width 84 height 23
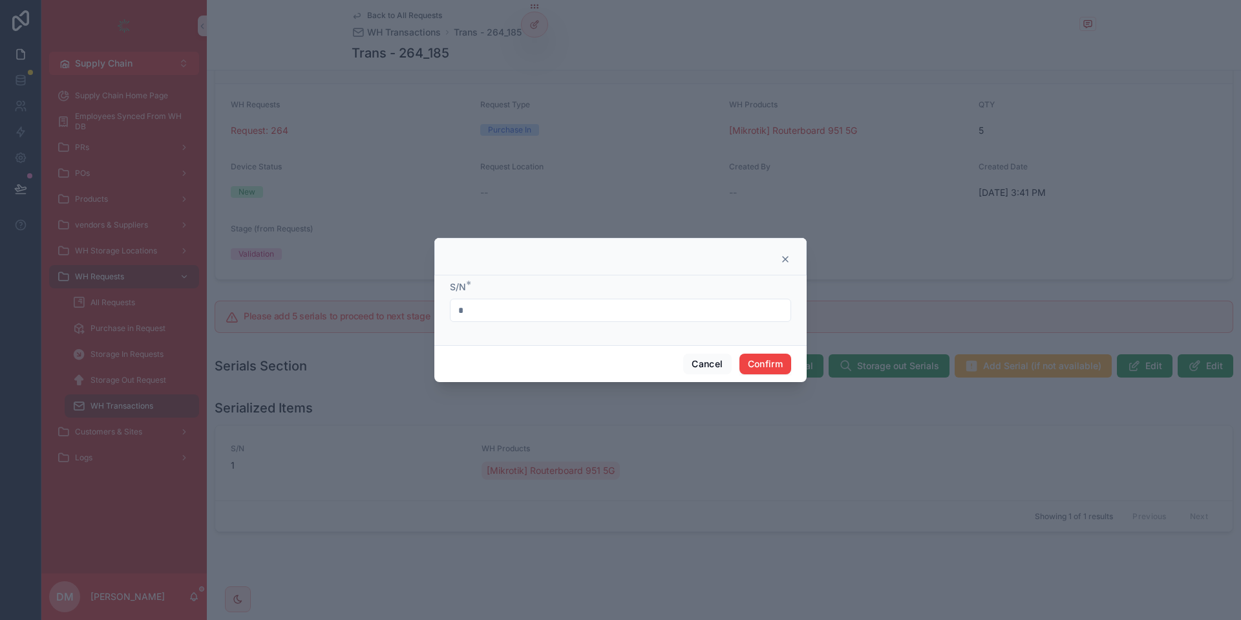
click at [473, 304] on input "*" at bounding box center [620, 310] width 340 height 18
type input "*"
click at [753, 357] on button "Confirm" at bounding box center [765, 363] width 52 height 21
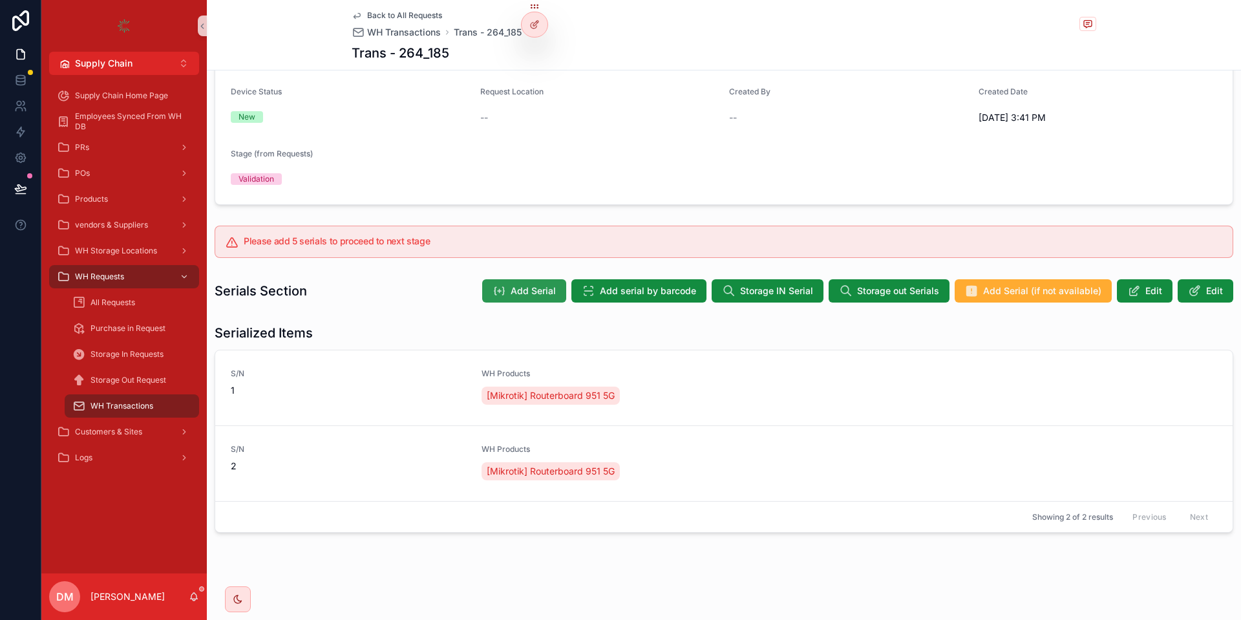
scroll to position [136, 0]
click at [525, 288] on span "Add Serial" at bounding box center [532, 290] width 45 height 13
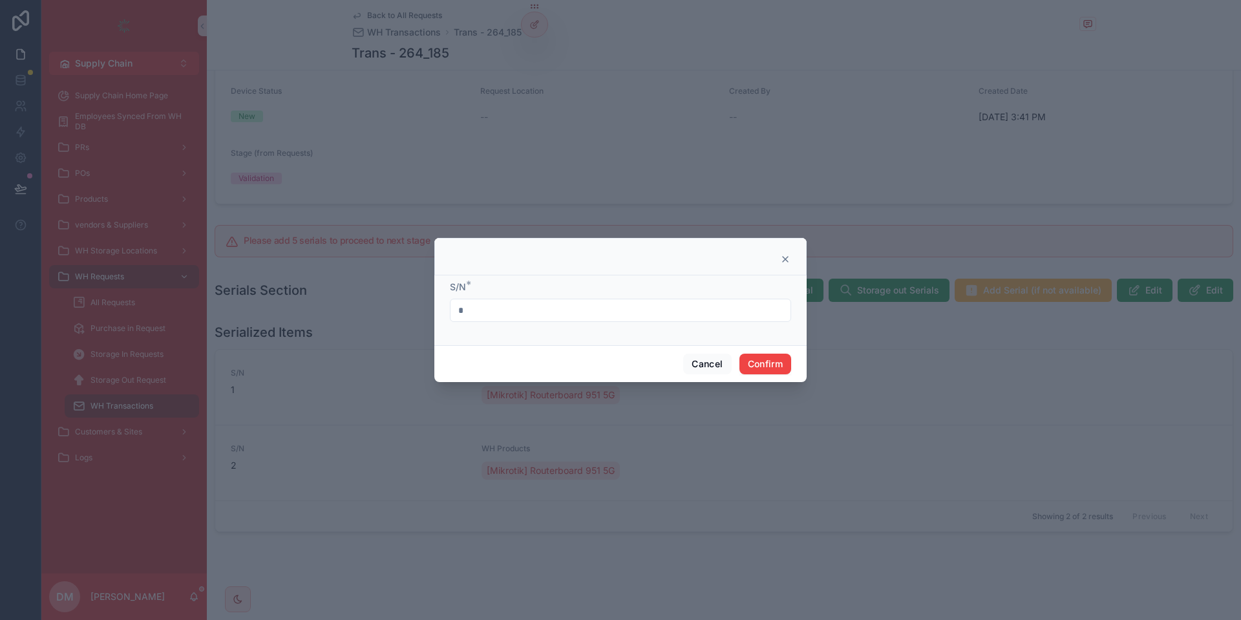
click at [509, 311] on input "*" at bounding box center [620, 310] width 340 height 18
type input "*"
click at [776, 357] on button "Confirm" at bounding box center [765, 363] width 52 height 21
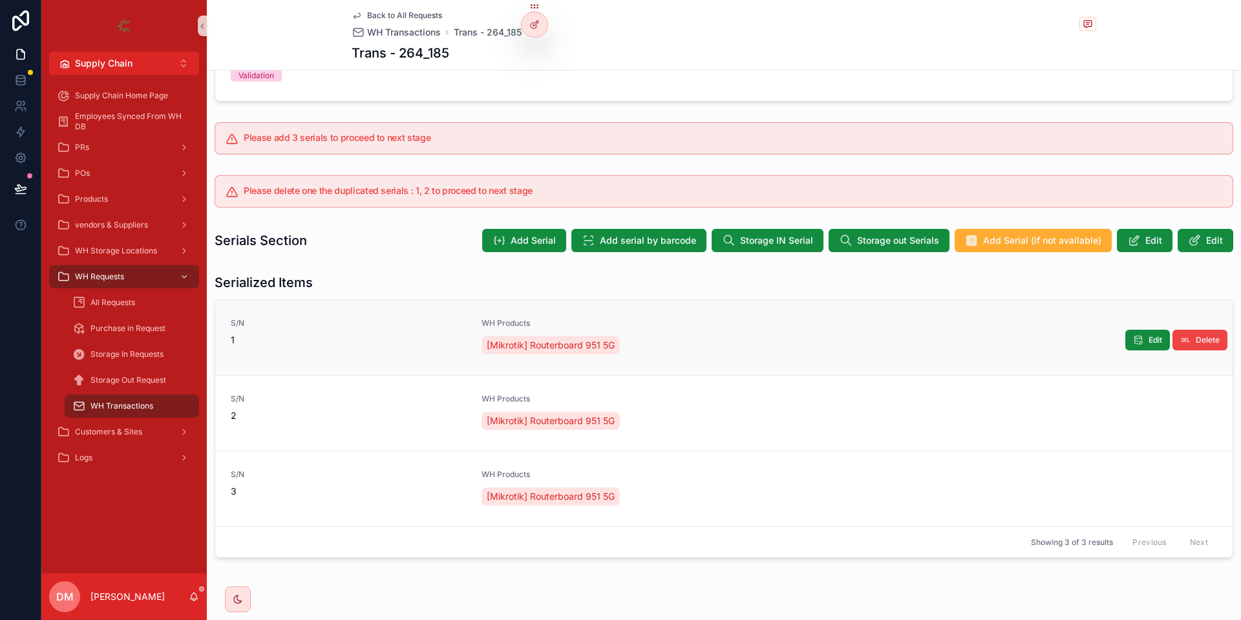
scroll to position [264, 0]
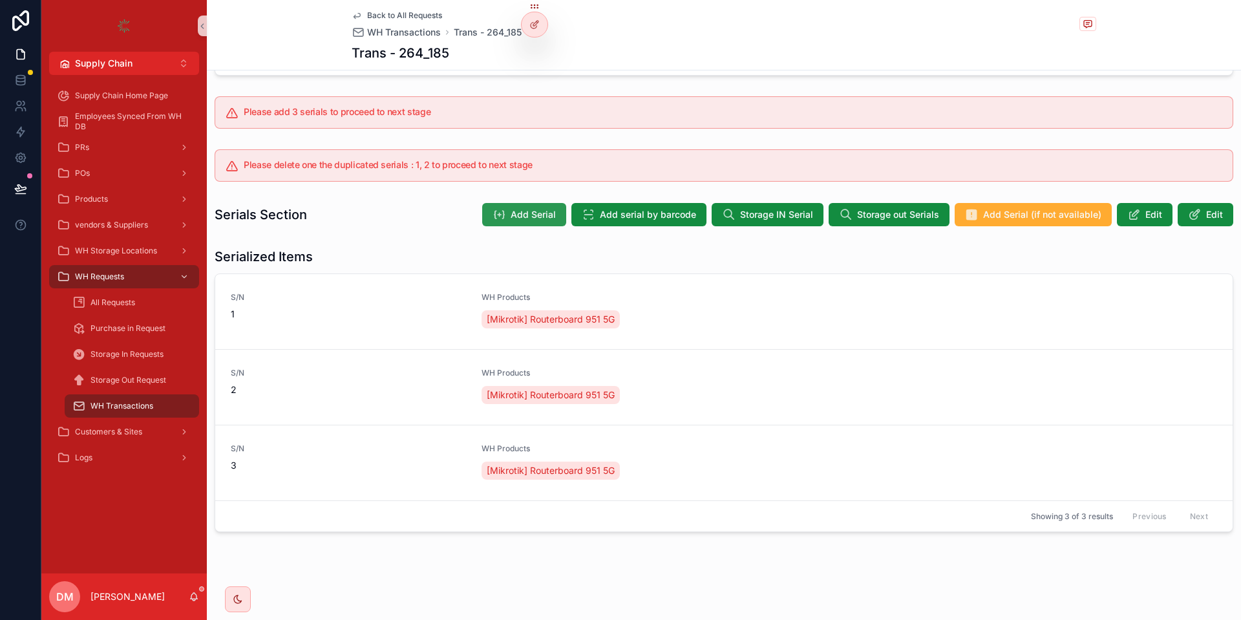
click at [530, 218] on span "Add Serial" at bounding box center [532, 214] width 45 height 13
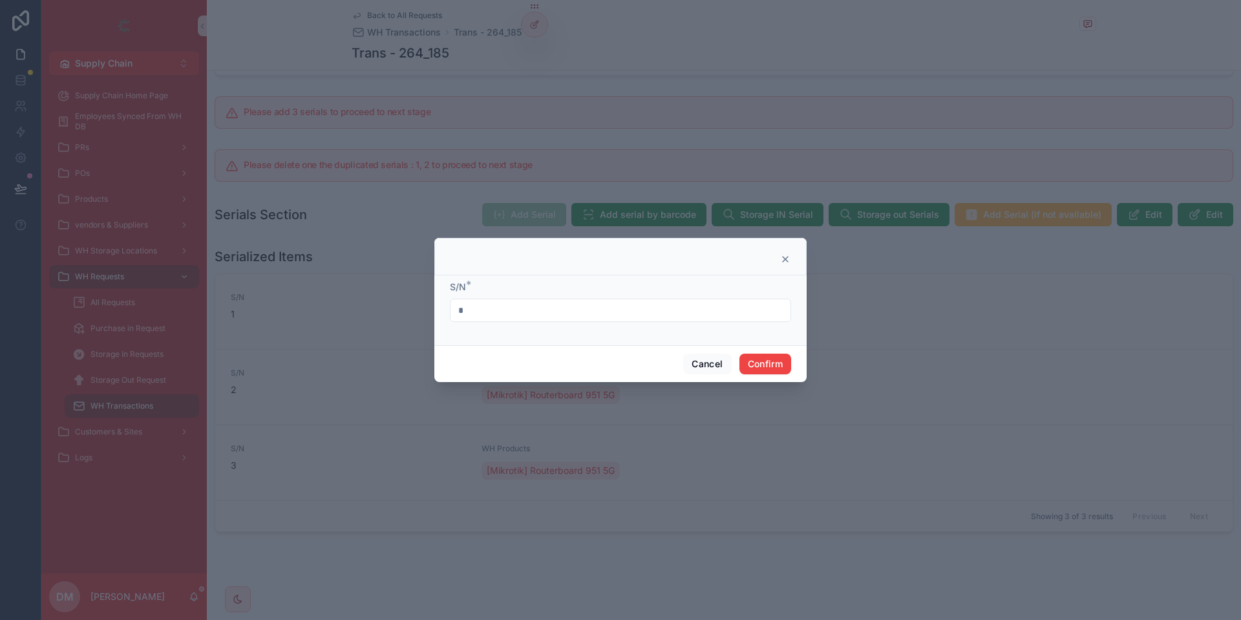
click at [491, 309] on input "*" at bounding box center [620, 310] width 340 height 18
type input "*"
click at [762, 372] on button "Confirm" at bounding box center [765, 363] width 52 height 21
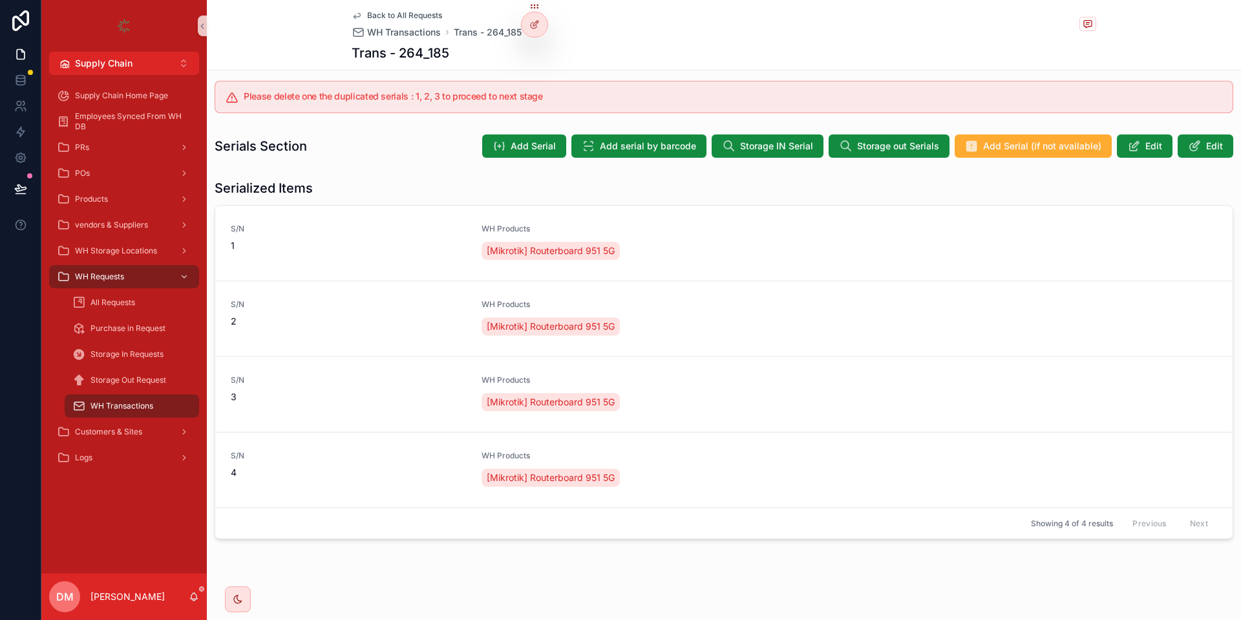
scroll to position [340, 0]
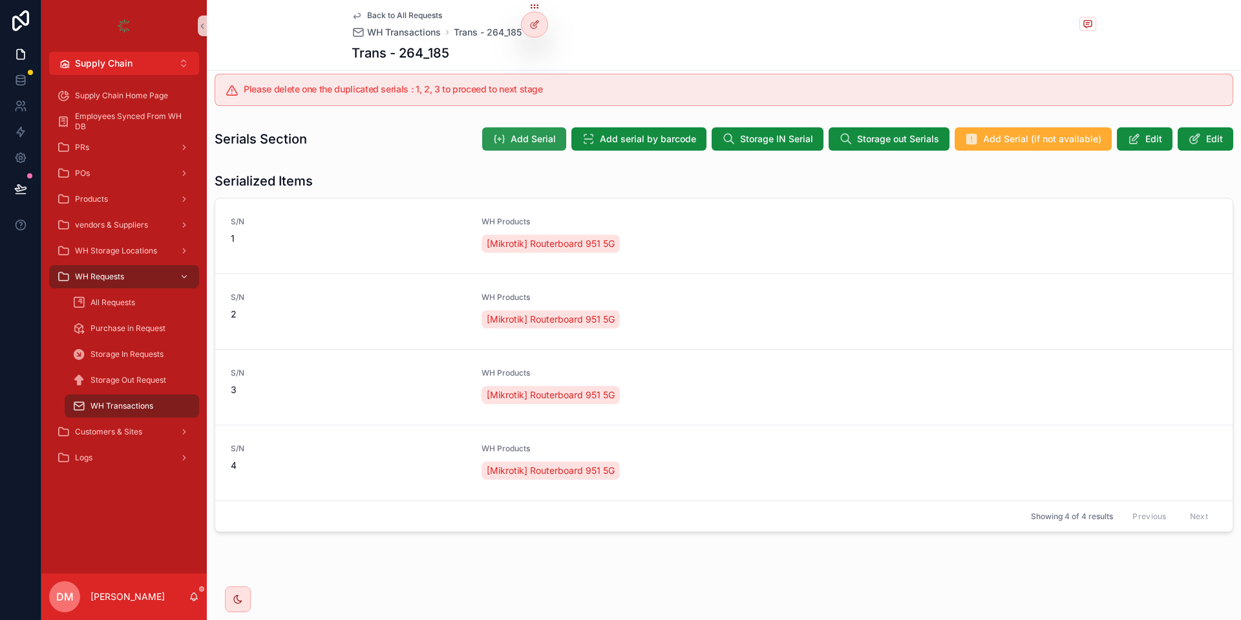
click at [534, 139] on span "Add Serial" at bounding box center [532, 138] width 45 height 13
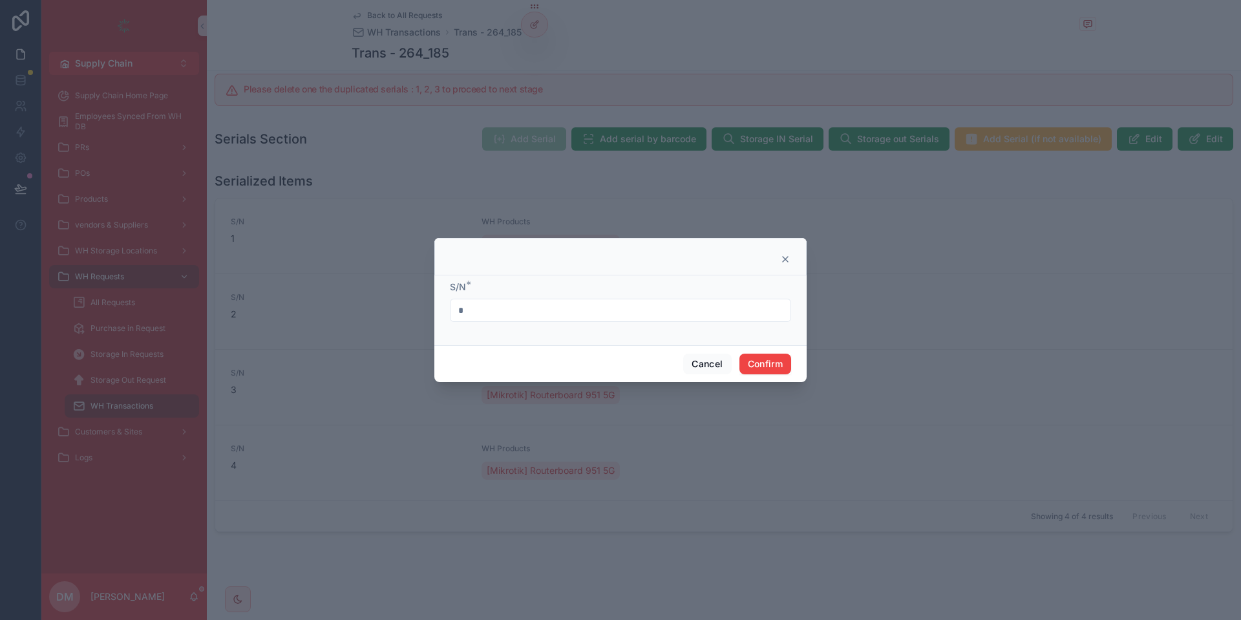
click at [475, 311] on input "*" at bounding box center [620, 310] width 340 height 18
type input "*"
click at [780, 364] on button "Confirm" at bounding box center [765, 363] width 52 height 21
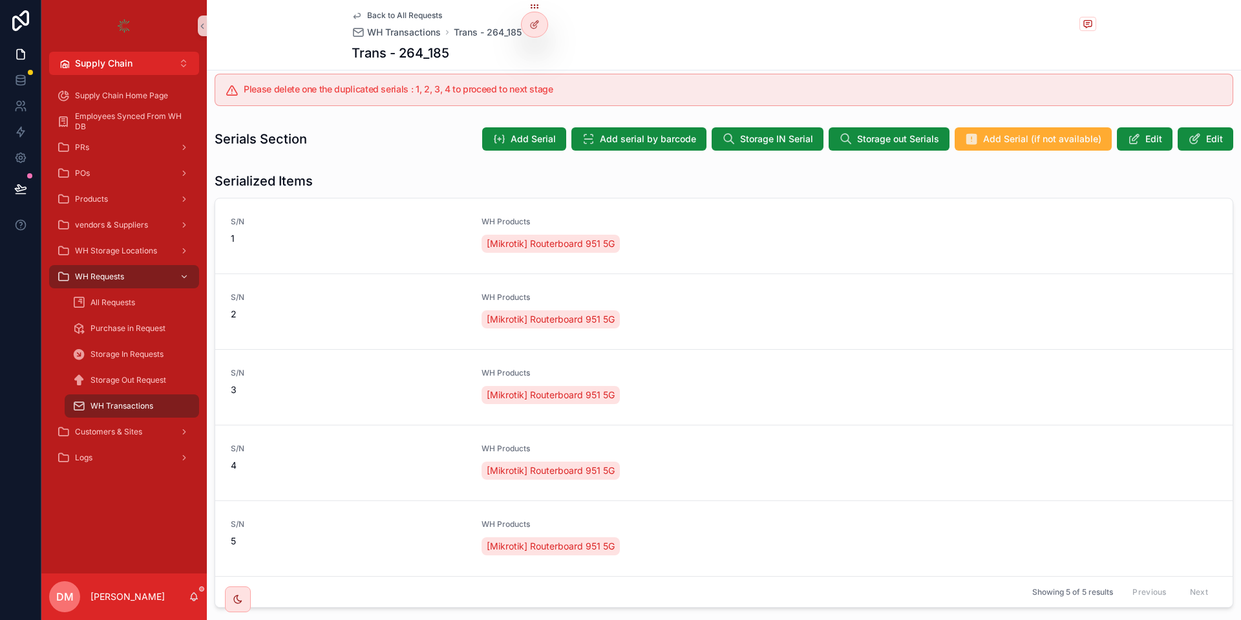
scroll to position [0, 0]
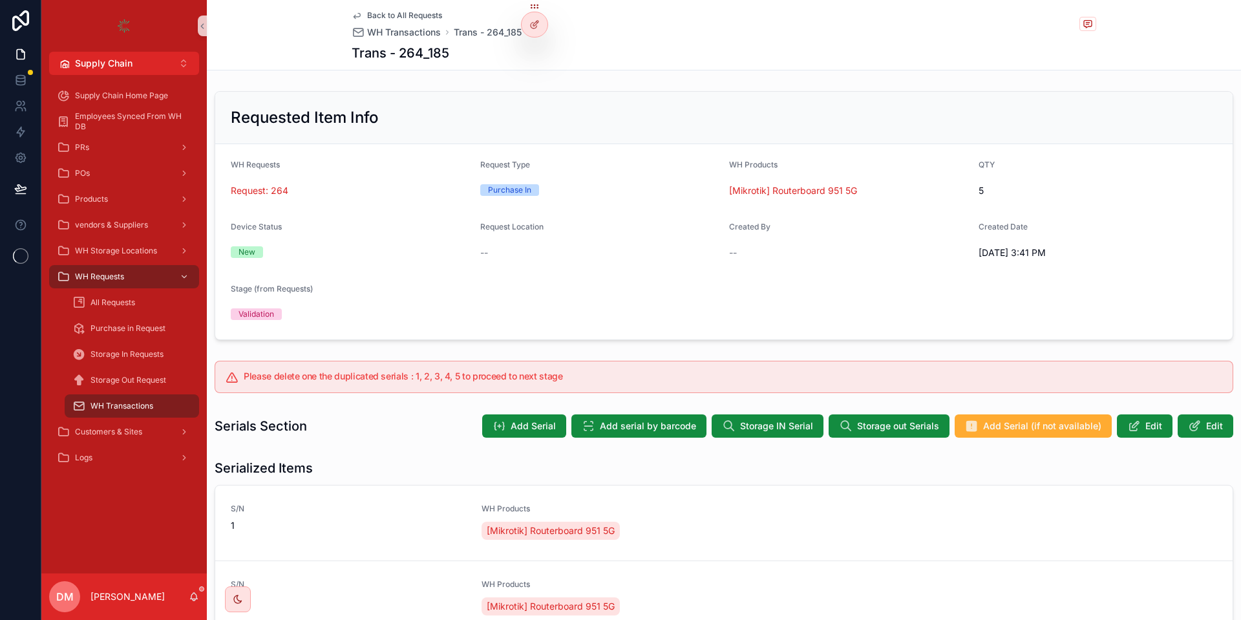
scroll to position [155, 0]
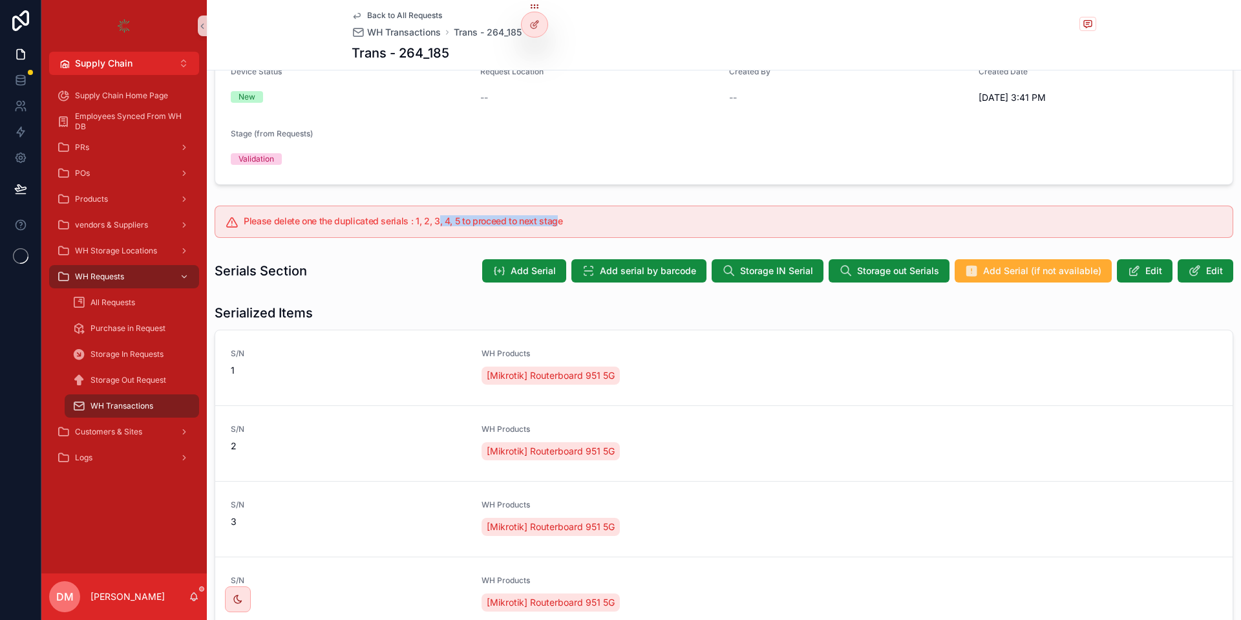
drag, startPoint x: 470, startPoint y: 220, endPoint x: 554, endPoint y: 221, distance: 84.0
click at [554, 221] on h5 "Please delete one the duplicated serials : 1, 2, 3, 4, 5 to proceed to next sta…" at bounding box center [733, 220] width 978 height 9
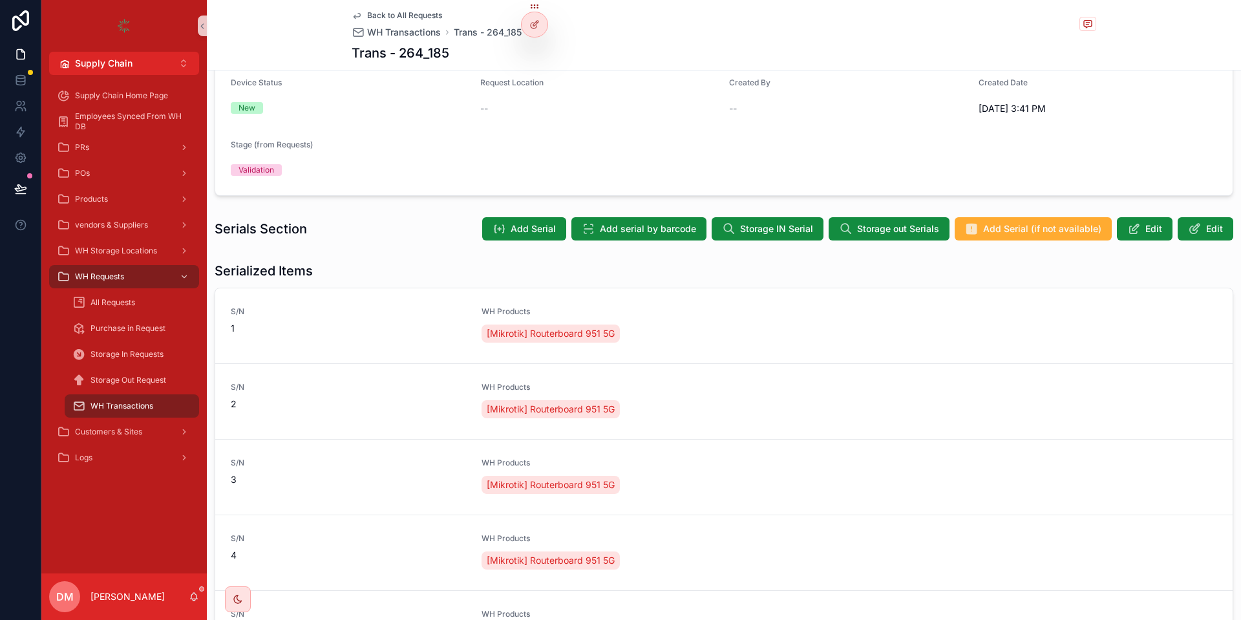
scroll to position [0, 0]
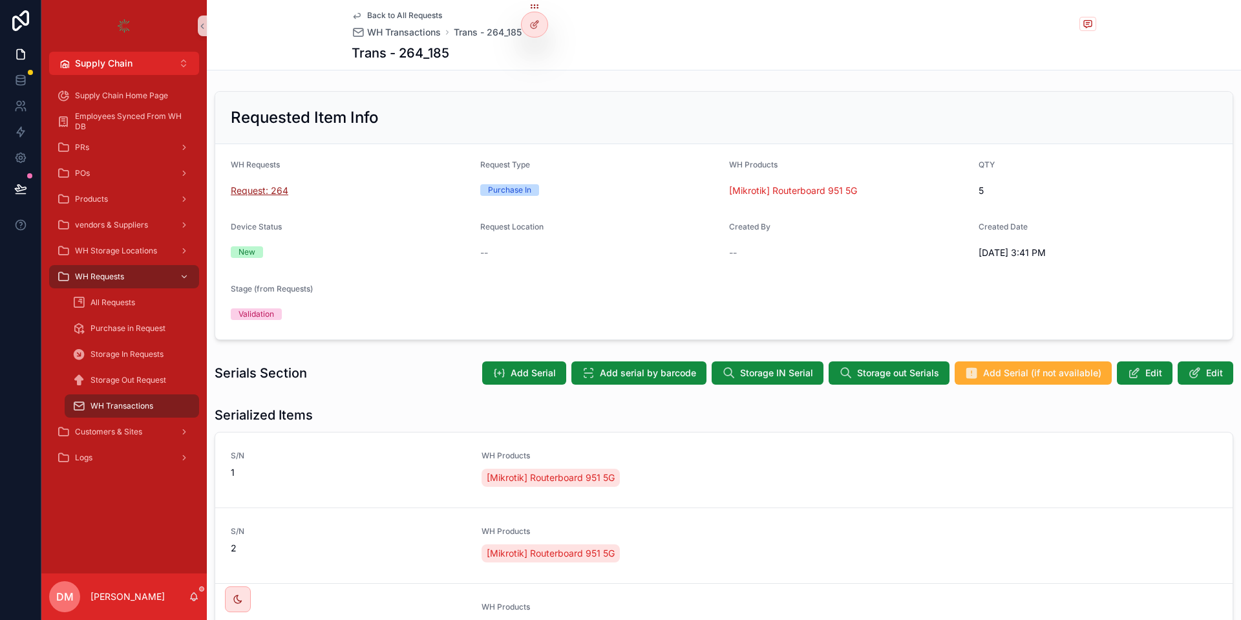
click at [266, 192] on span "Request: 264" at bounding box center [260, 190] width 58 height 13
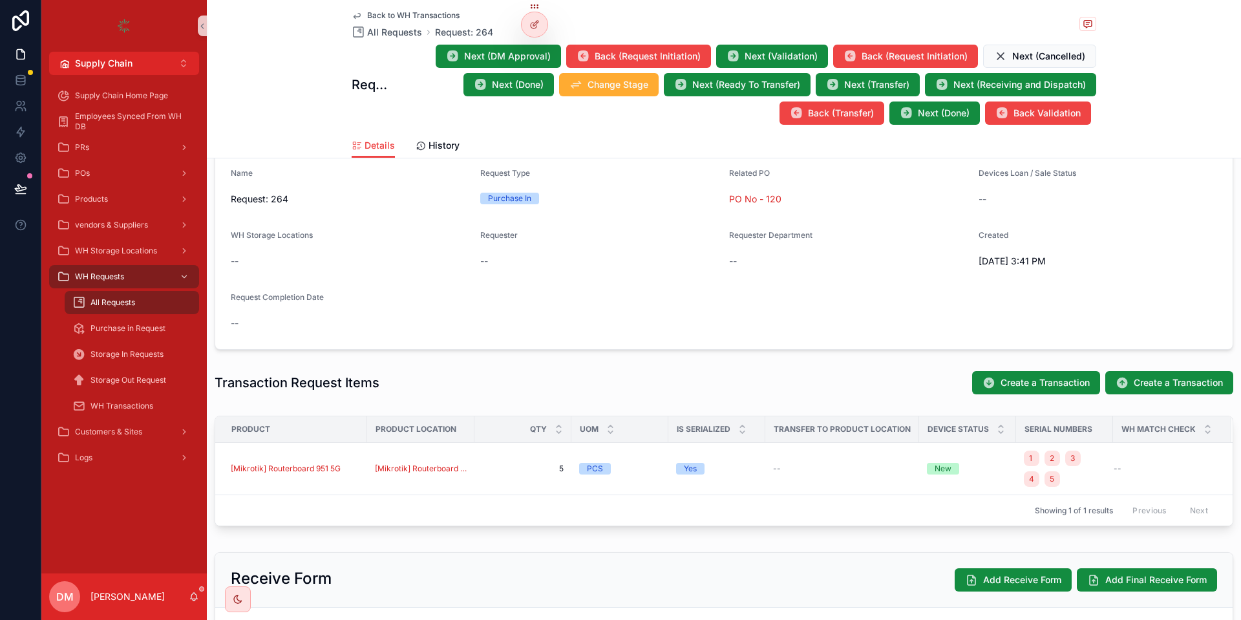
scroll to position [221, 0]
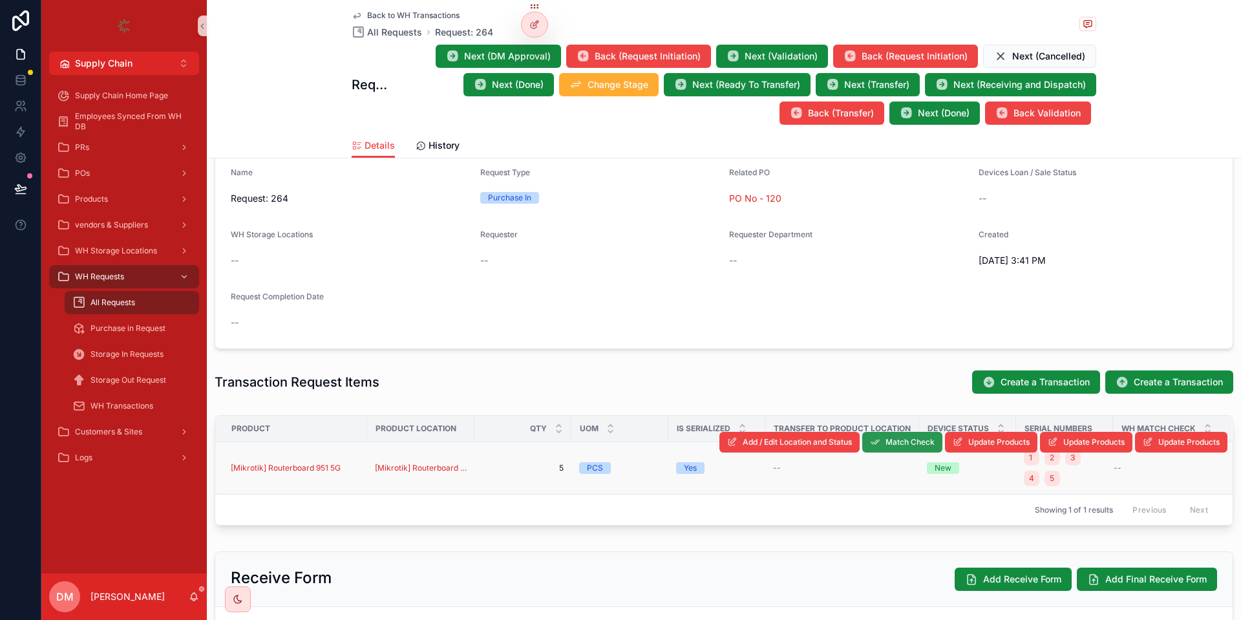
click at [890, 436] on button "Match Check" at bounding box center [902, 442] width 80 height 21
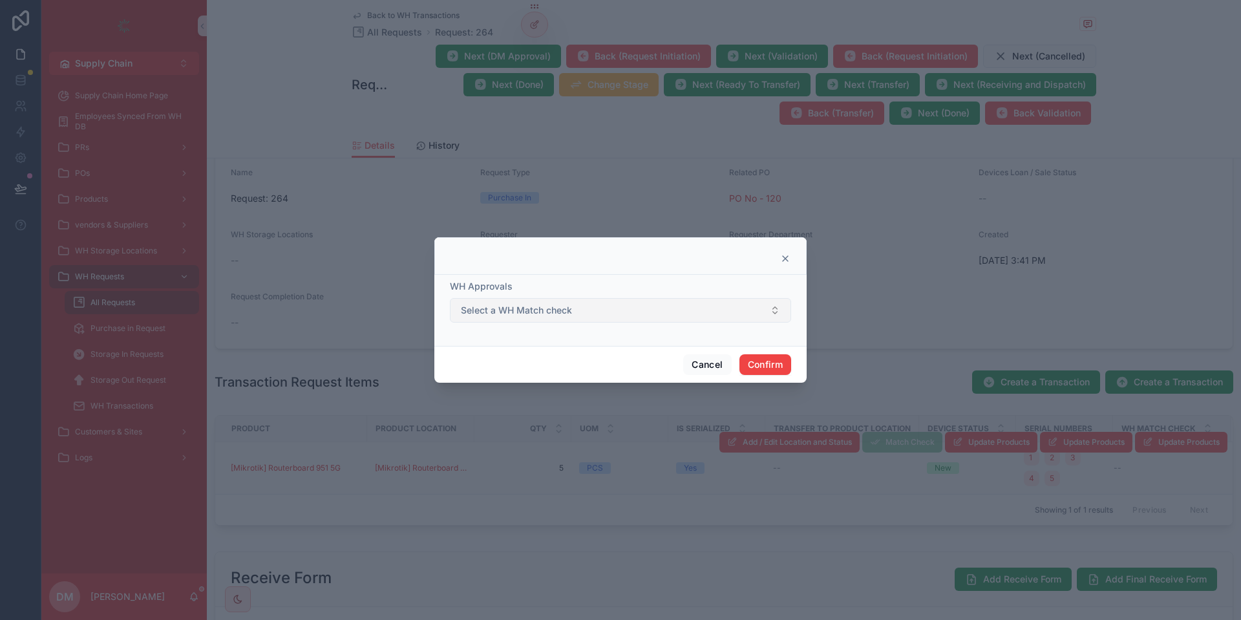
click at [655, 319] on button "Select a WH Match check" at bounding box center [620, 310] width 341 height 25
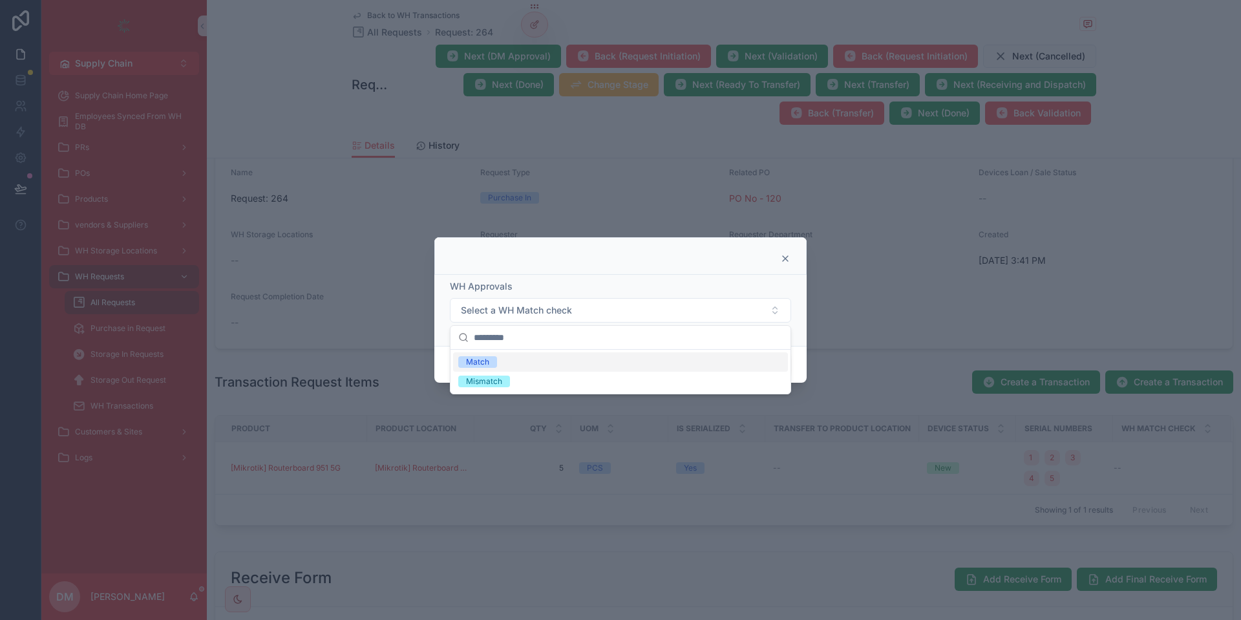
click at [643, 280] on div "WH Approvals Select a WH Match check" at bounding box center [620, 310] width 372 height 71
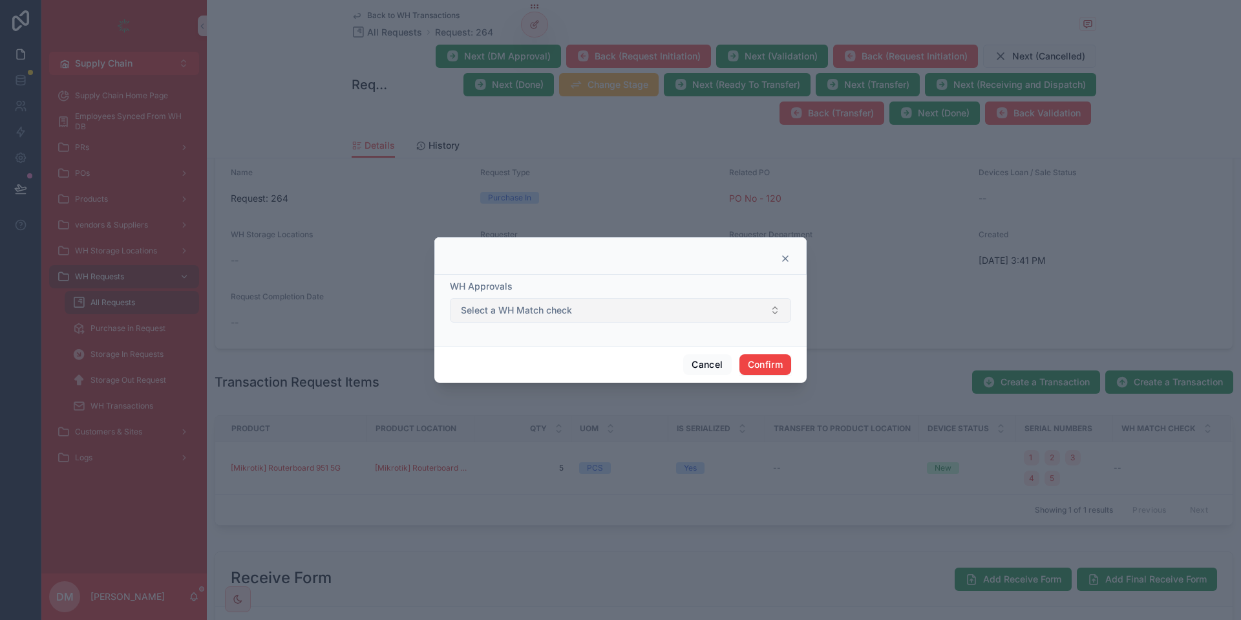
click at [510, 319] on button "Select a WH Match check" at bounding box center [620, 310] width 341 height 25
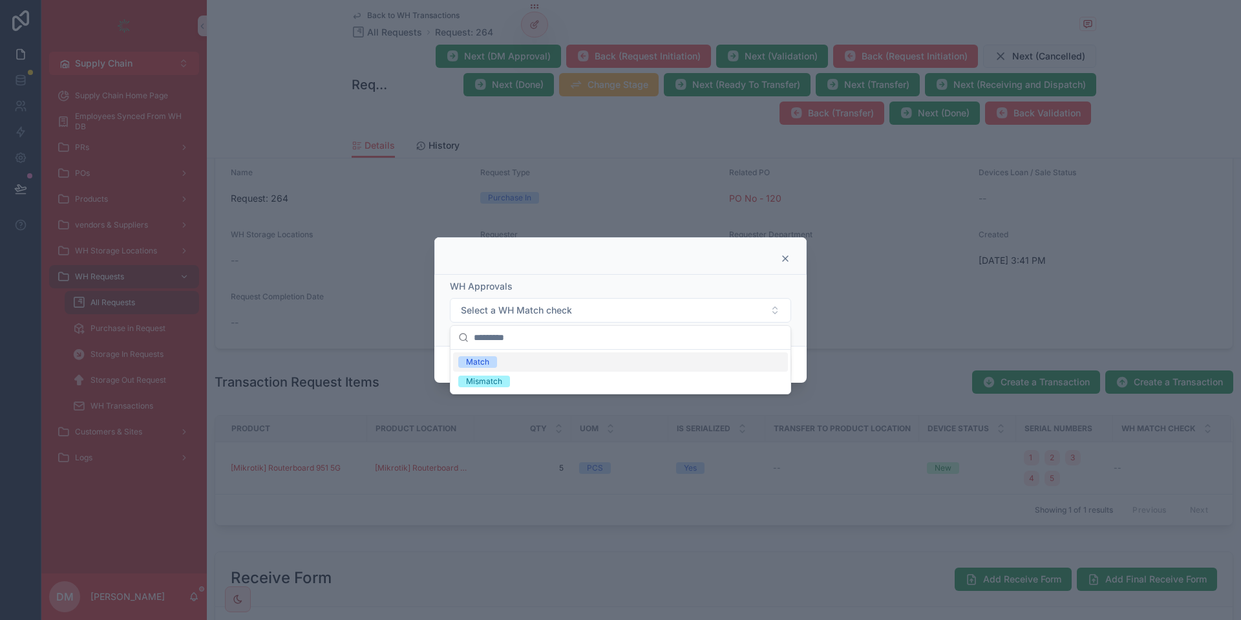
click at [513, 280] on div "WH Approvals" at bounding box center [620, 286] width 341 height 13
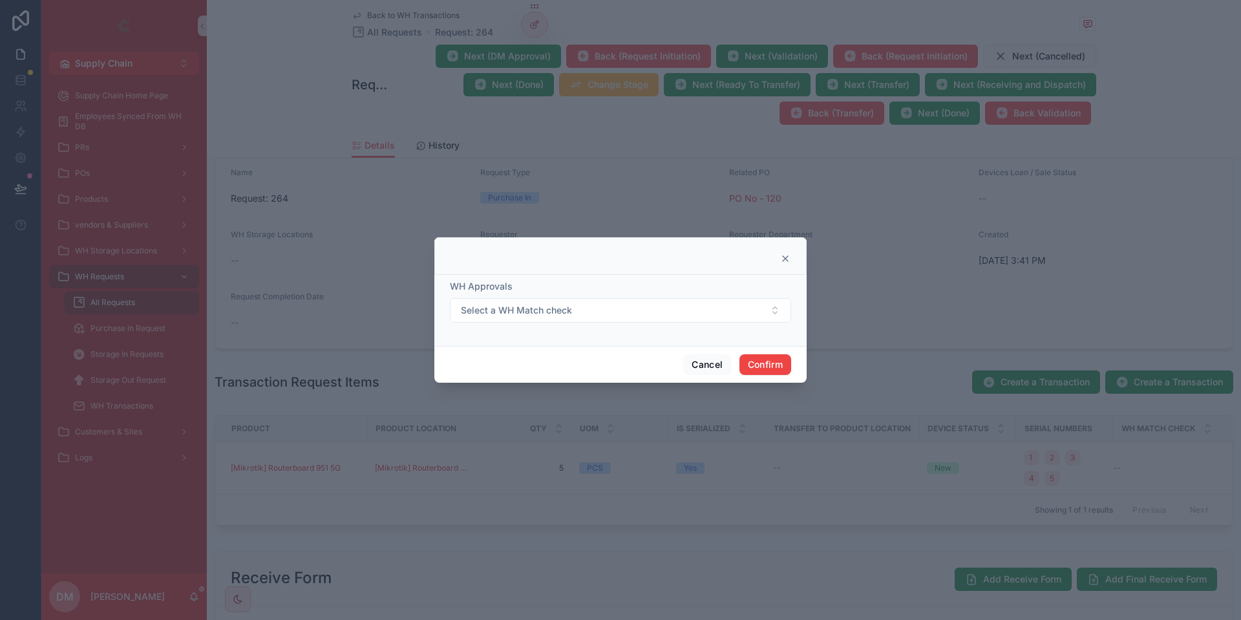
click at [785, 257] on icon at bounding box center [785, 258] width 10 height 10
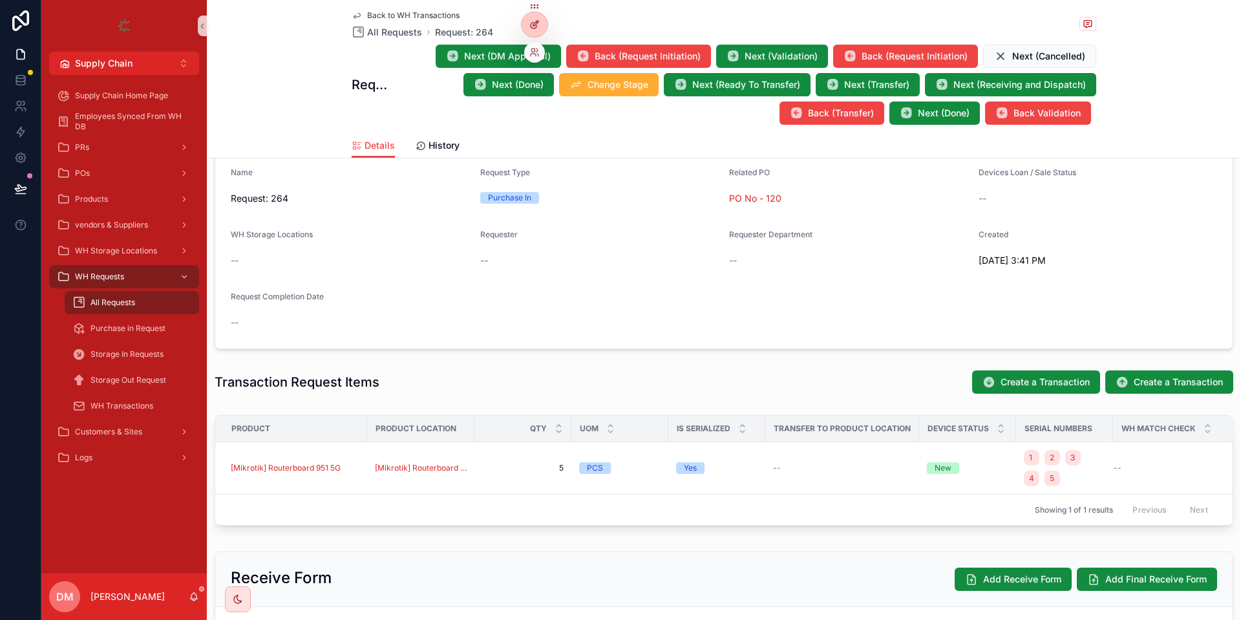
click at [539, 17] on div at bounding box center [534, 24] width 26 height 25
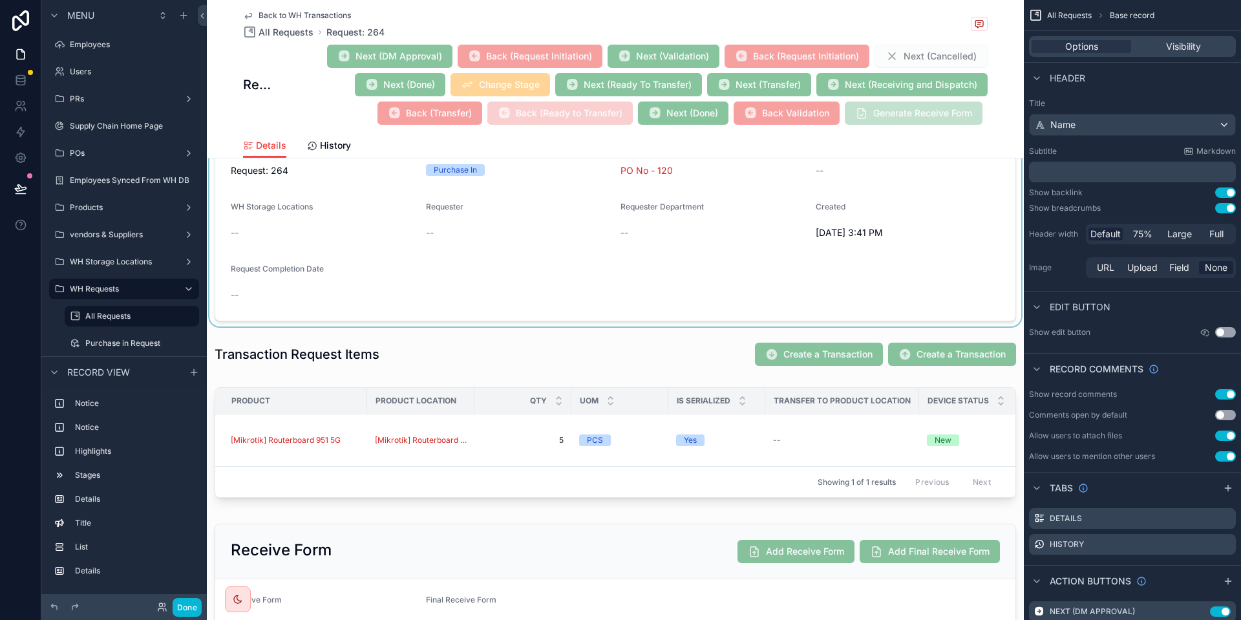
scroll to position [385, 0]
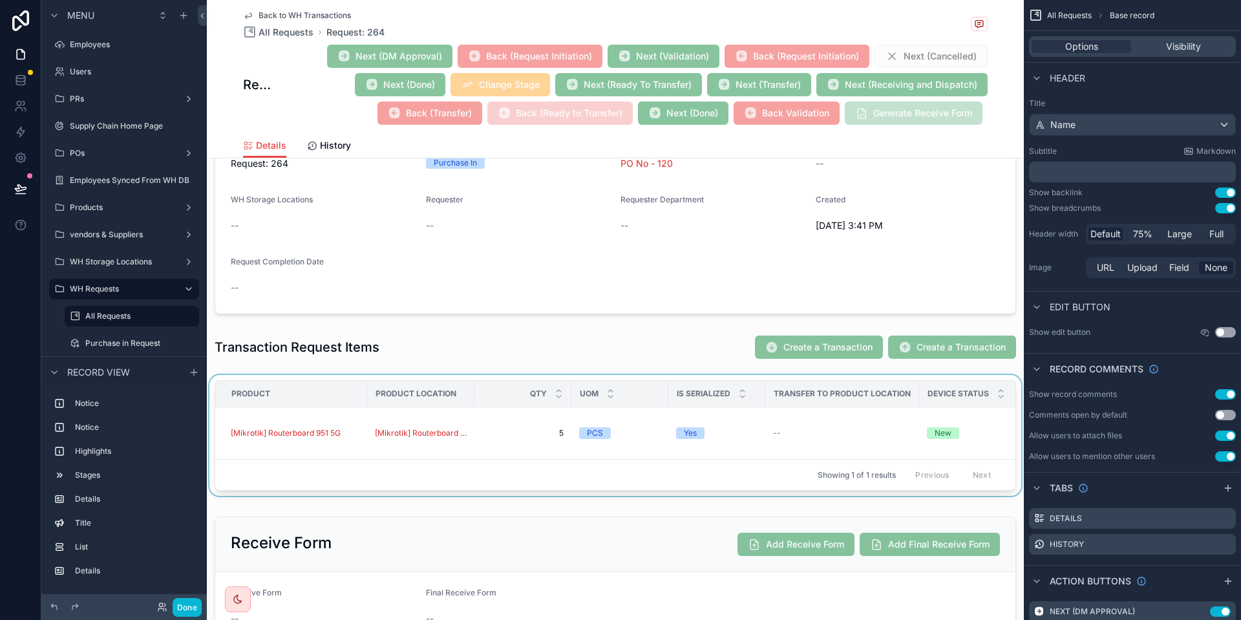
click at [625, 432] on div "scrollable content" at bounding box center [615, 438] width 817 height 126
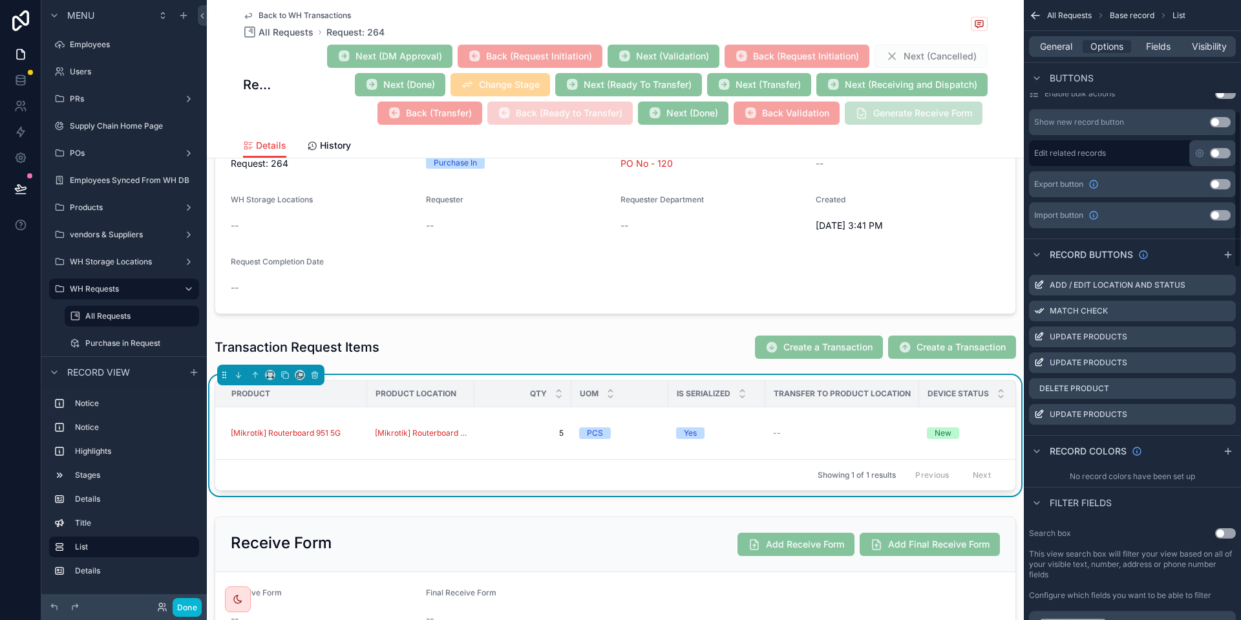
scroll to position [440, 0]
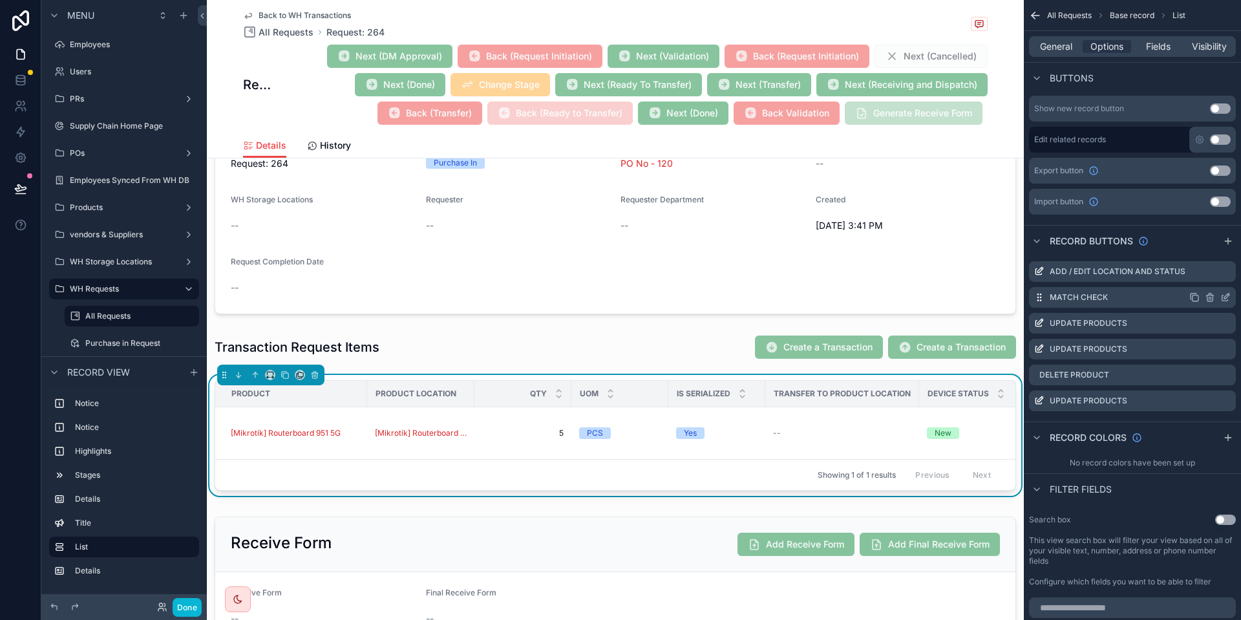
click at [1224, 293] on icon "scrollable content" at bounding box center [1225, 297] width 10 height 10
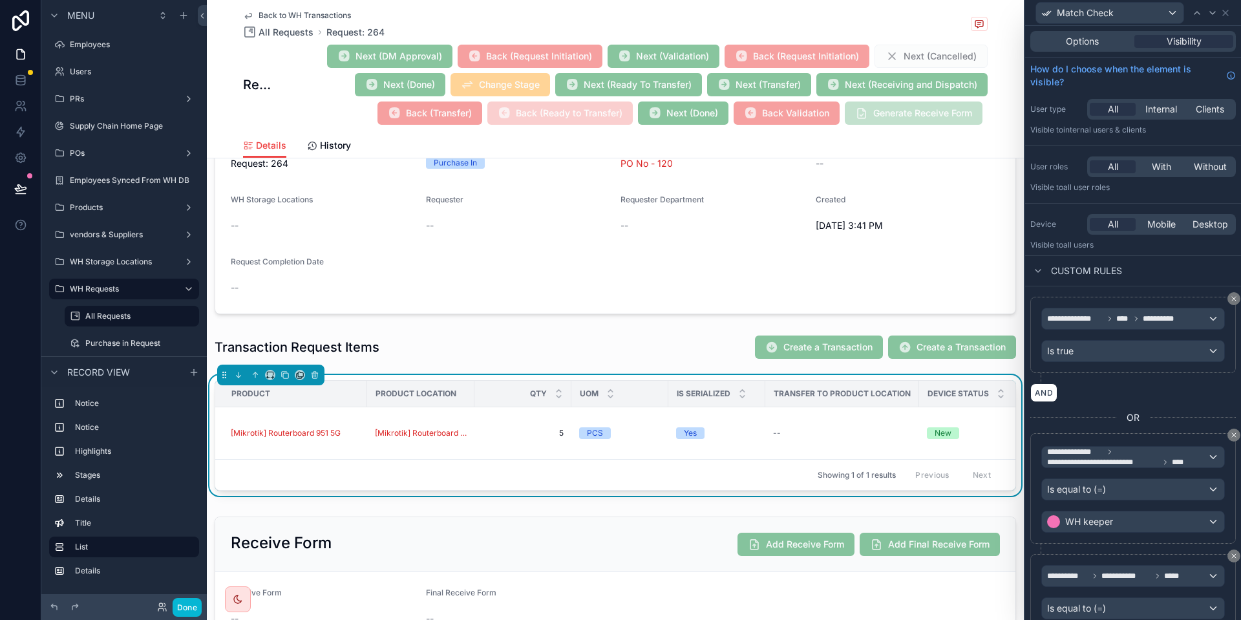
scroll to position [82, 0]
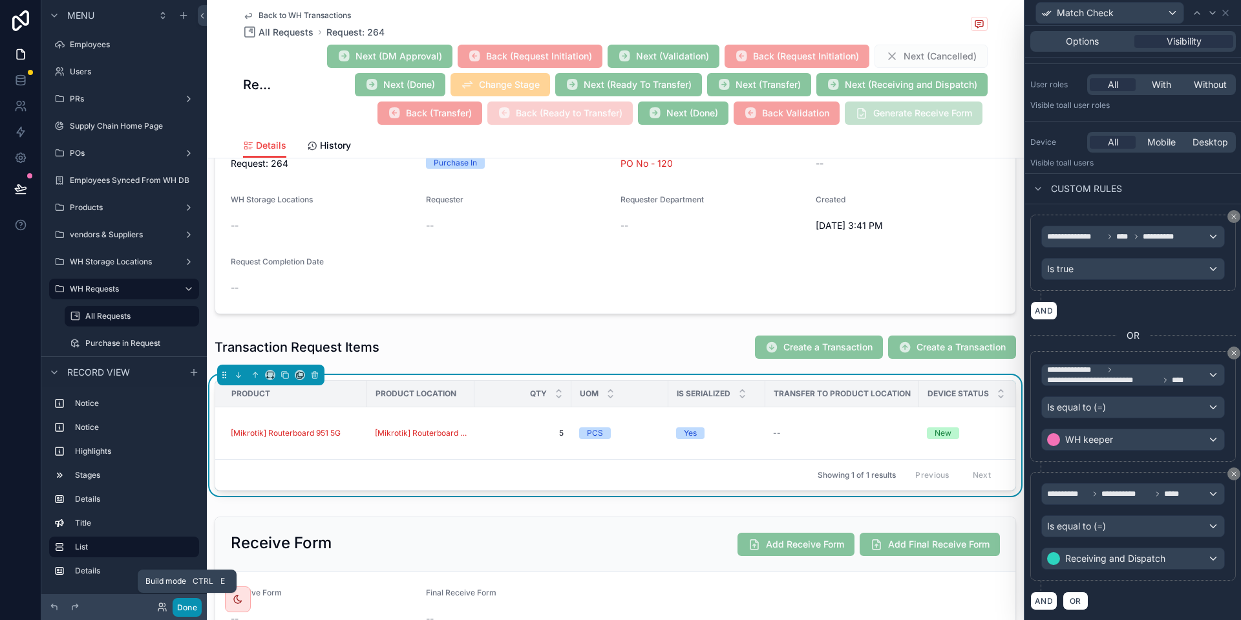
click at [188, 602] on button "Done" at bounding box center [187, 607] width 29 height 19
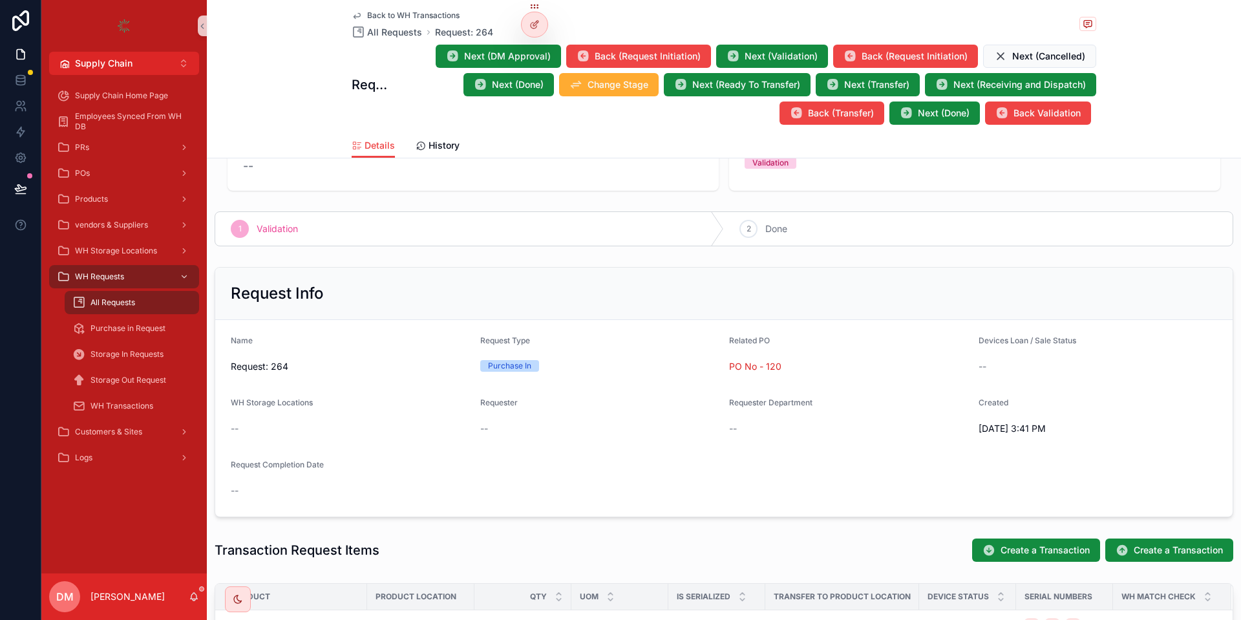
scroll to position [9, 0]
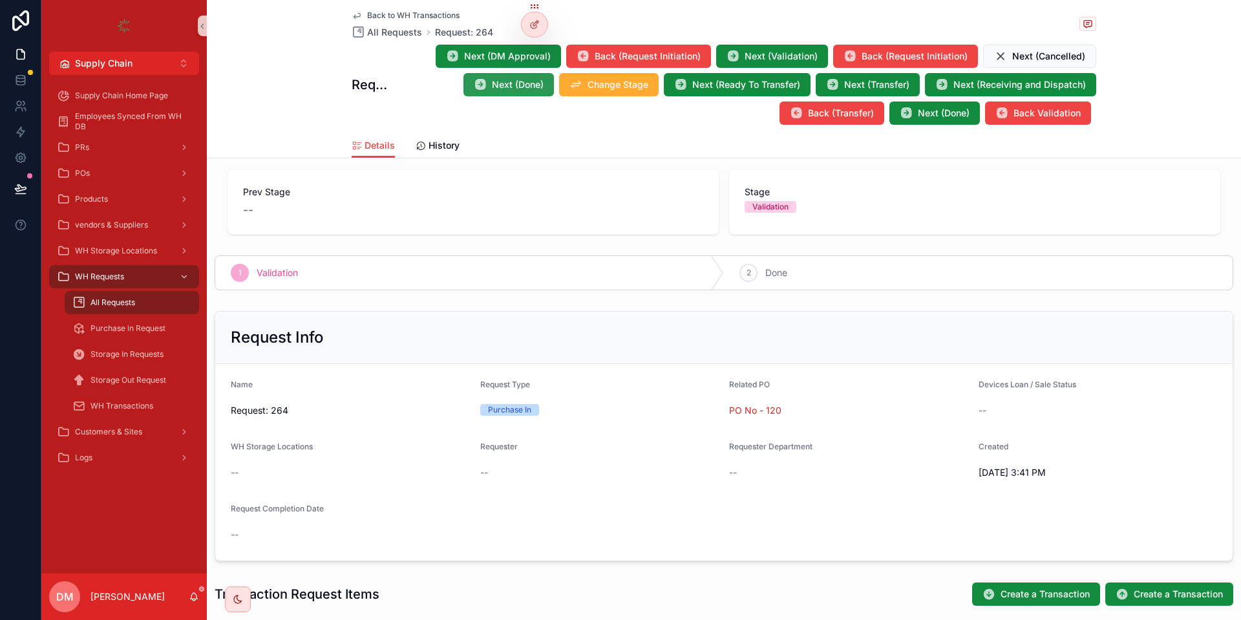
click at [506, 86] on span "Next (Done)" at bounding box center [518, 84] width 52 height 13
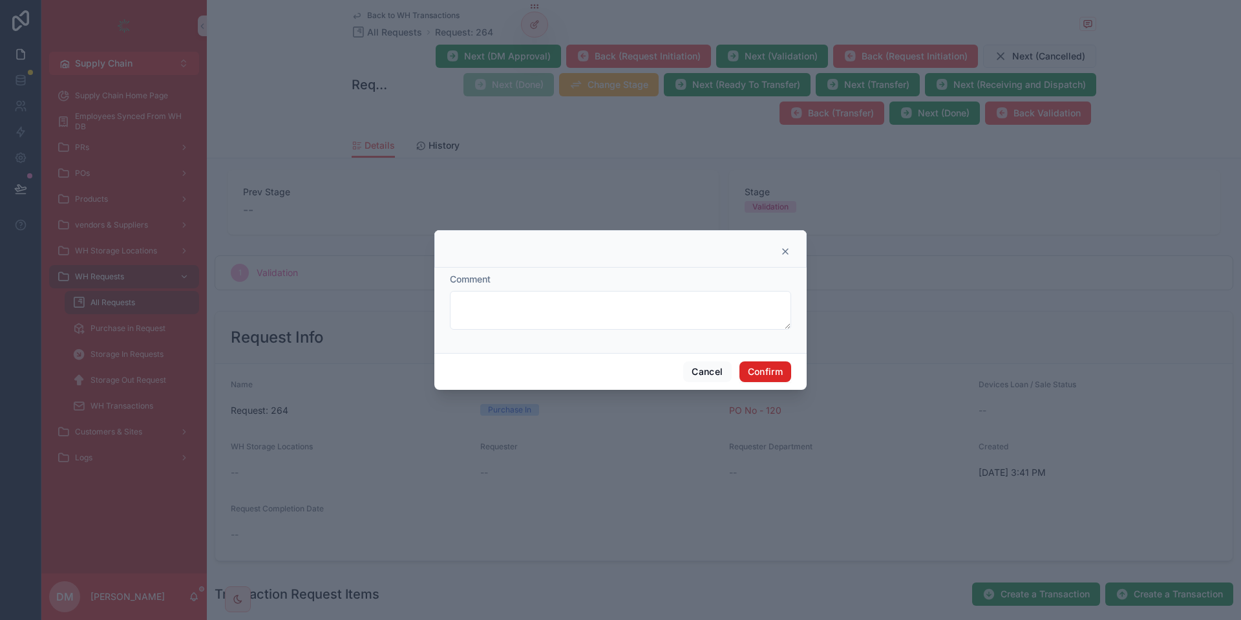
click at [760, 368] on button "Confirm" at bounding box center [765, 371] width 52 height 21
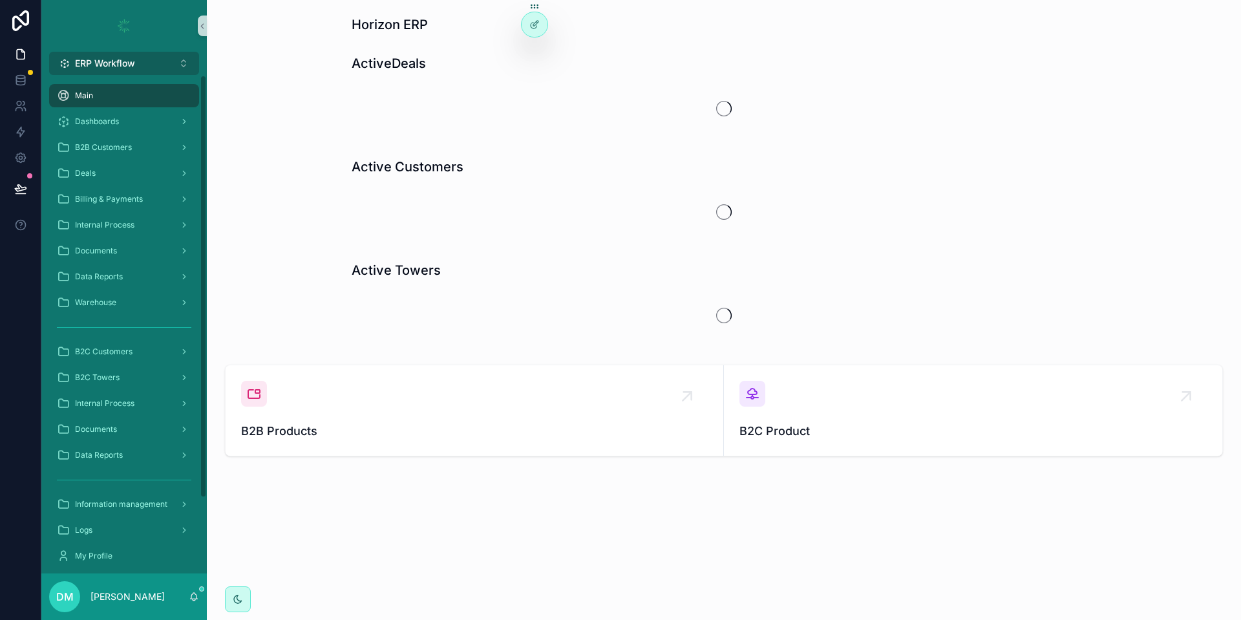
click at [152, 58] on button "ERP Workflow Alt 1" at bounding box center [124, 63] width 150 height 23
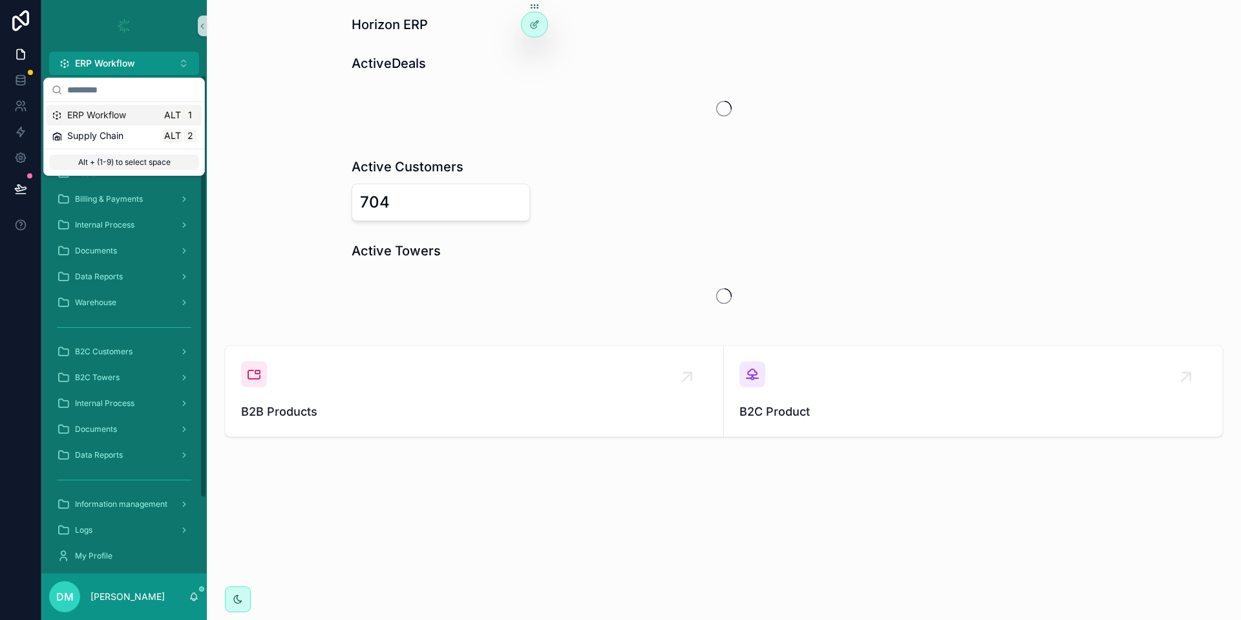
click at [145, 126] on div "Supply Chain Alt 2" at bounding box center [124, 135] width 155 height 21
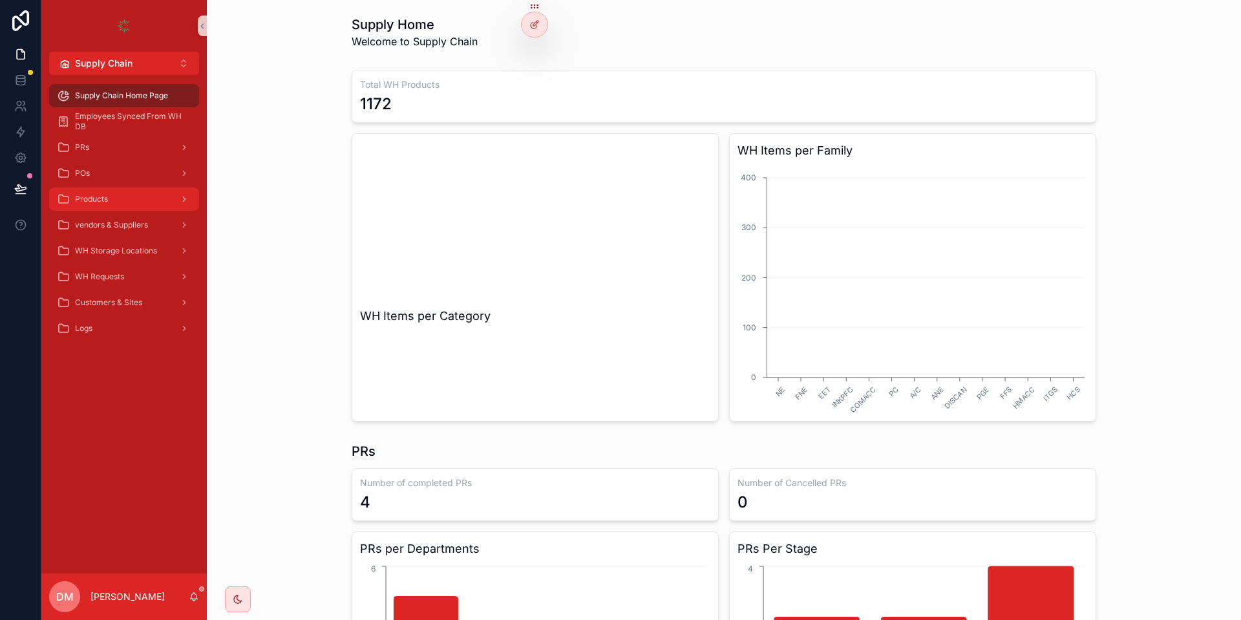
click at [141, 192] on div "Products" at bounding box center [124, 199] width 134 height 21
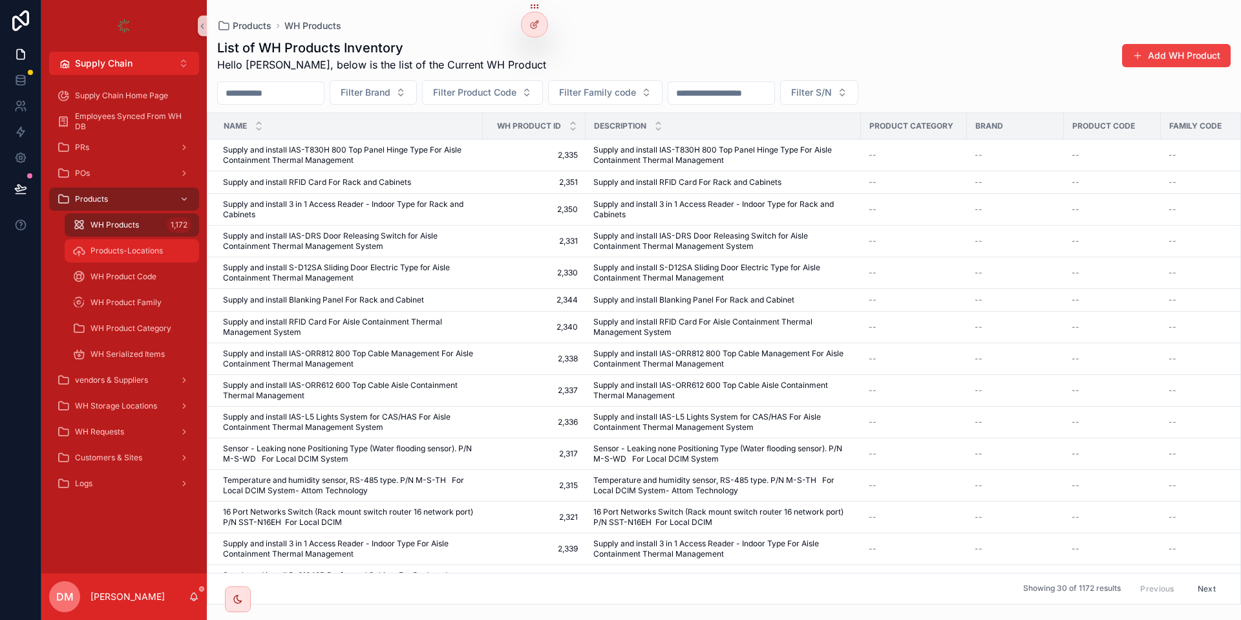
click at [136, 253] on span "Products-Locations" at bounding box center [126, 251] width 72 height 10
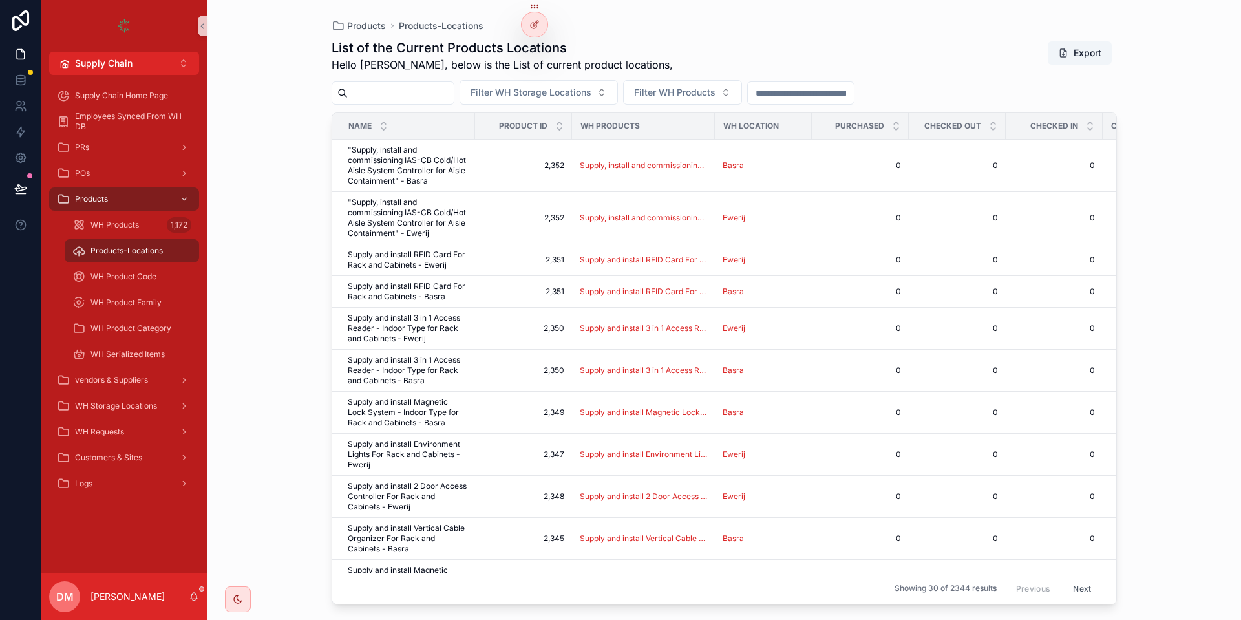
click at [421, 81] on div "Filter WH Storage Locations Filter WH Products" at bounding box center [723, 92] width 785 height 25
click at [418, 93] on input "scrollable content" at bounding box center [401, 93] width 106 height 18
type input "***"
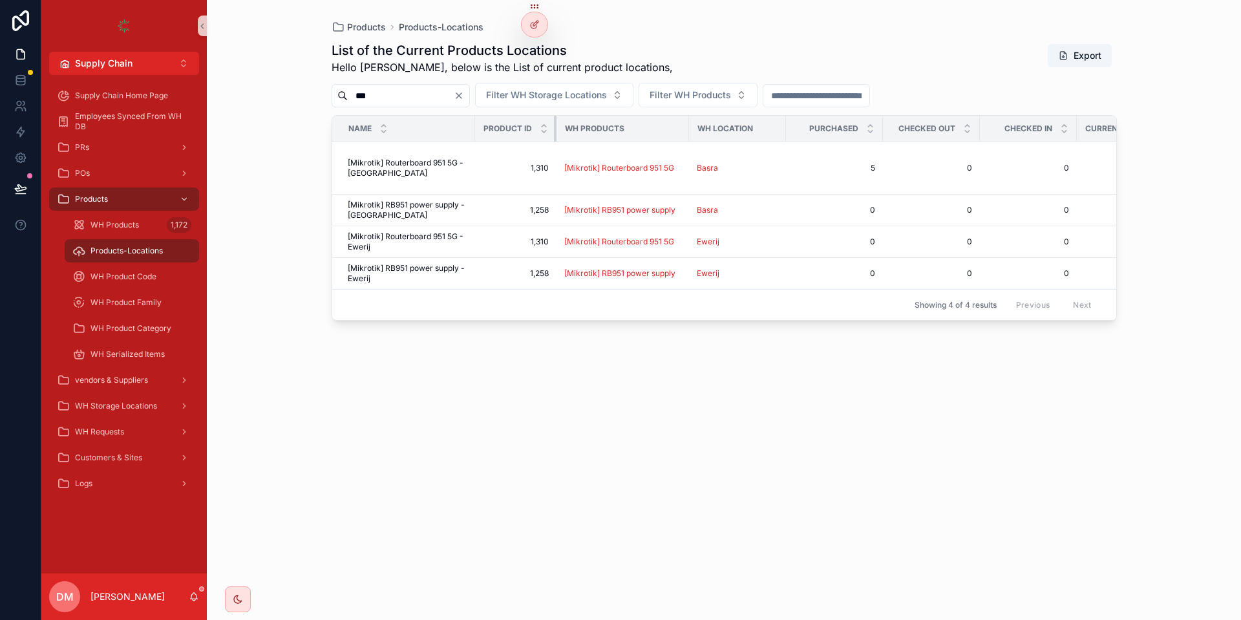
drag, startPoint x: 571, startPoint y: 123, endPoint x: 534, endPoint y: 123, distance: 36.8
click at [534, 123] on th "Product ID" at bounding box center [515, 129] width 81 height 26
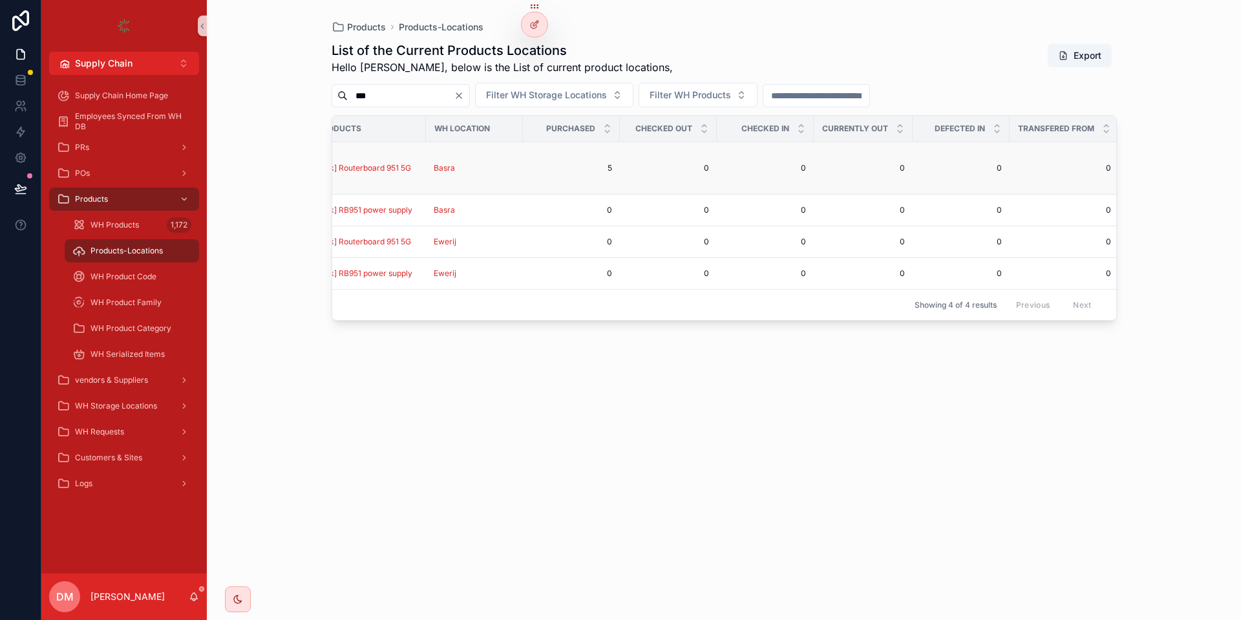
scroll to position [0, 264]
click at [104, 436] on span "WH Requests" at bounding box center [99, 431] width 49 height 10
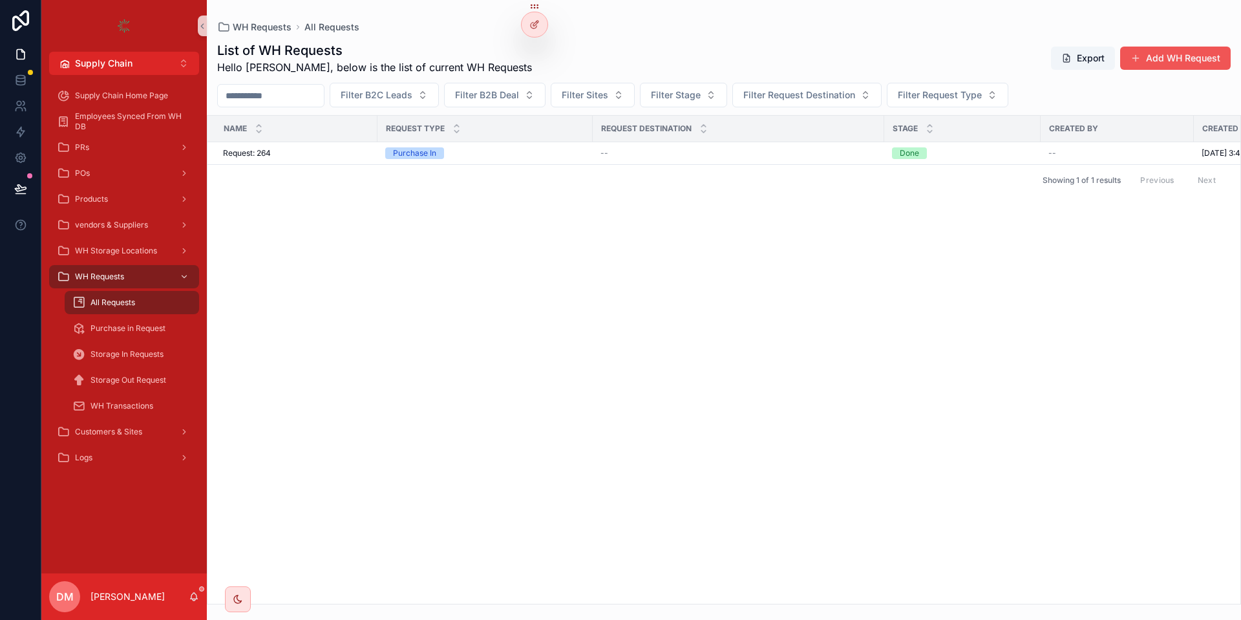
click at [1172, 51] on button "Add WH Request" at bounding box center [1175, 58] width 110 height 23
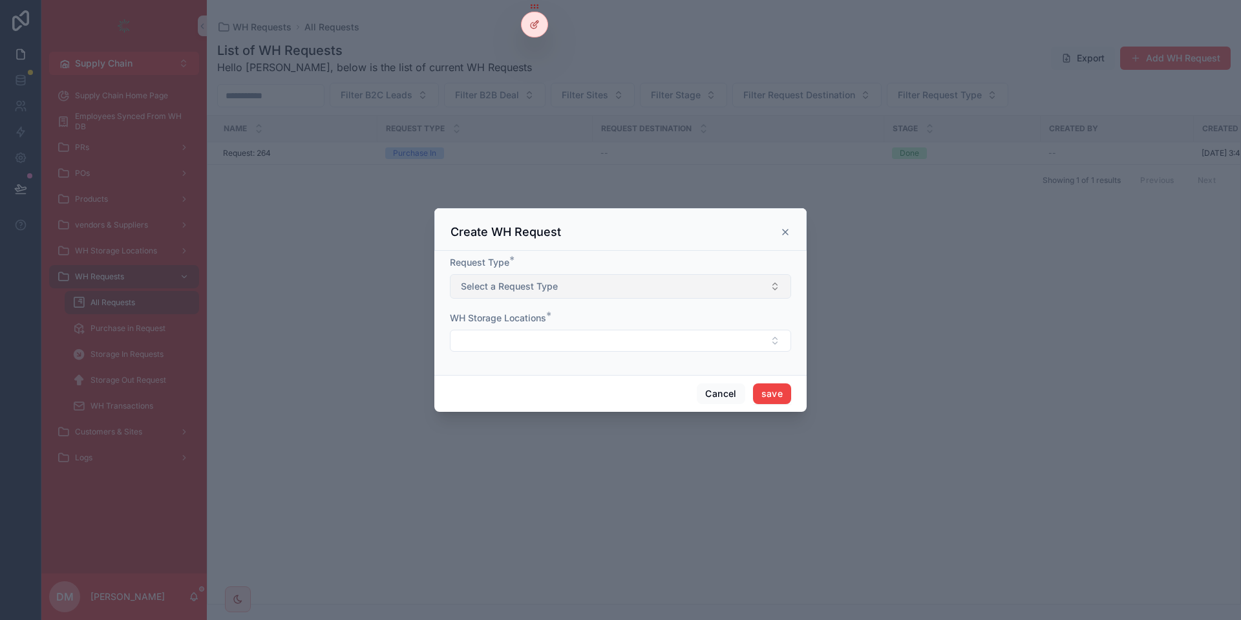
click at [627, 286] on button "Select a Request Type" at bounding box center [620, 286] width 341 height 25
click at [556, 335] on div "Storage Out" at bounding box center [620, 337] width 335 height 19
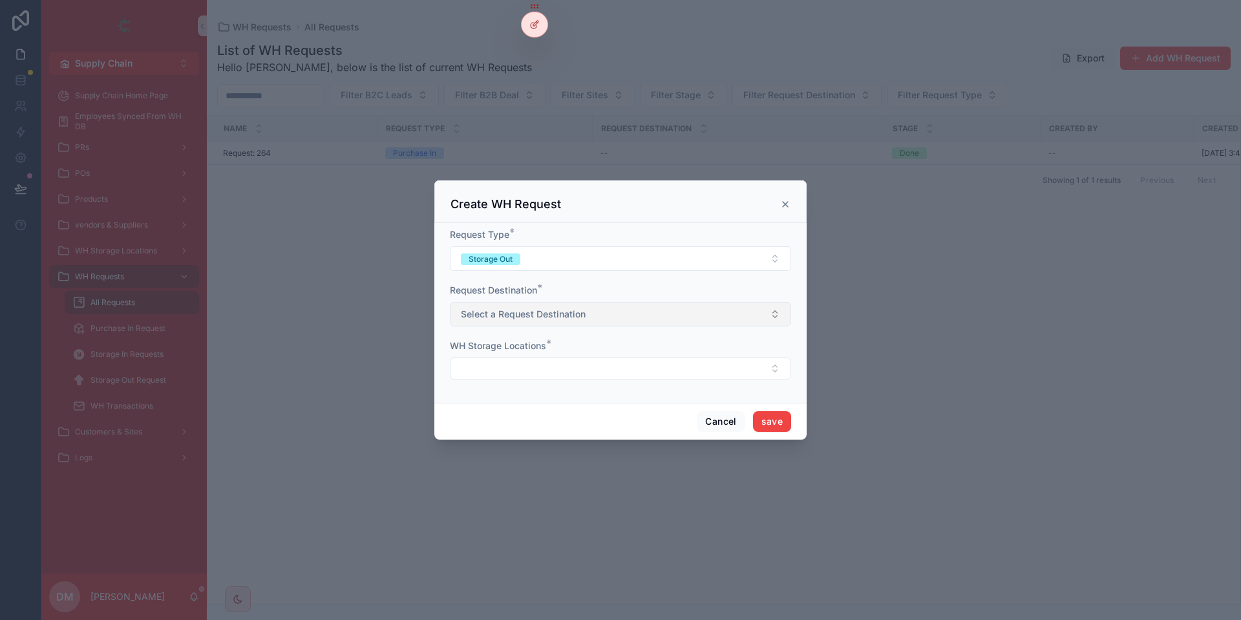
click at [567, 313] on span "Select a Request Destination" at bounding box center [523, 314] width 125 height 13
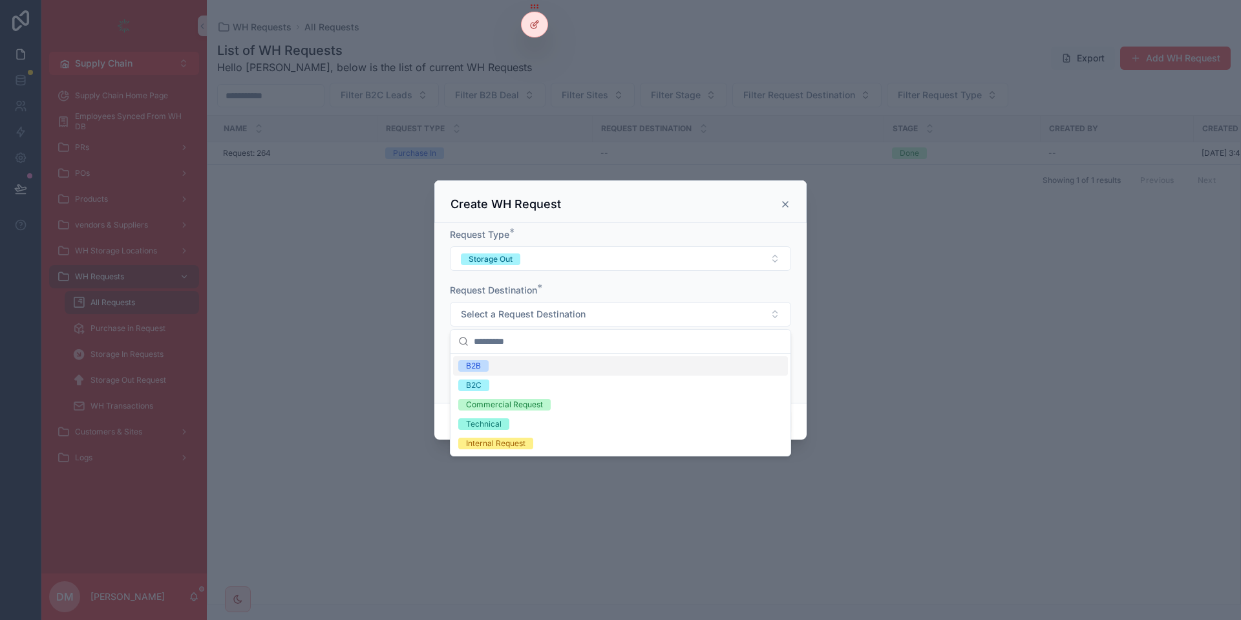
click at [523, 369] on div "B2B" at bounding box center [620, 365] width 335 height 19
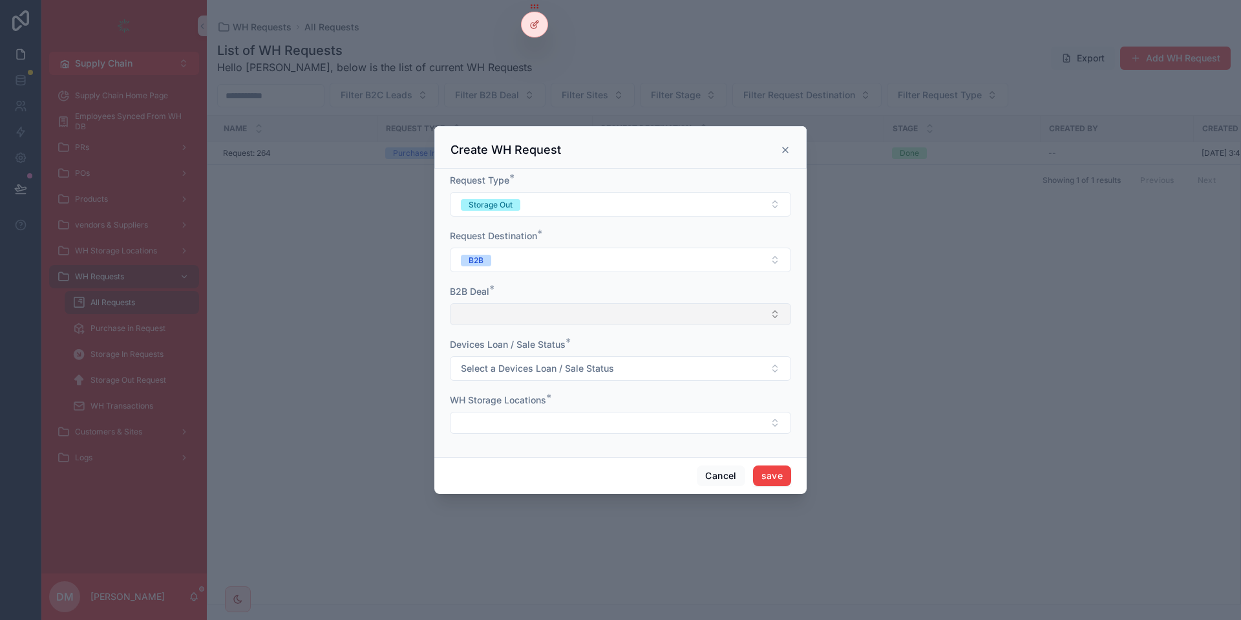
click at [513, 309] on button "Select Button" at bounding box center [620, 314] width 341 height 22
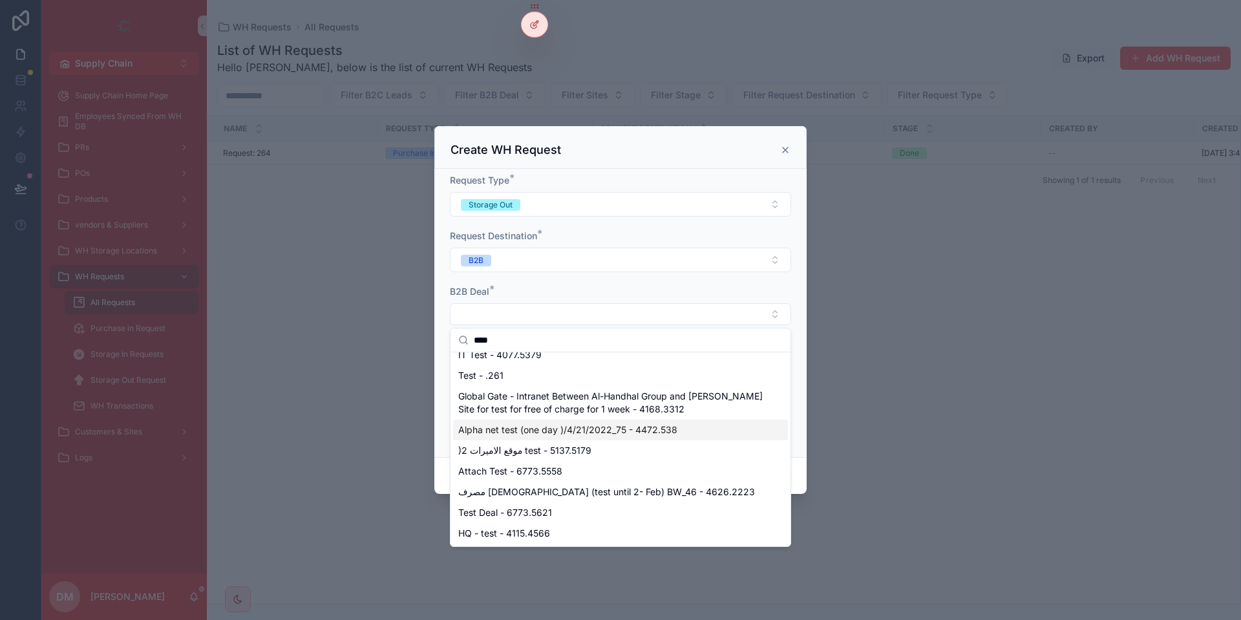
scroll to position [18, 0]
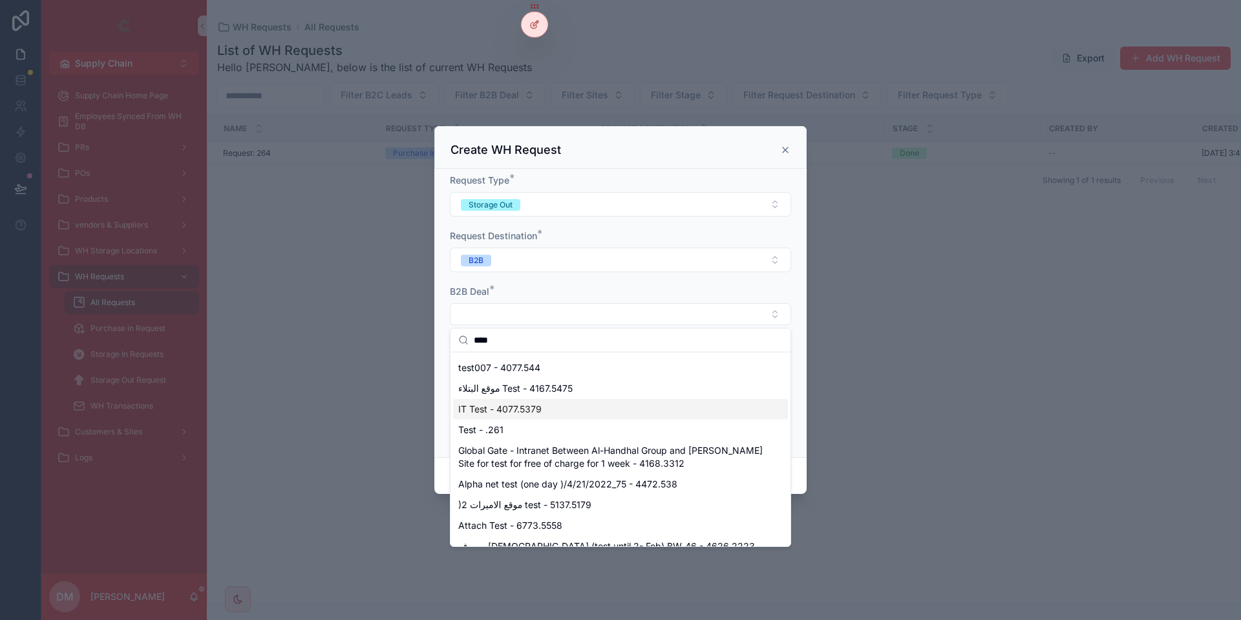
type input "****"
click at [518, 412] on span "IT Test - 4077.5379" at bounding box center [499, 409] width 83 height 13
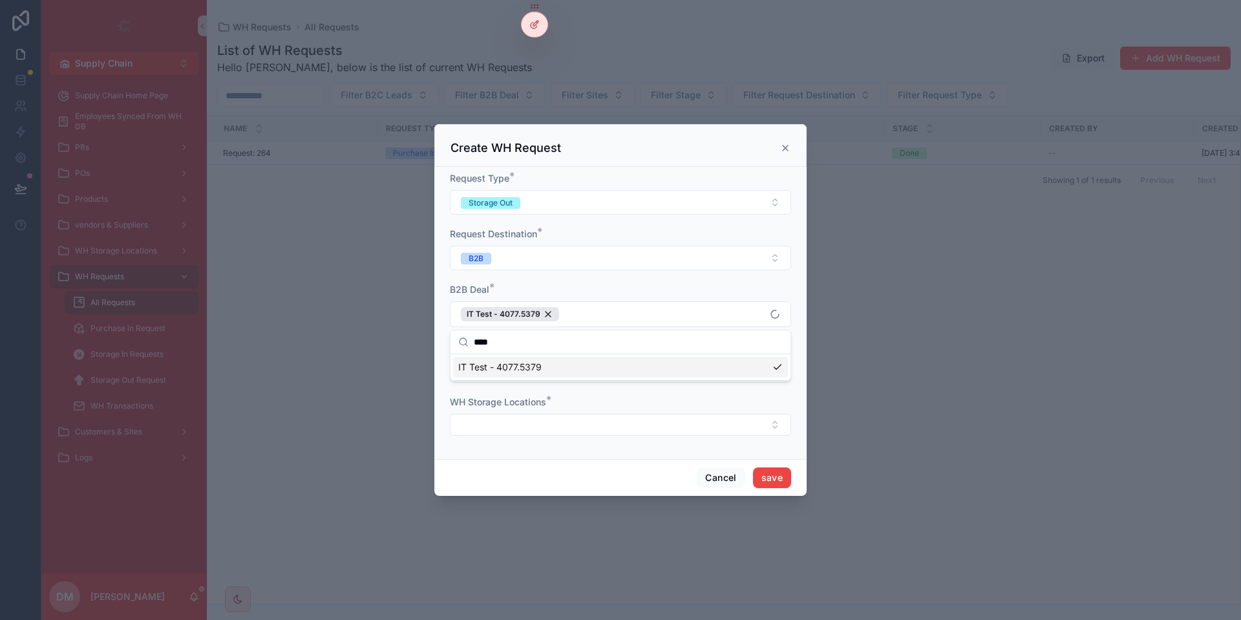
scroll to position [0, 0]
click at [605, 291] on div "B2B Deal *" at bounding box center [620, 289] width 341 height 13
click at [509, 388] on form "Request Type * Storage Out Request Destination * B2B B2B Deal * IT Test - 4077.…" at bounding box center [620, 310] width 341 height 277
click at [494, 372] on span "Select a Devices Loan / Sale Status" at bounding box center [537, 370] width 153 height 13
click at [478, 433] on div "Sale" at bounding box center [620, 441] width 335 height 19
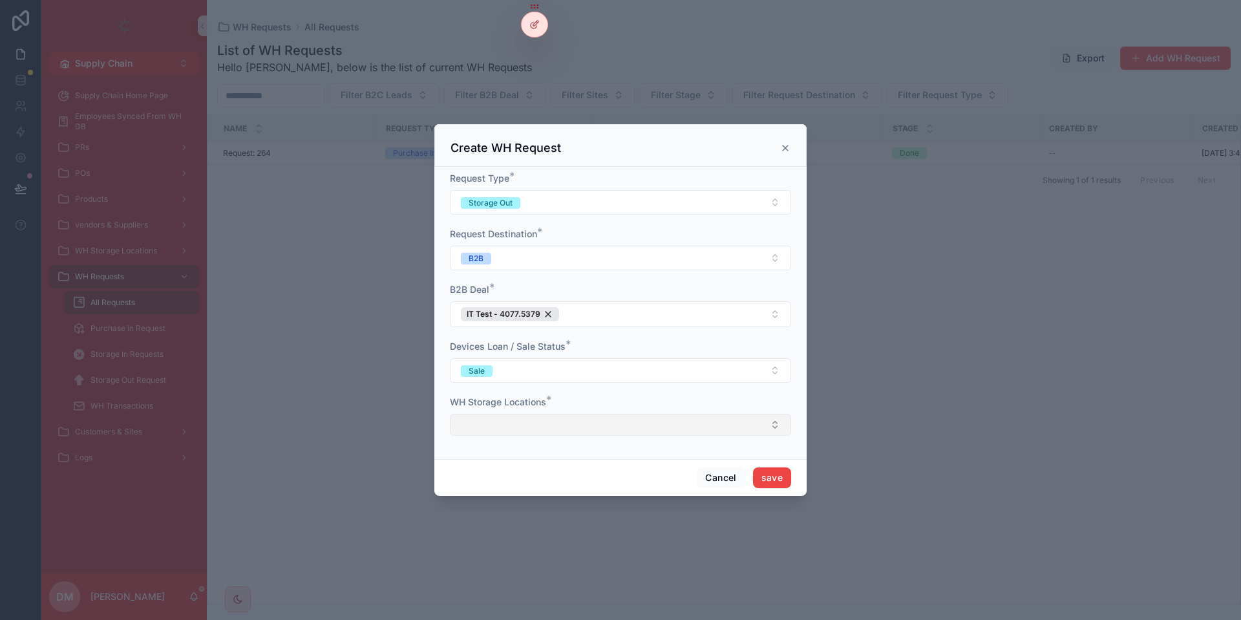
click at [490, 422] on button "Select Button" at bounding box center [620, 425] width 341 height 22
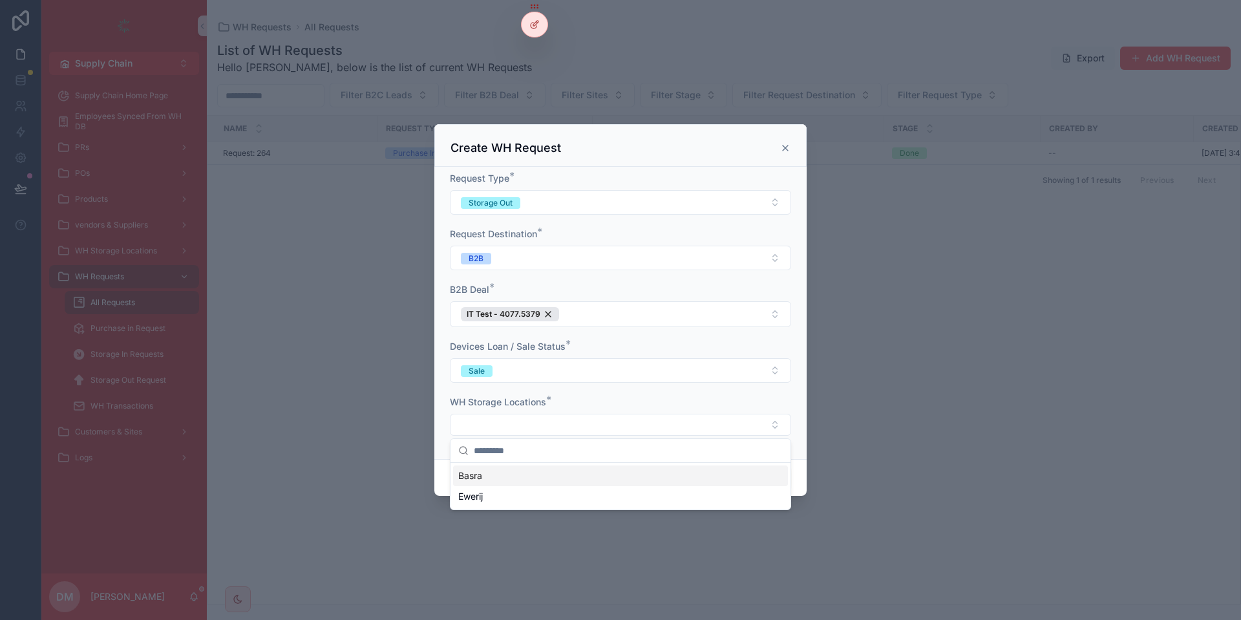
click at [508, 481] on div "Basra" at bounding box center [620, 475] width 335 height 21
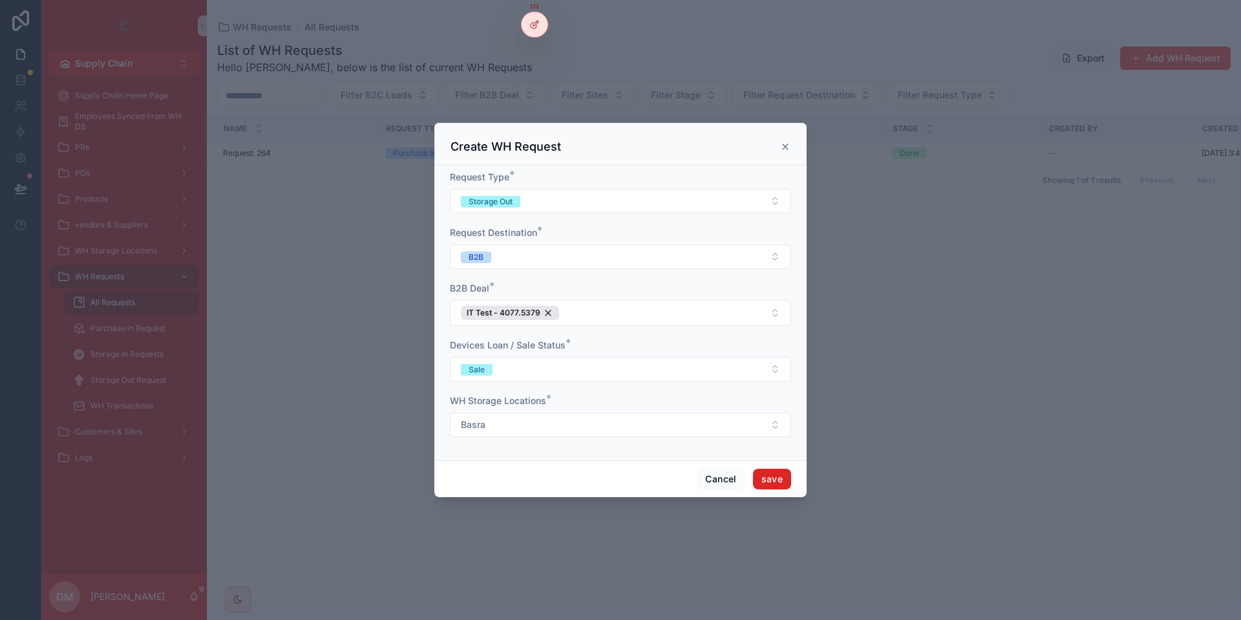
click at [784, 481] on button "save" at bounding box center [772, 478] width 38 height 21
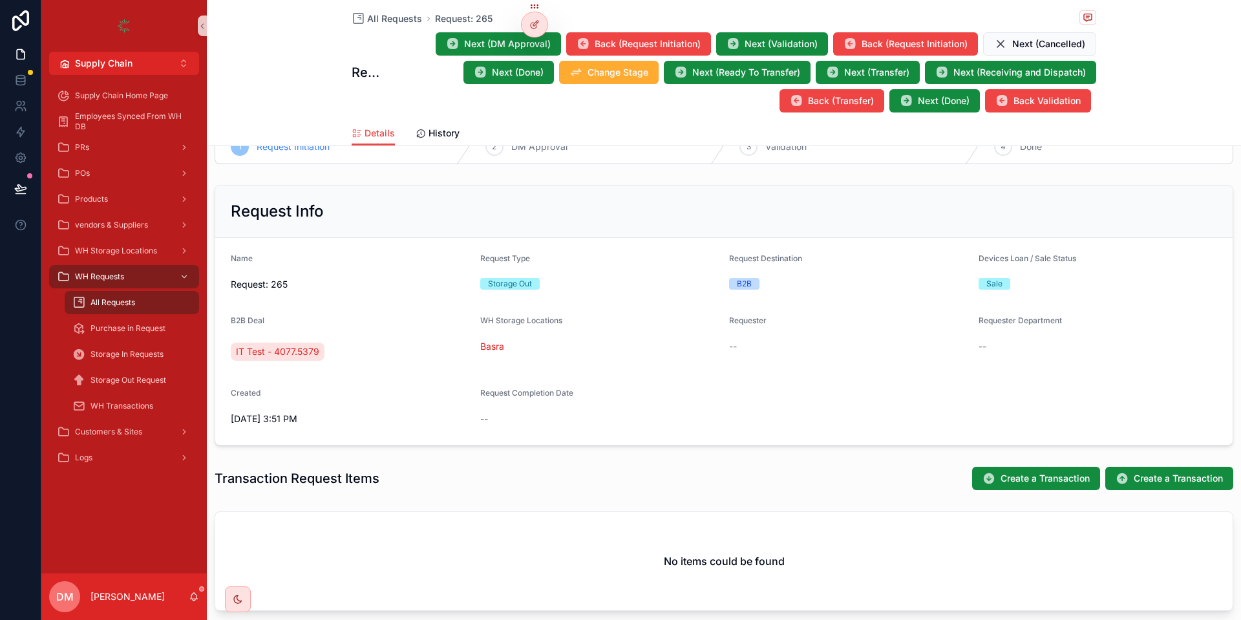
scroll to position [146, 0]
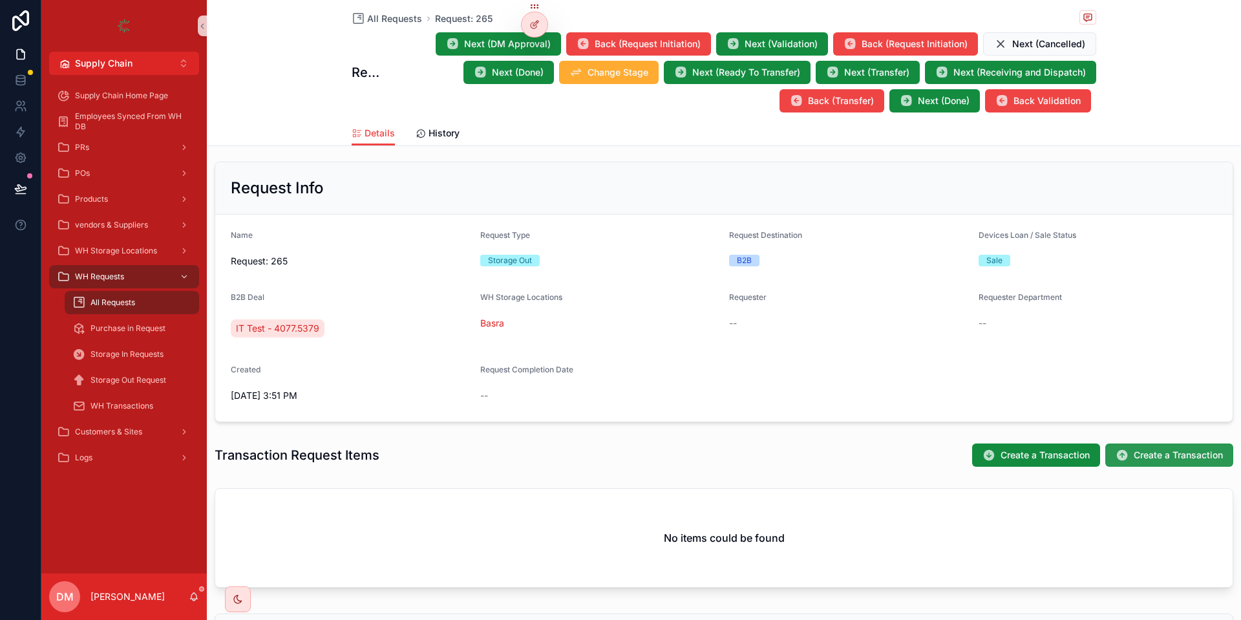
click at [1139, 463] on button "Create a Transaction" at bounding box center [1169, 454] width 128 height 23
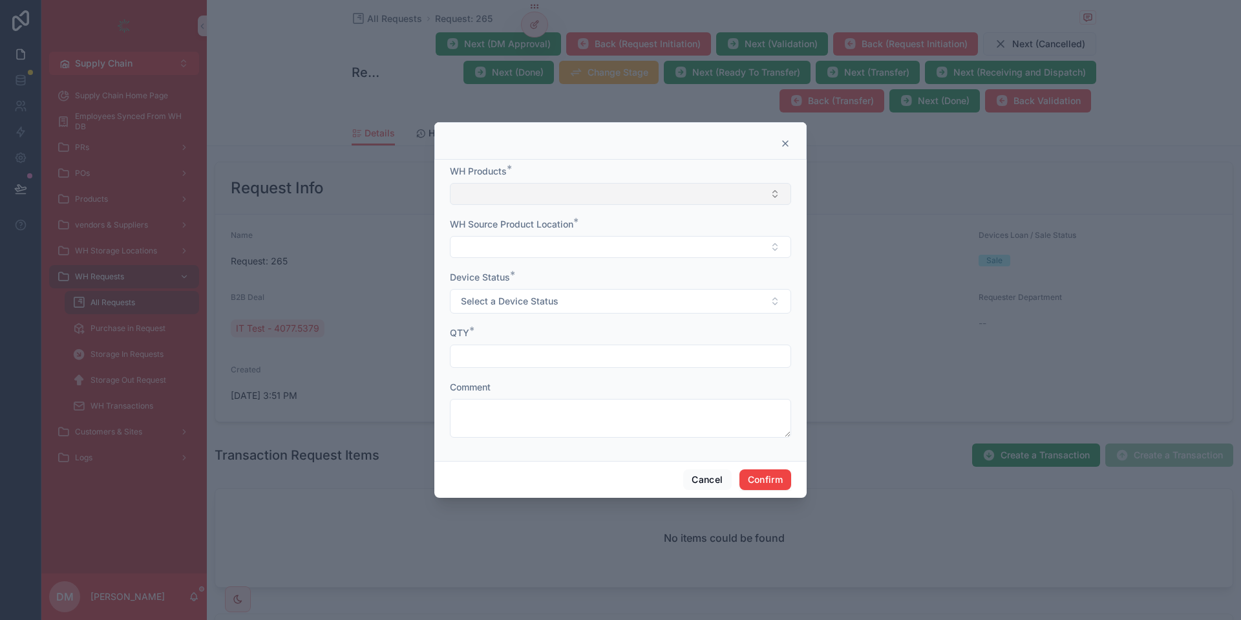
click at [622, 185] on button "Select Button" at bounding box center [620, 194] width 341 height 22
type input "***"
click at [521, 231] on div "***" at bounding box center [620, 220] width 340 height 24
click at [515, 248] on span "[Mikrotik] Routerboard 951 5G" at bounding box center [522, 244] width 128 height 13
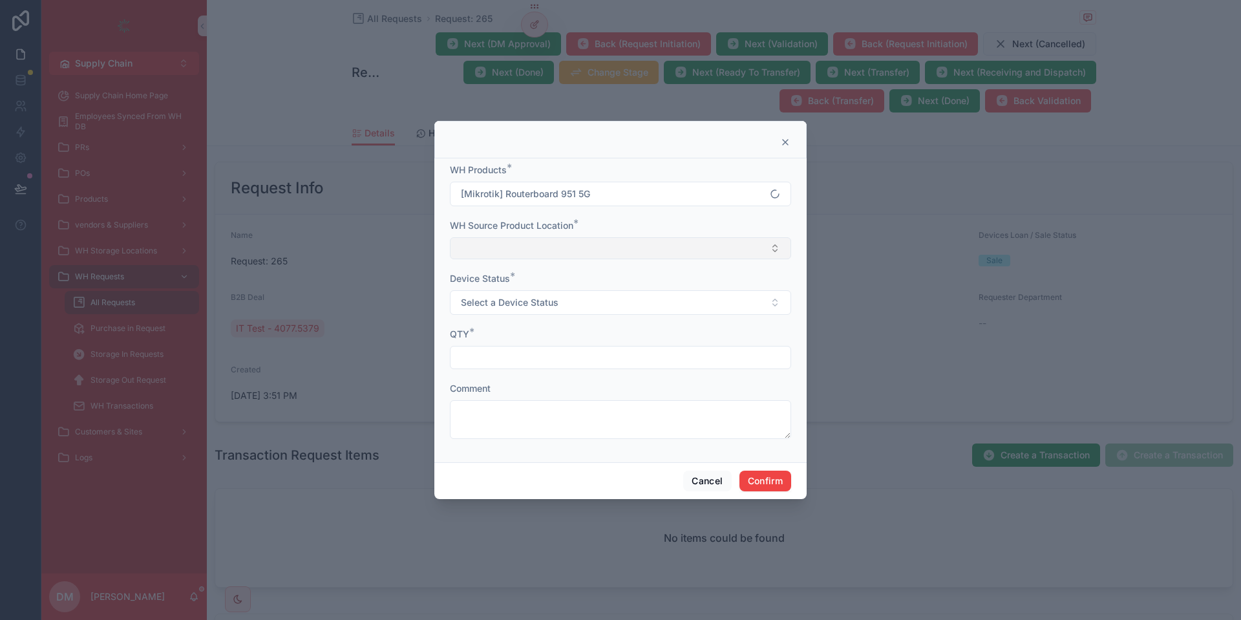
click at [500, 251] on button "Select Button" at bounding box center [620, 248] width 341 height 22
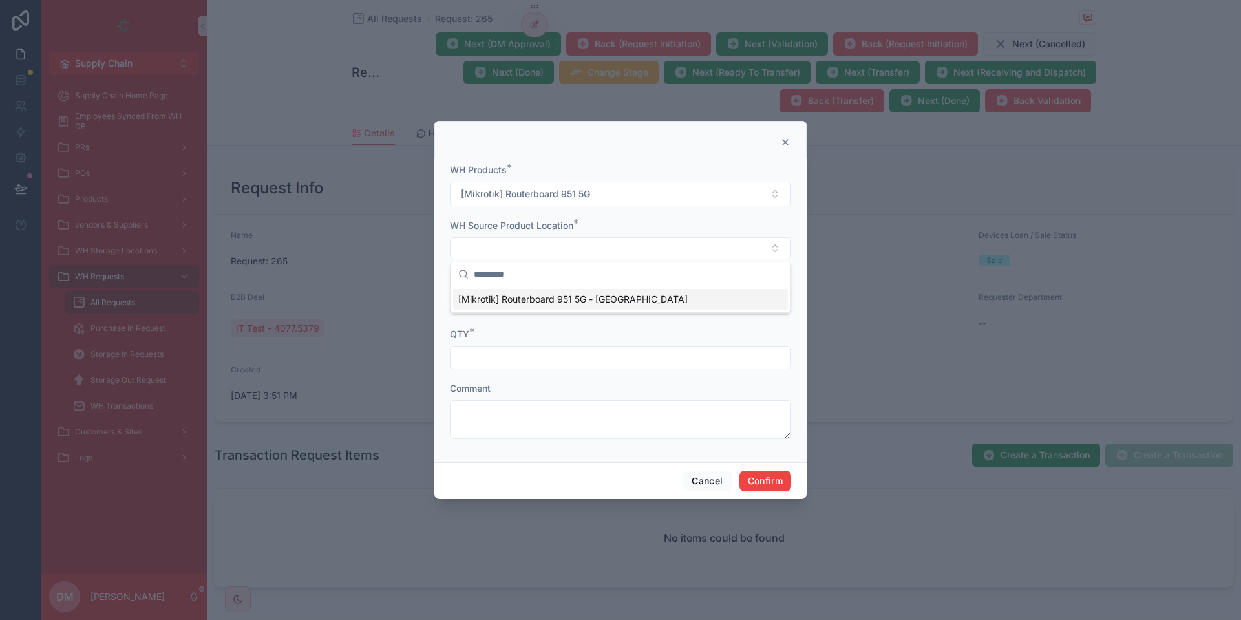
click at [496, 302] on span "[Mikrotik] Routerboard 951 5G - [GEOGRAPHIC_DATA]" at bounding box center [572, 299] width 229 height 13
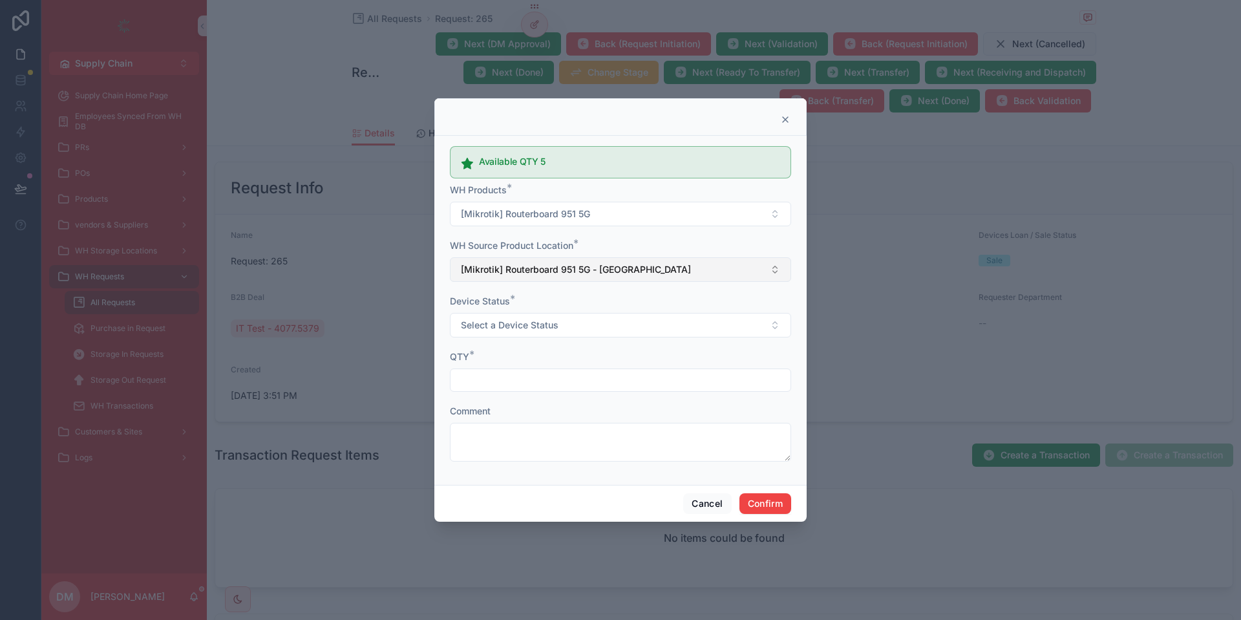
click at [511, 262] on button "[Mikrotik] Routerboard 951 5G - [GEOGRAPHIC_DATA]" at bounding box center [620, 269] width 341 height 25
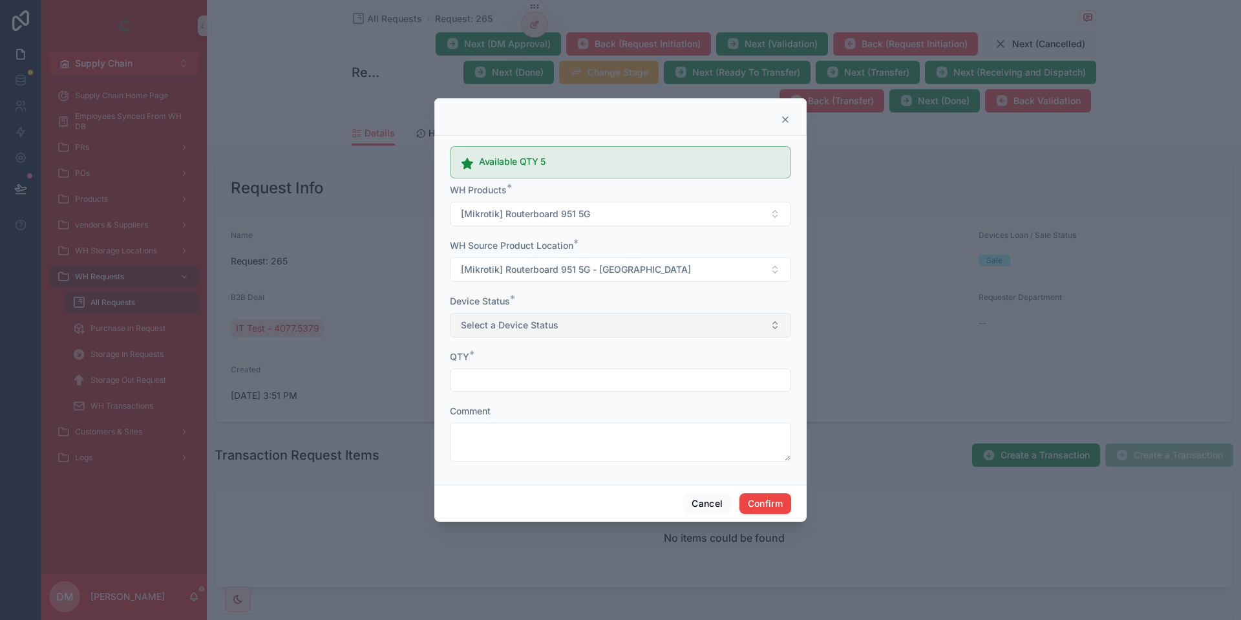
click at [501, 326] on span "Select a Device Status" at bounding box center [510, 325] width 98 height 13
click at [501, 373] on div "New" at bounding box center [620, 376] width 335 height 19
click at [498, 378] on input "text" at bounding box center [620, 380] width 340 height 18
click at [499, 331] on button "New" at bounding box center [620, 325] width 341 height 25
click at [521, 395] on div "Used" at bounding box center [620, 395] width 335 height 19
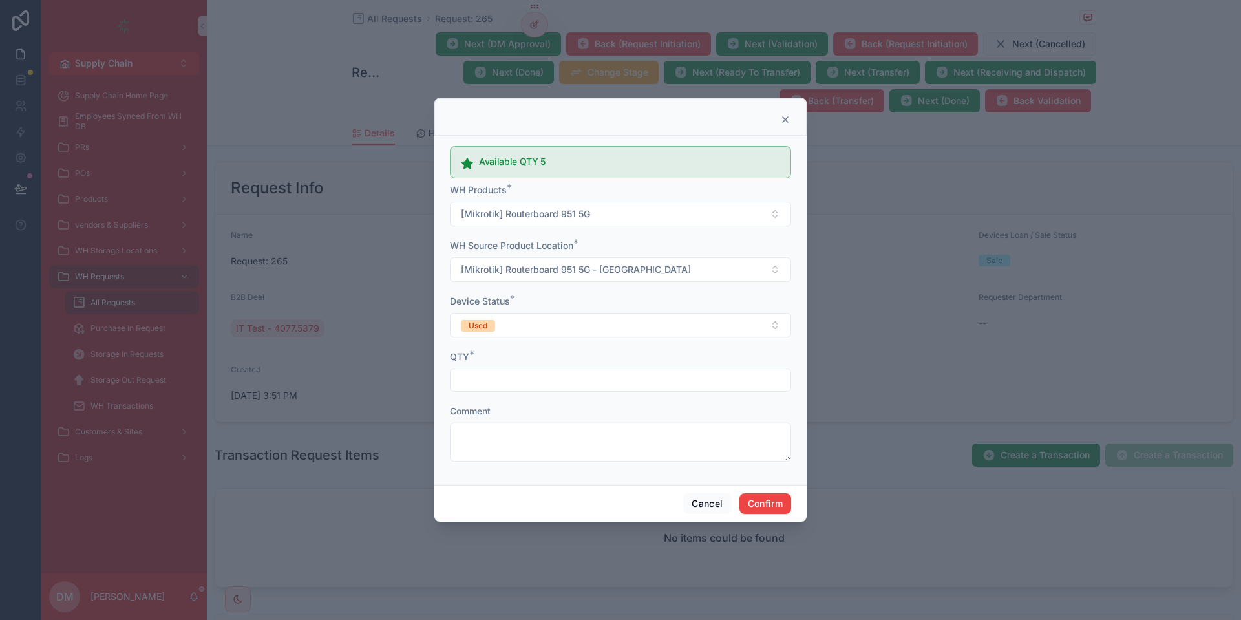
click at [527, 375] on input "text" at bounding box center [620, 380] width 340 height 18
